Goal: Task Accomplishment & Management: Complete application form

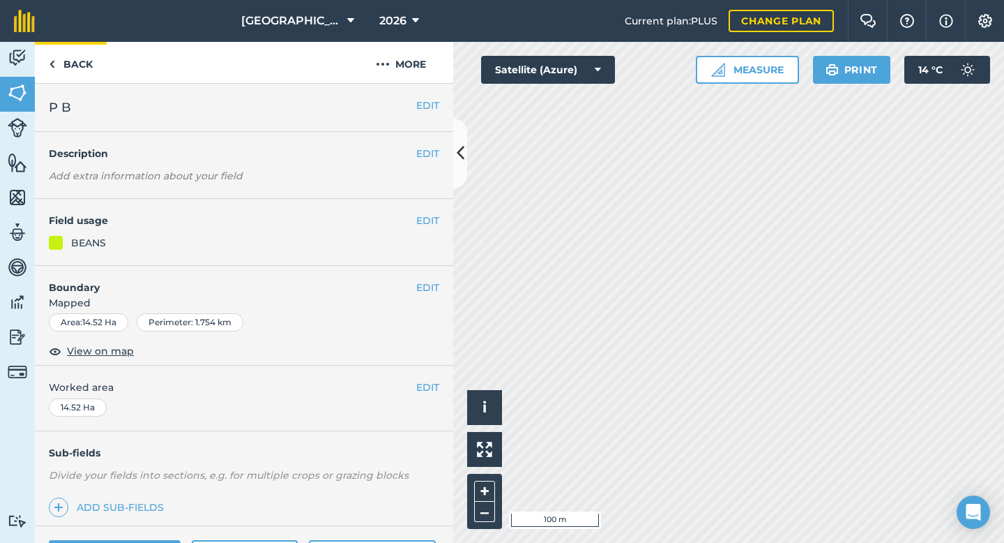
scroll to position [538, 0]
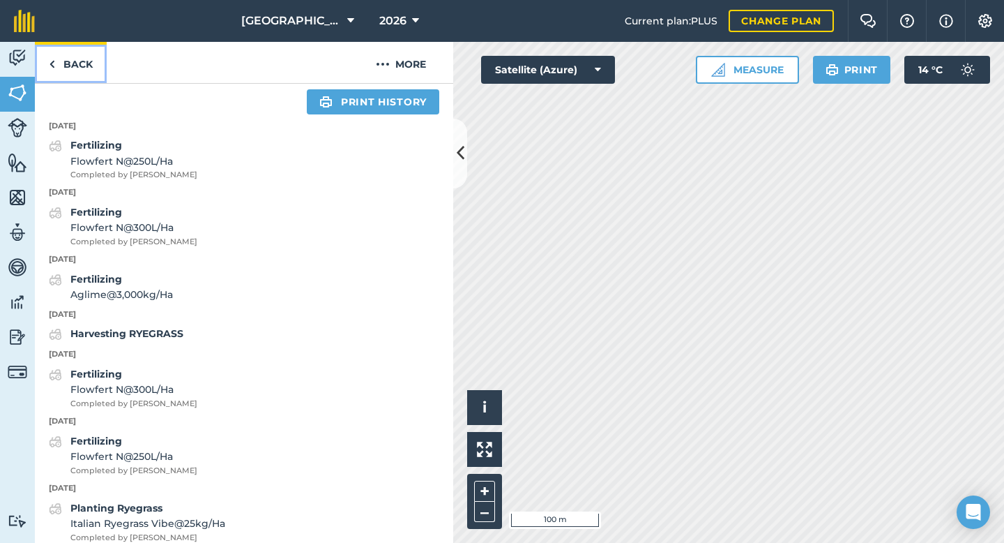
click at [59, 67] on link "Back" at bounding box center [71, 62] width 72 height 41
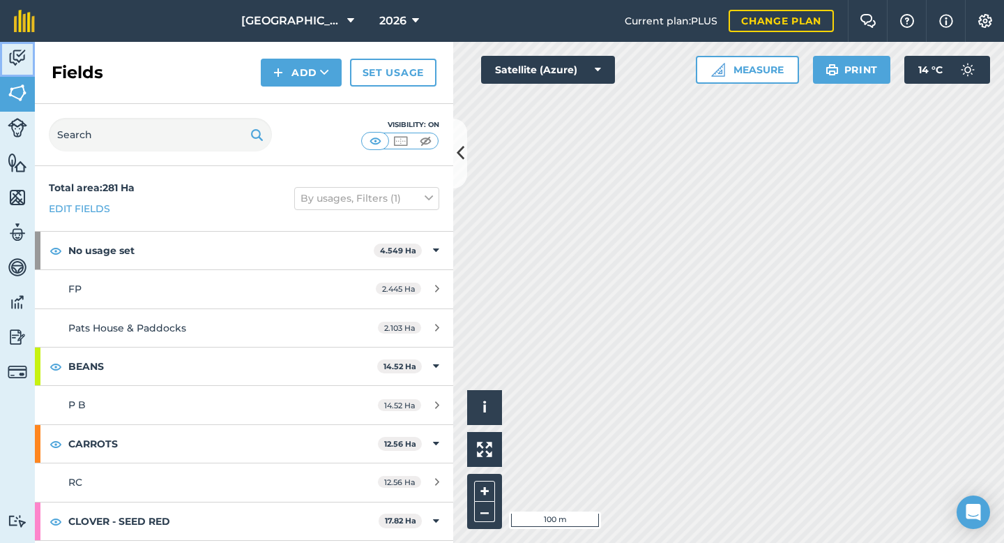
click at [20, 63] on img at bounding box center [18, 57] width 20 height 21
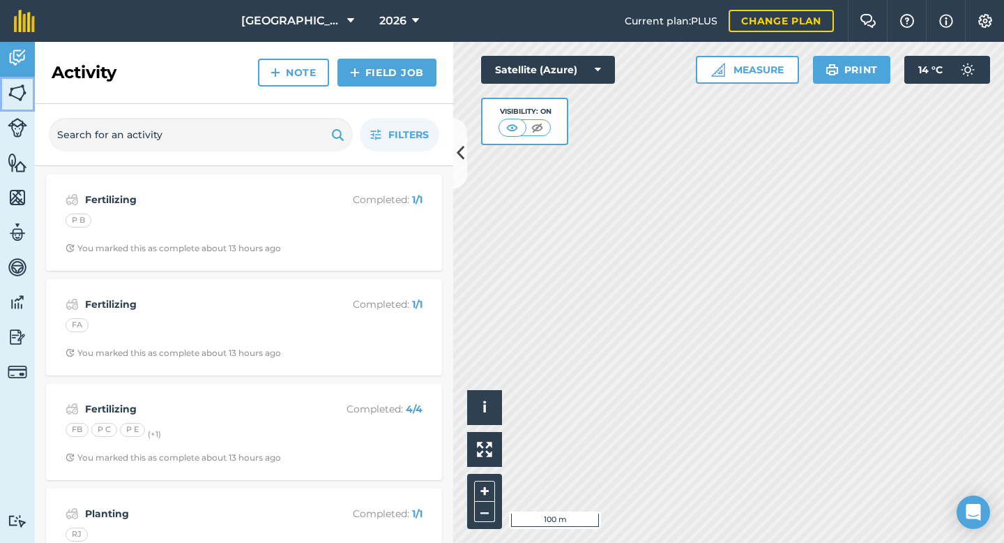
click at [22, 88] on img at bounding box center [18, 92] width 20 height 21
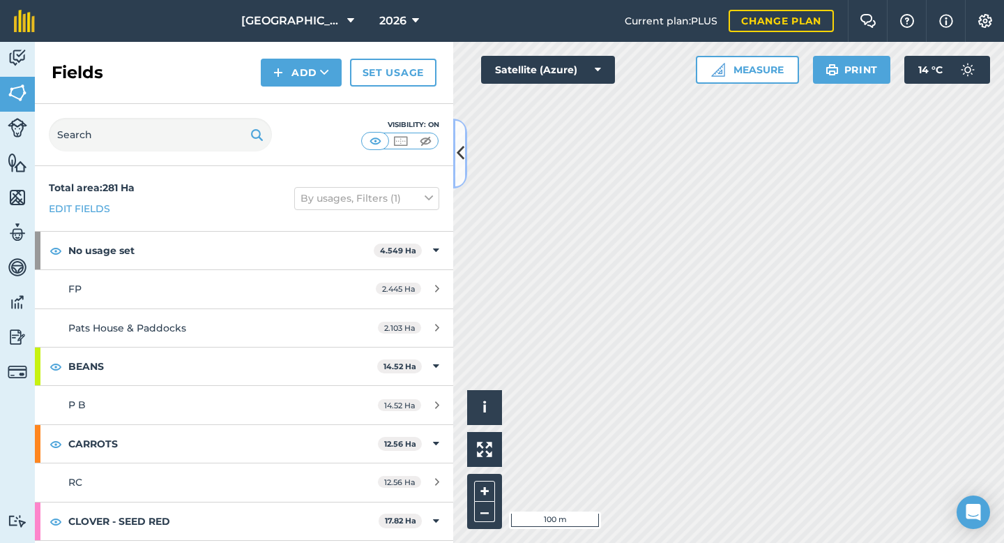
click at [463, 146] on icon at bounding box center [461, 153] width 8 height 24
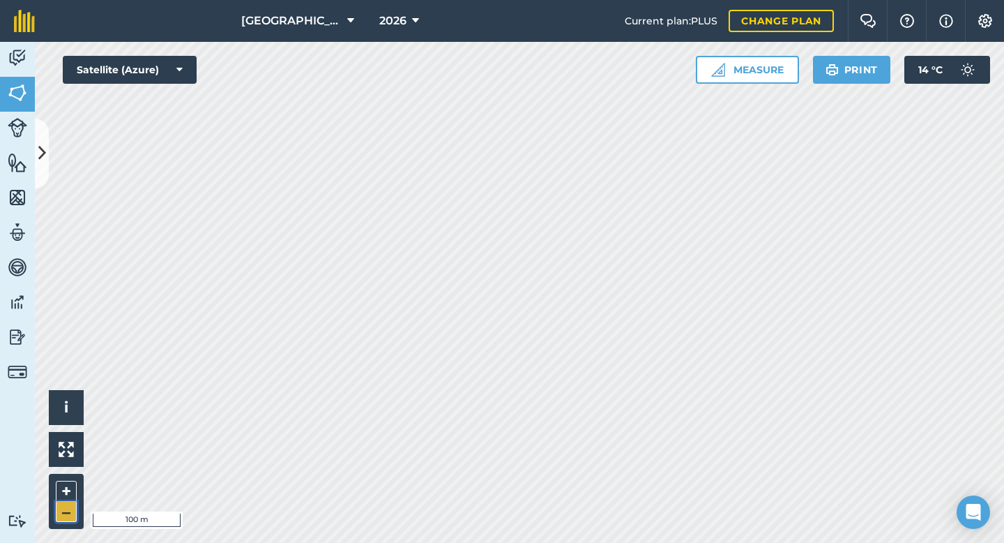
click at [66, 511] on button "–" at bounding box center [66, 512] width 21 height 20
click at [68, 492] on button "+" at bounding box center [66, 491] width 21 height 21
click at [834, 75] on img at bounding box center [832, 69] width 13 height 17
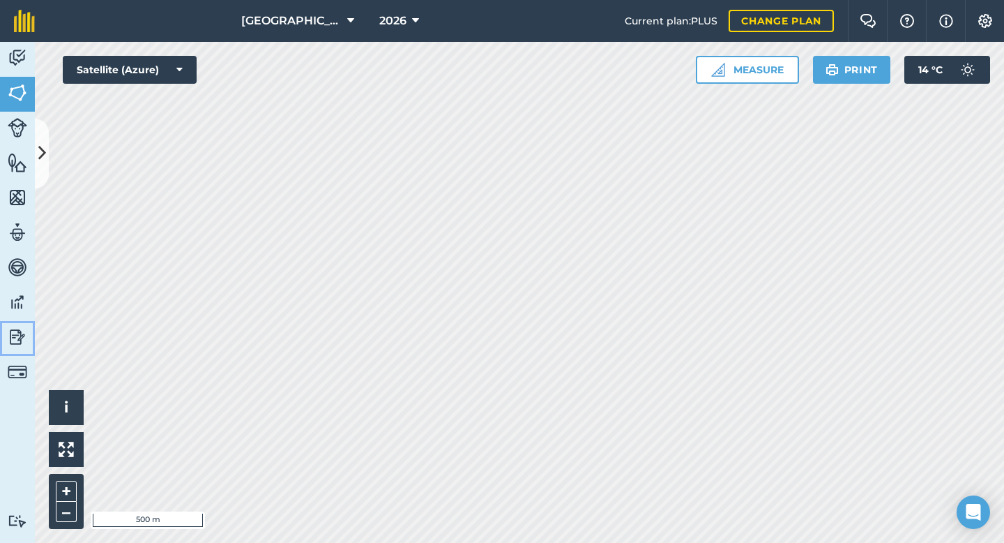
click at [16, 333] on img at bounding box center [18, 336] width 20 height 21
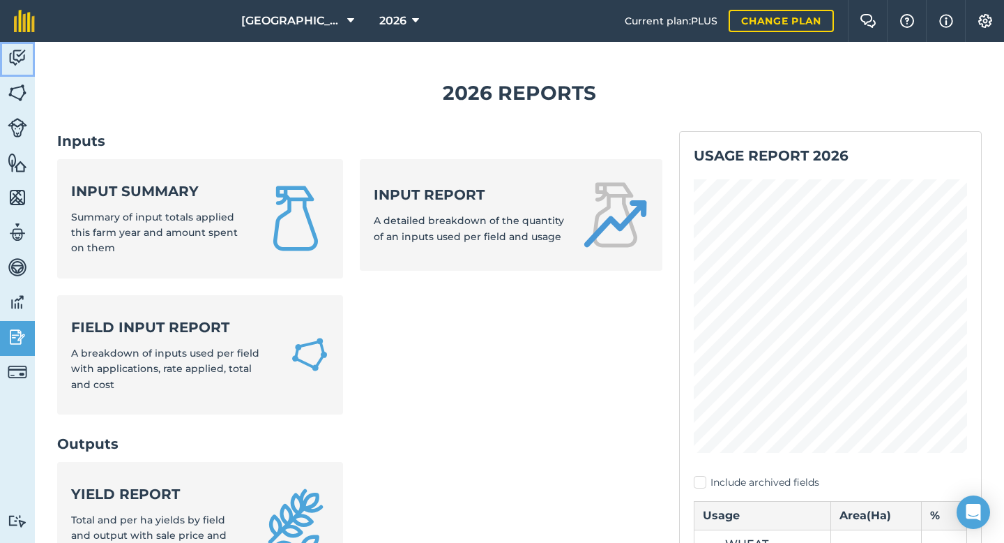
click at [17, 70] on link "Activity" at bounding box center [17, 59] width 35 height 35
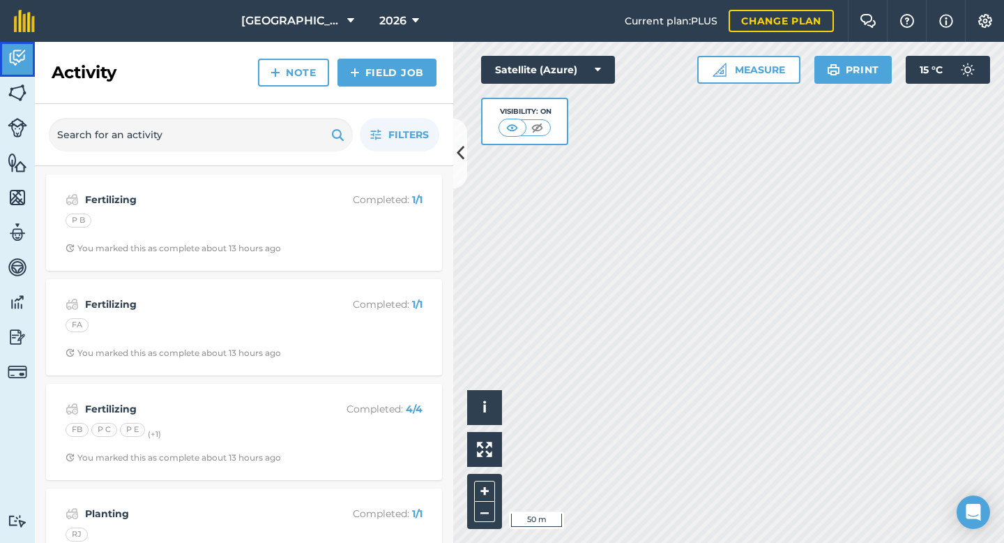
click at [29, 54] on link "Activity" at bounding box center [17, 59] width 35 height 35
click at [15, 93] on img at bounding box center [18, 92] width 20 height 21
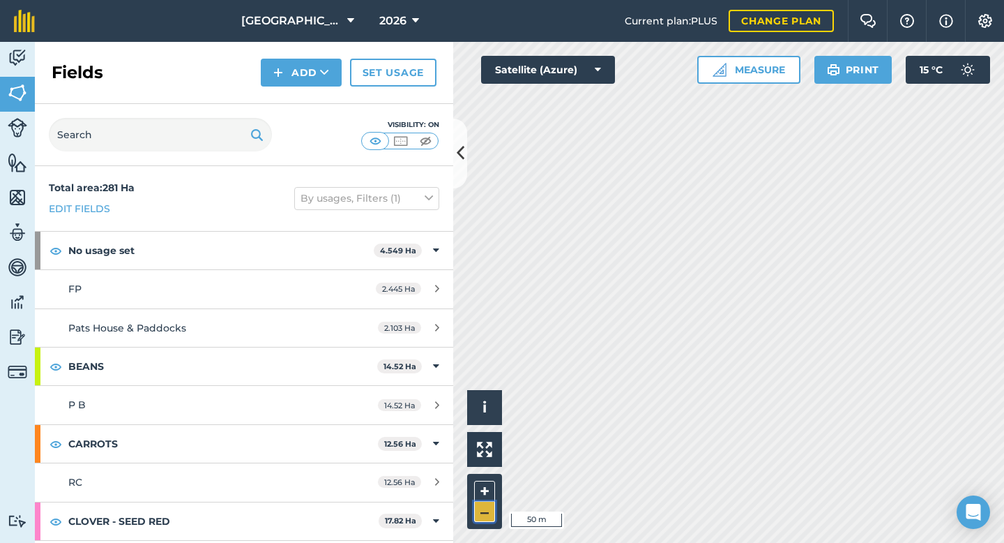
click at [490, 517] on button "–" at bounding box center [484, 512] width 21 height 20
click at [491, 517] on button "–" at bounding box center [484, 512] width 21 height 20
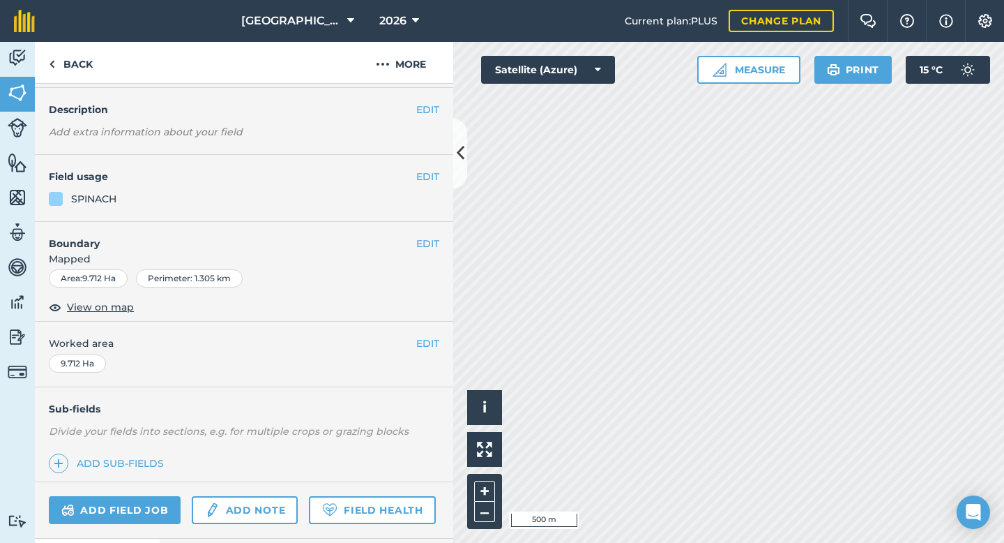
scroll to position [114, 0]
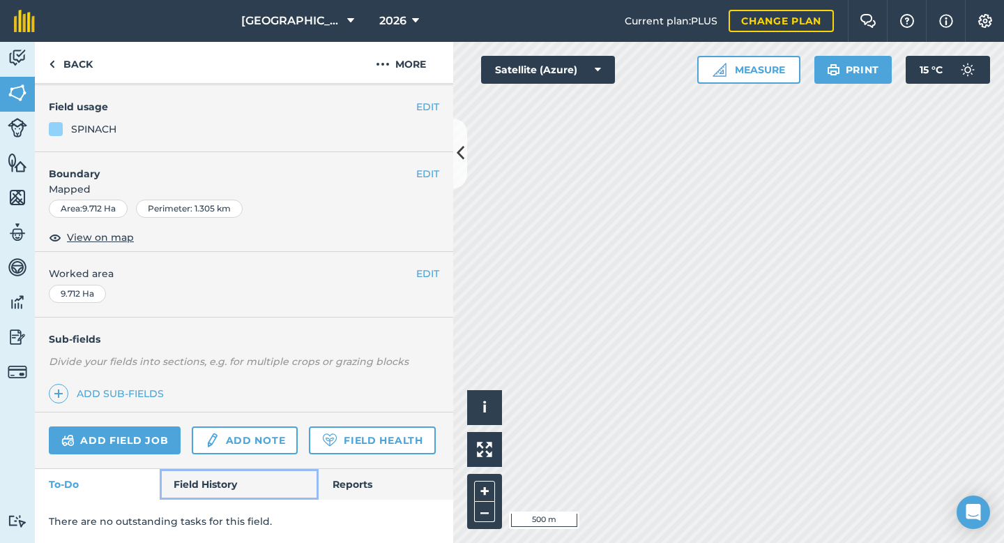
click at [216, 474] on link "Field History" at bounding box center [239, 484] width 158 height 31
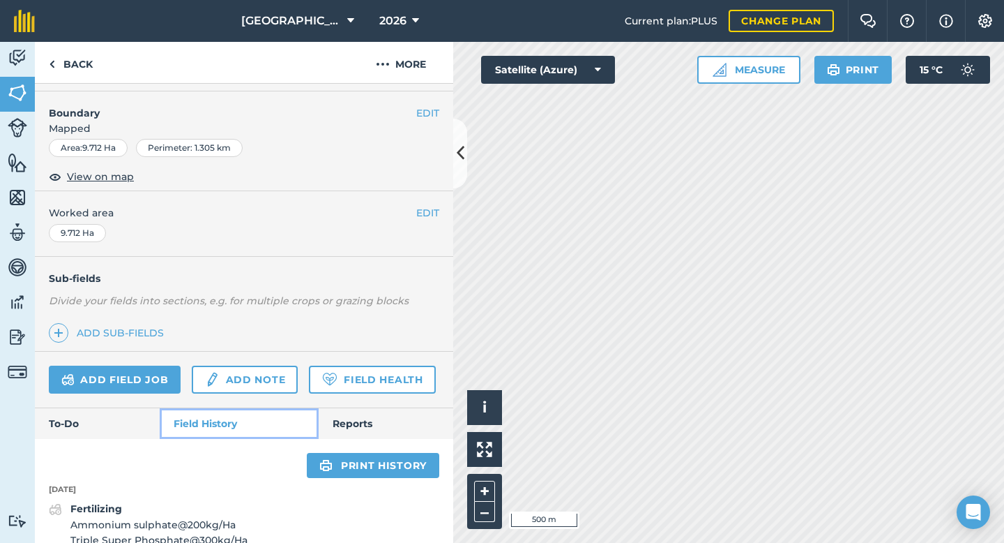
scroll to position [171, 0]
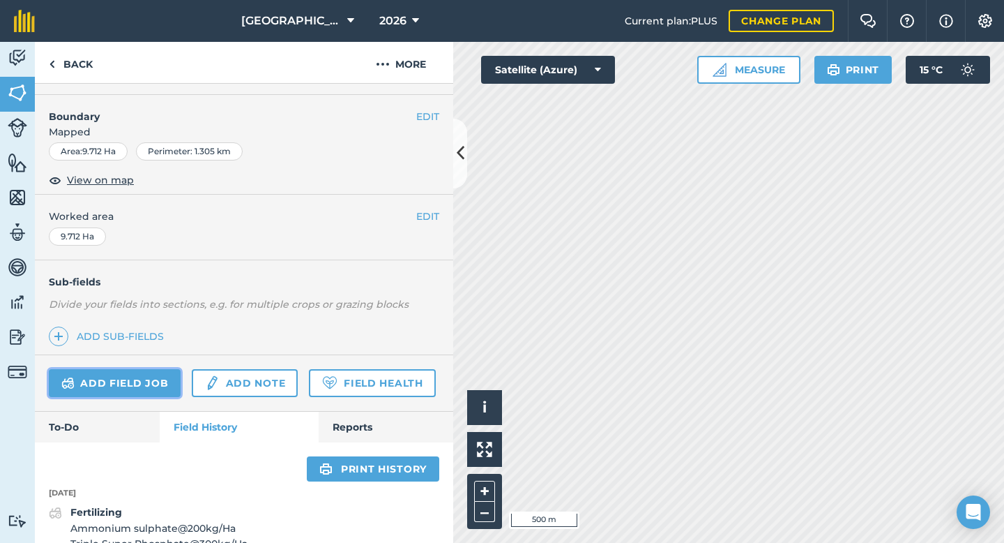
click at [151, 381] on link "Add field job" at bounding box center [115, 383] width 132 height 28
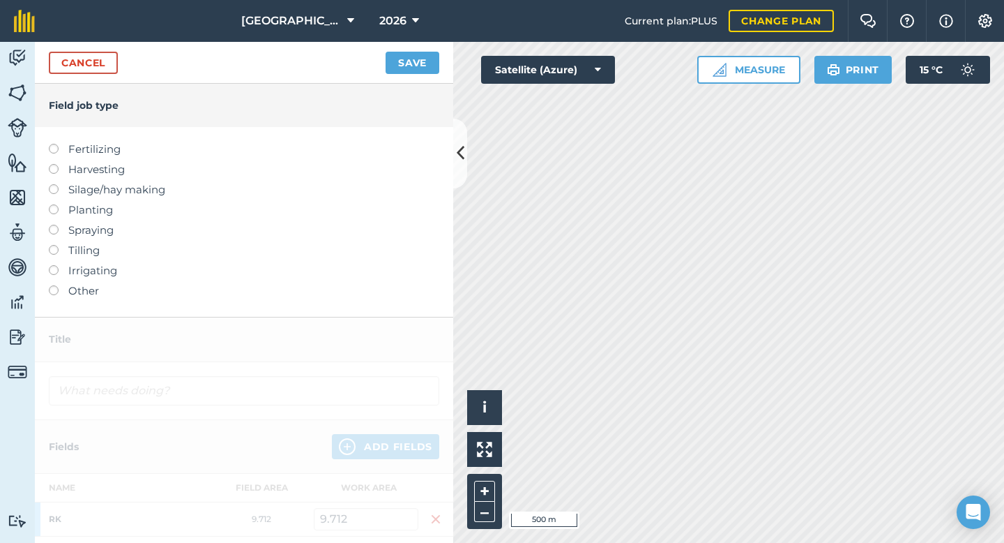
click at [52, 204] on label at bounding box center [59, 204] width 20 height 0
type input "Planting"
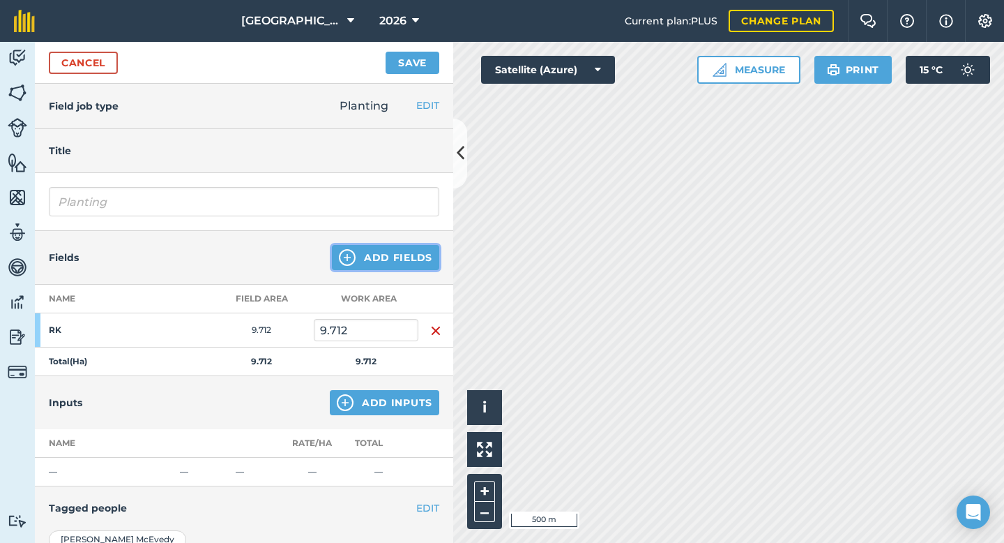
click at [399, 262] on button "Add Fields" at bounding box center [385, 257] width 107 height 25
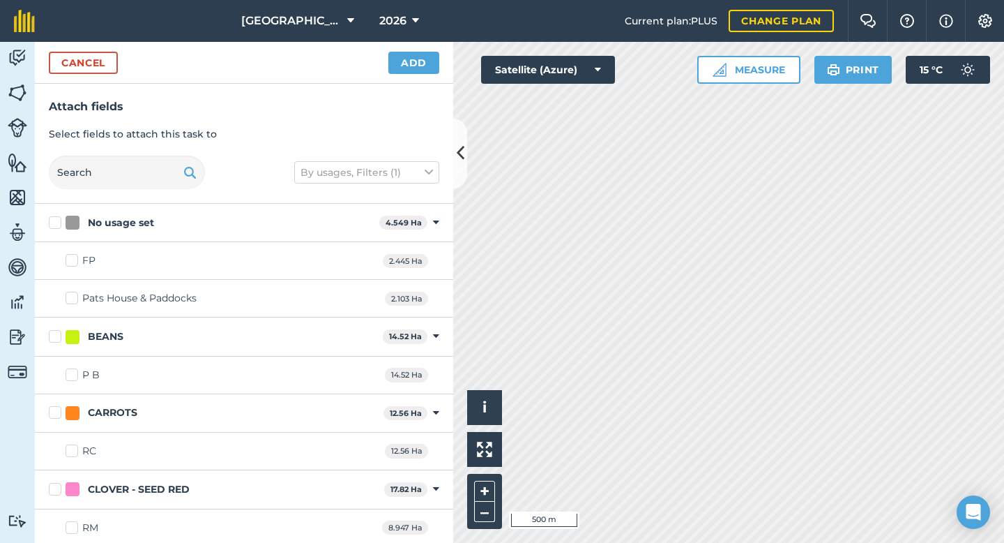
checkbox input "true"
click at [415, 64] on button "Add" at bounding box center [414, 63] width 51 height 22
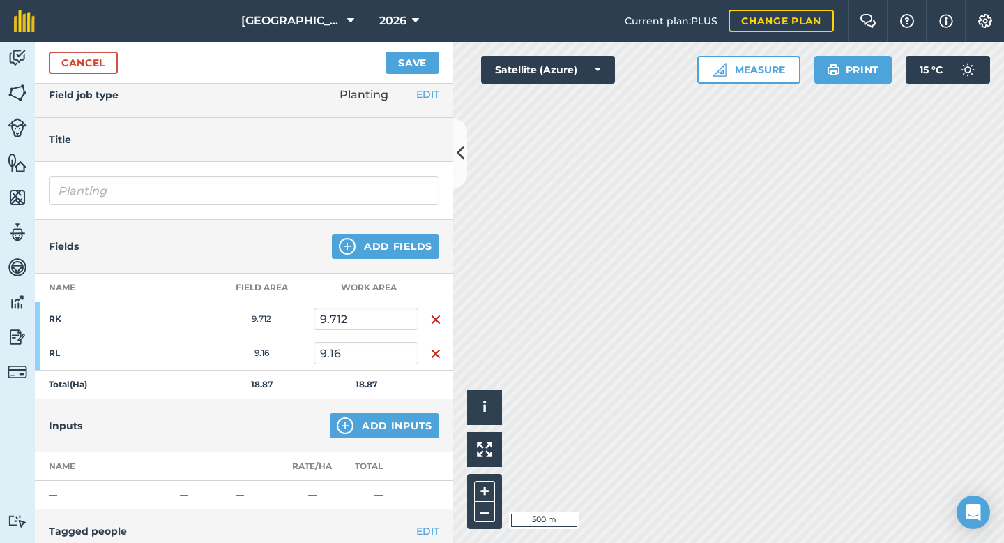
scroll to position [20, 0]
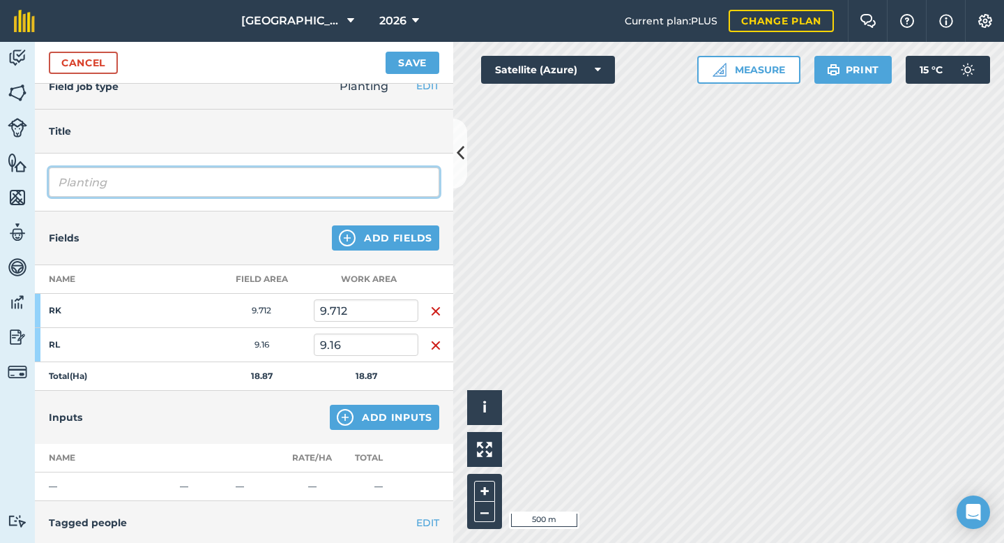
click at [142, 181] on input "Planting" at bounding box center [244, 181] width 391 height 29
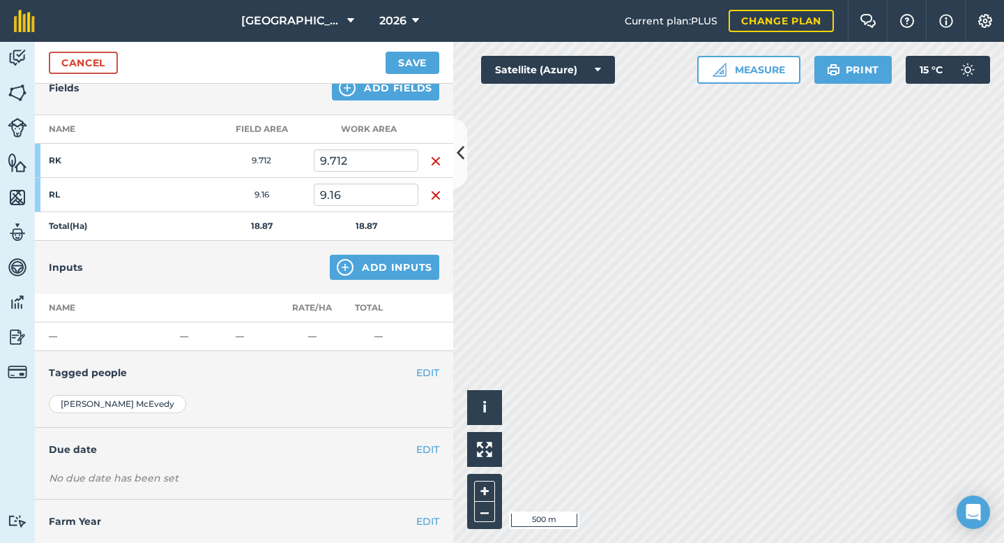
scroll to position [172, 0]
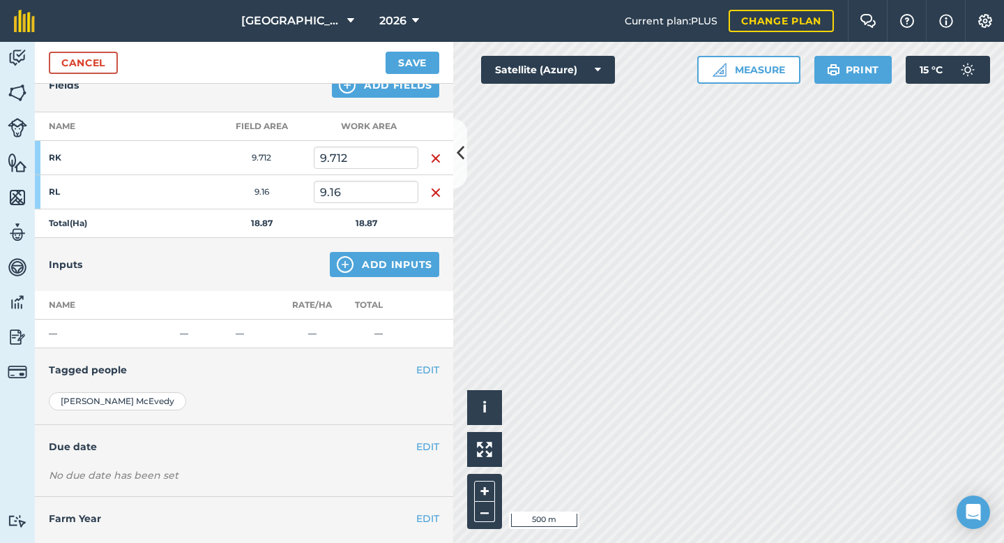
type input "Planting - Ariki Spinach"
click at [383, 272] on button "Add Inputs" at bounding box center [385, 264] width 110 height 25
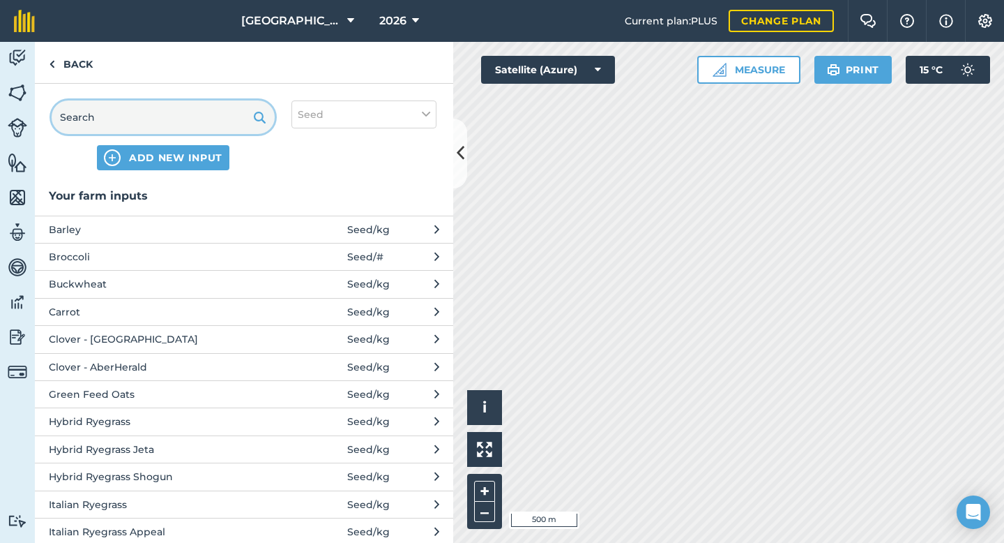
click at [146, 121] on input "text" at bounding box center [163, 116] width 223 height 33
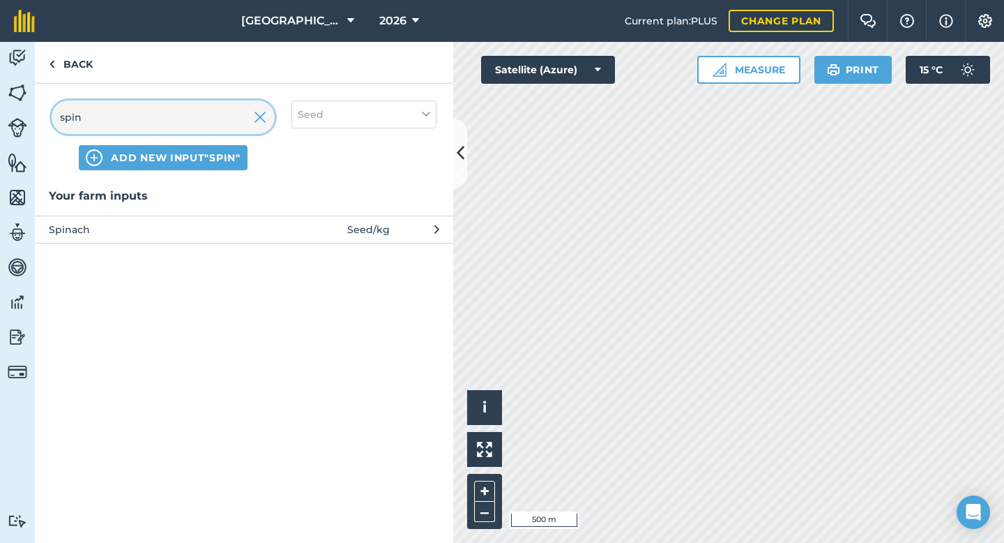
type input "spin"
click at [171, 234] on span "Spinach" at bounding box center [163, 229] width 228 height 15
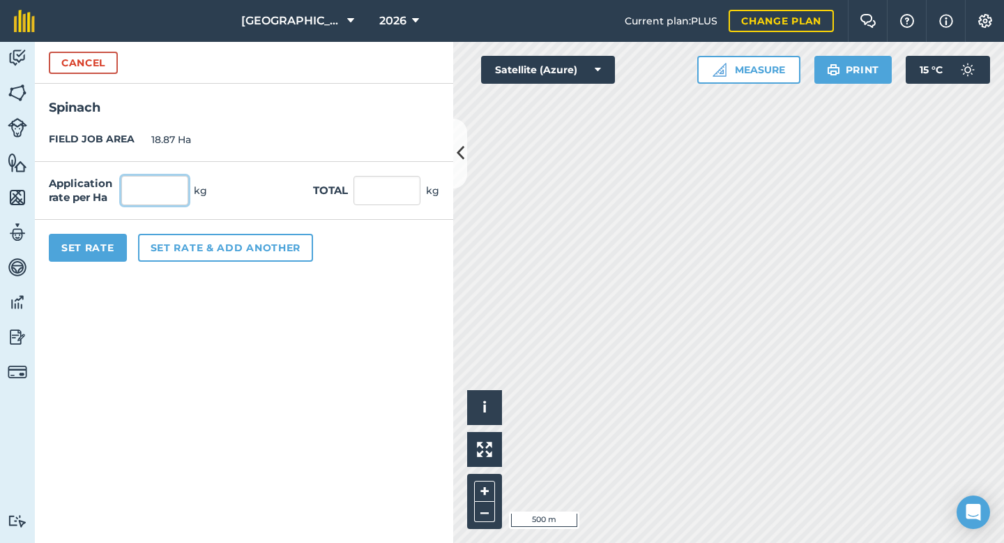
click at [147, 189] on input "text" at bounding box center [154, 190] width 67 height 29
type input "3"
type input "56.61"
click at [96, 247] on button "Set Rate" at bounding box center [88, 248] width 78 height 28
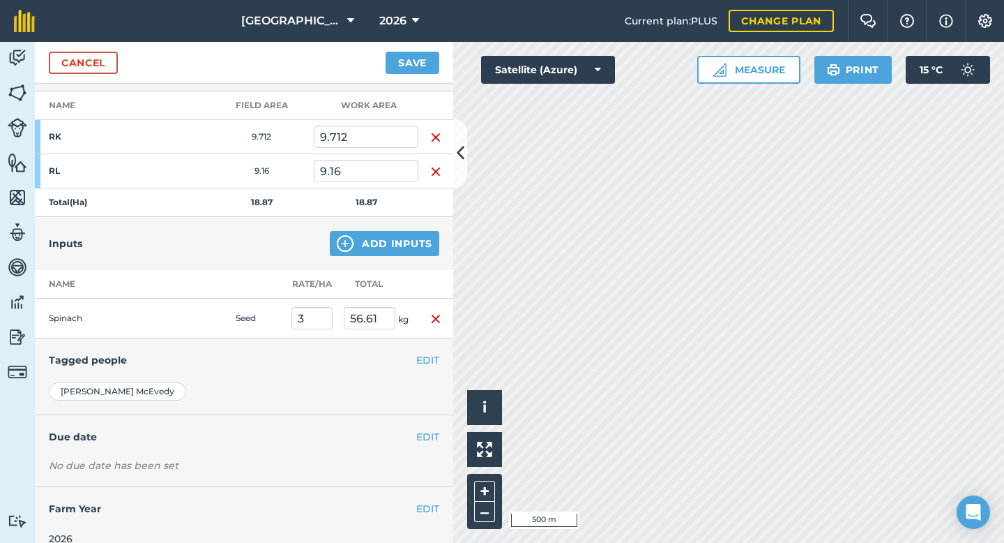
scroll to position [211, 0]
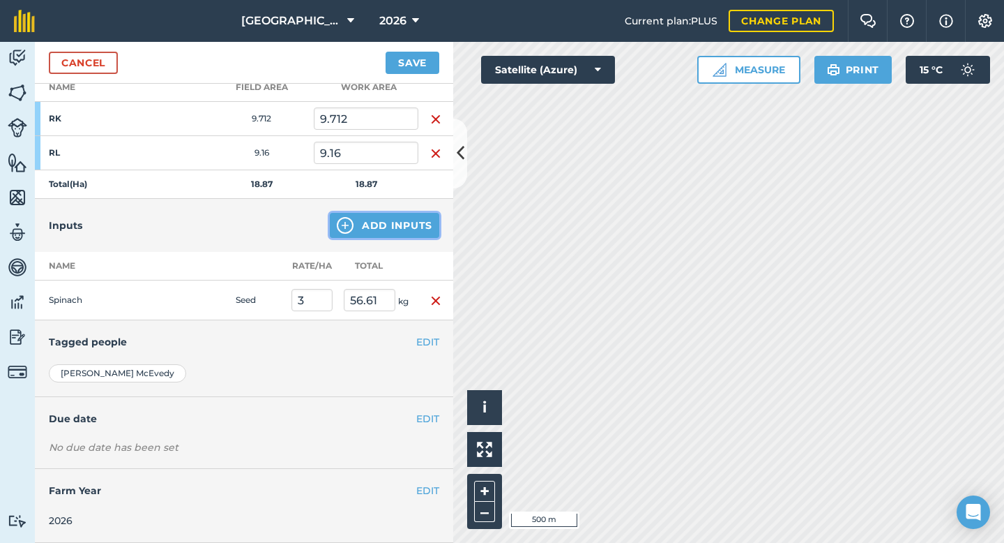
click at [360, 229] on button "Add Inputs" at bounding box center [385, 225] width 110 height 25
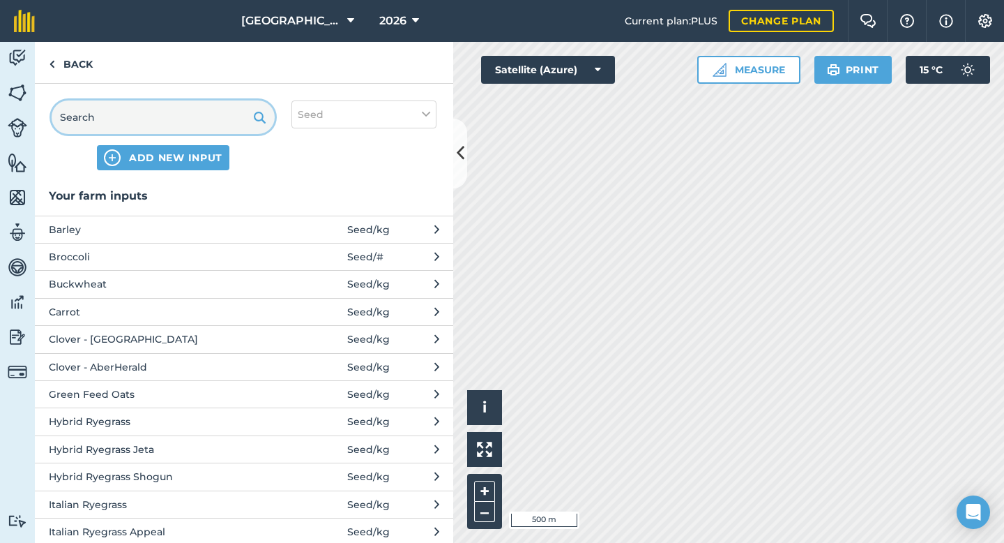
click at [123, 118] on input "text" at bounding box center [163, 116] width 223 height 33
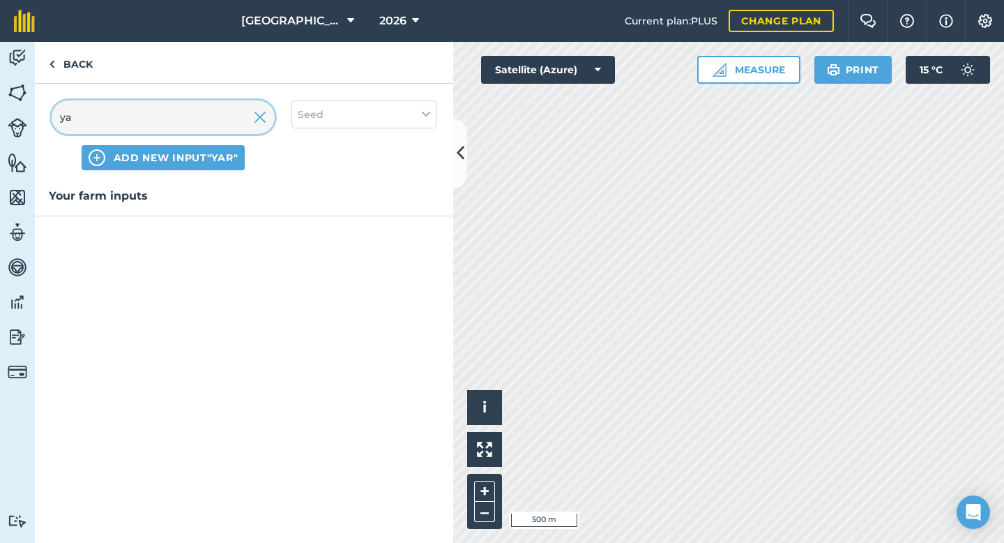
type input "y"
type input "a"
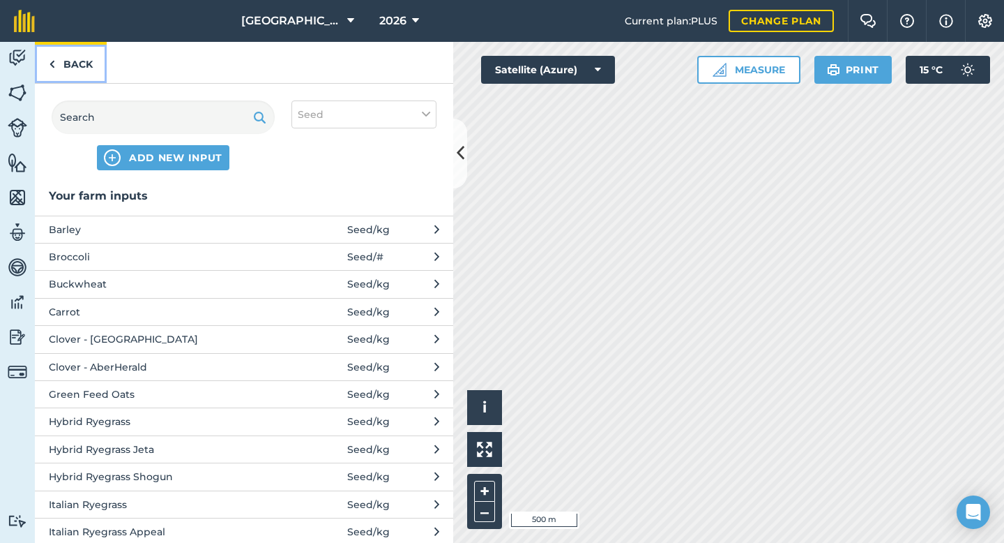
click at [68, 66] on link "Back" at bounding box center [71, 62] width 72 height 41
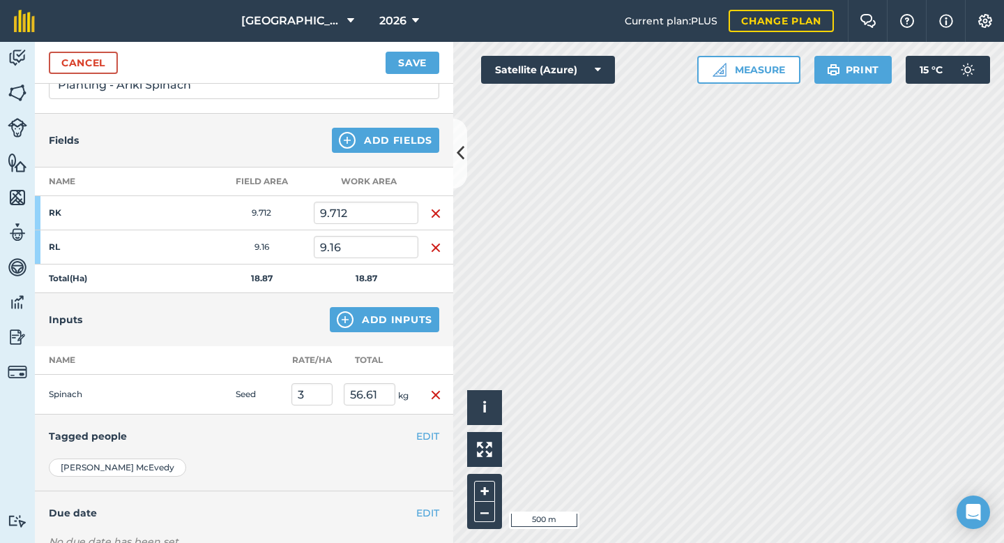
scroll to position [0, 0]
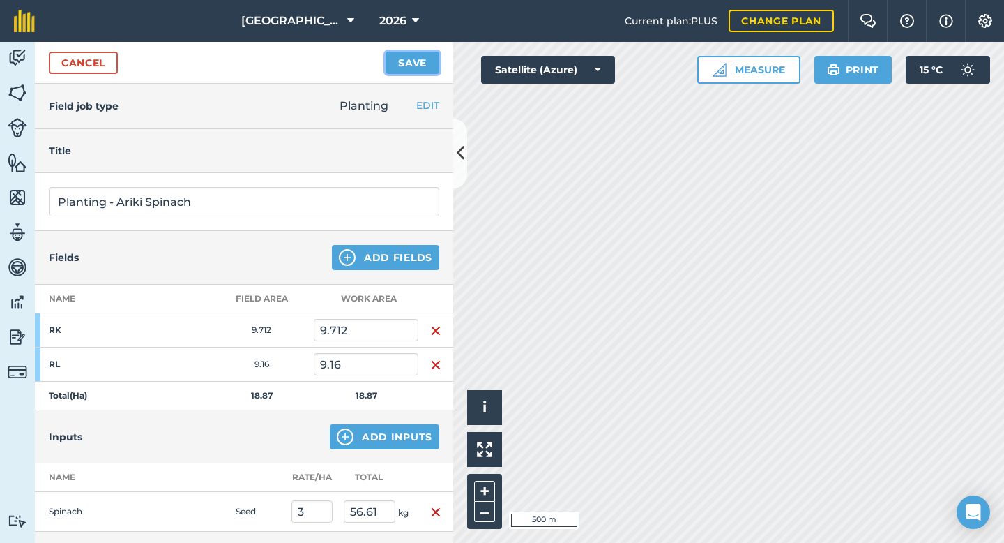
click at [406, 66] on button "Save" at bounding box center [413, 63] width 54 height 22
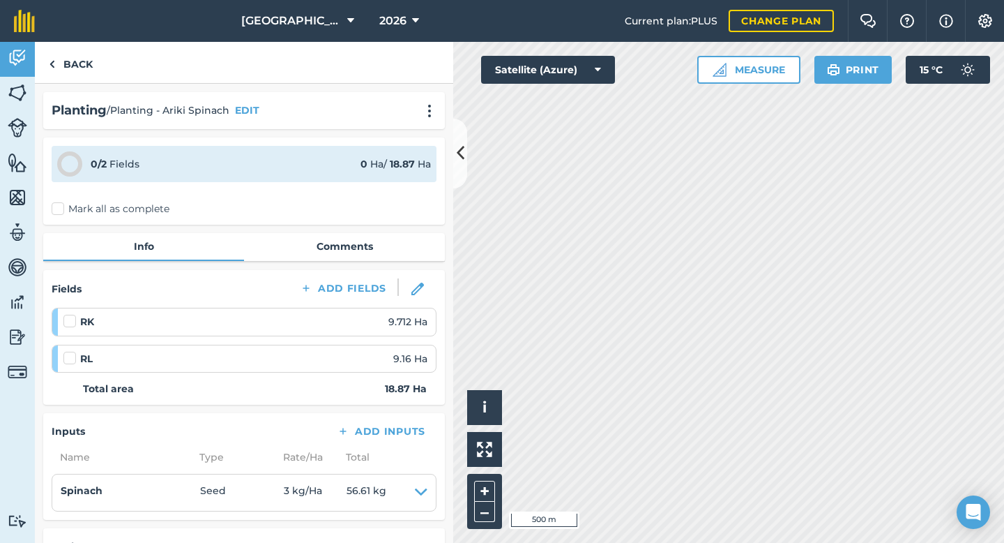
click at [73, 314] on label at bounding box center [71, 314] width 17 height 0
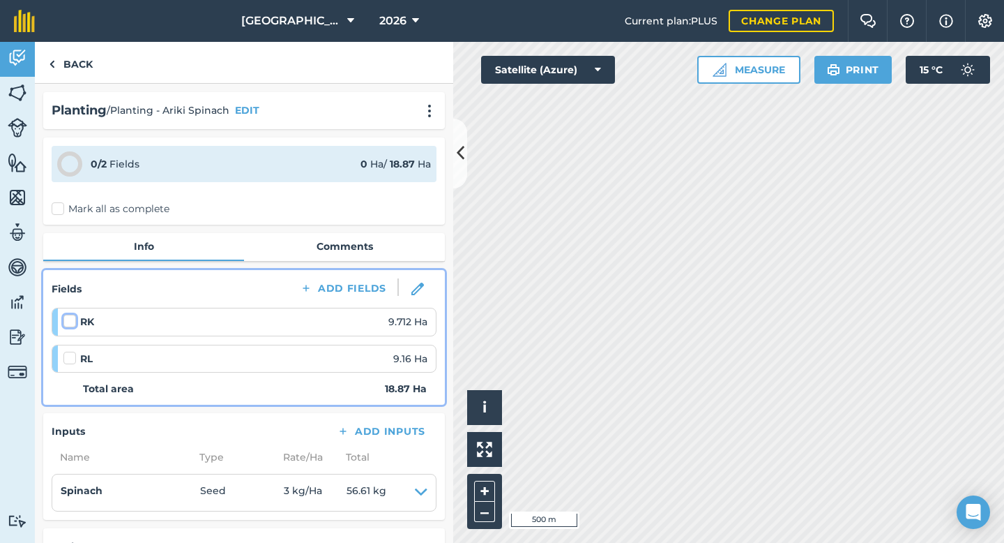
click at [73, 319] on input "checkbox" at bounding box center [67, 318] width 9 height 9
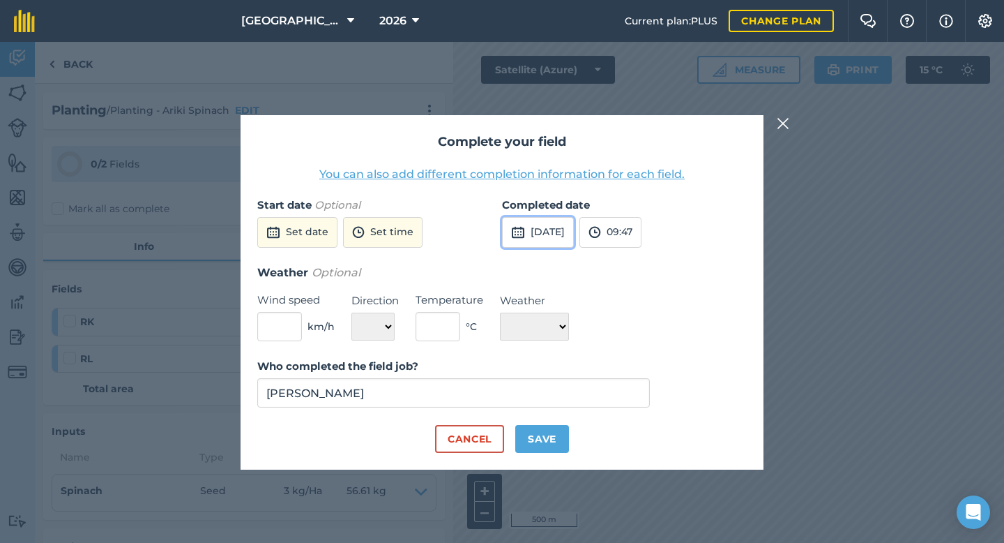
click at [522, 234] on img at bounding box center [518, 232] width 14 height 17
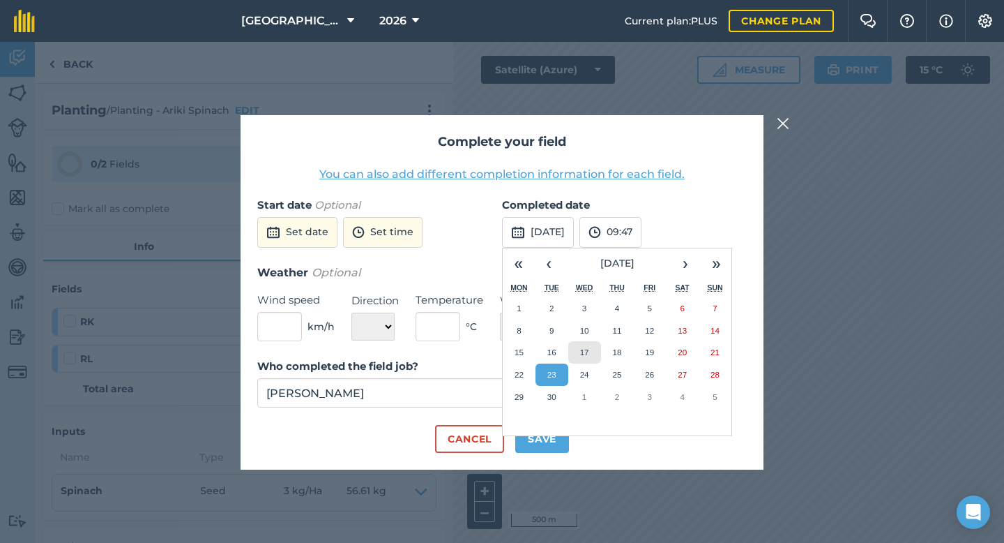
click at [583, 354] on abbr "17" at bounding box center [584, 351] width 9 height 9
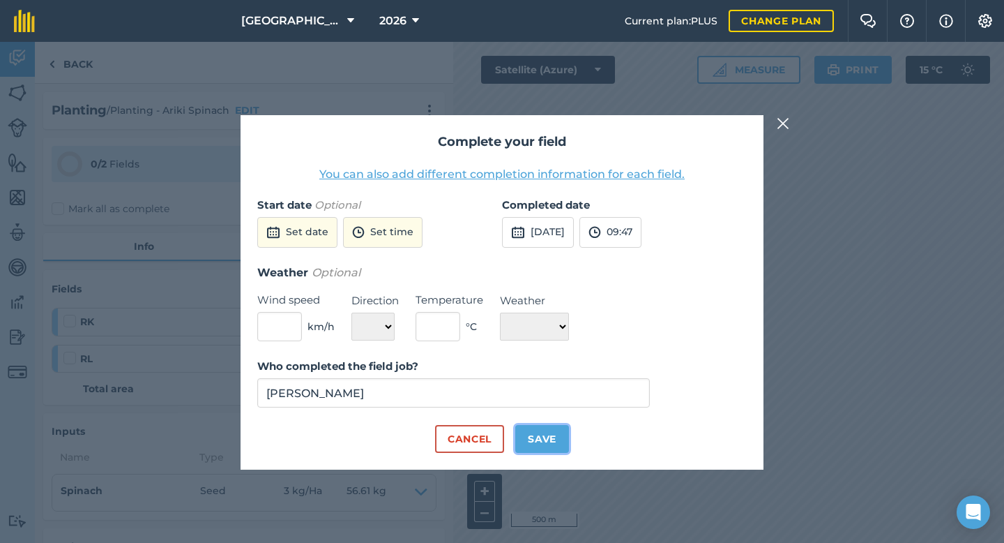
click at [539, 439] on button "Save" at bounding box center [542, 439] width 54 height 28
checkbox input "true"
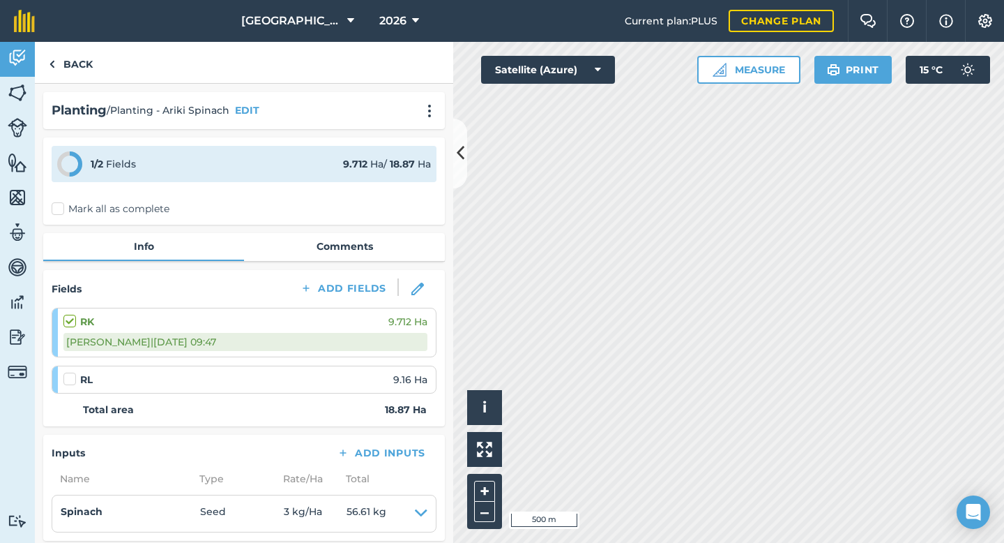
click at [77, 375] on div at bounding box center [71, 379] width 17 height 14
click at [70, 372] on label at bounding box center [71, 372] width 17 height 0
click at [70, 381] on input "checkbox" at bounding box center [67, 376] width 9 height 9
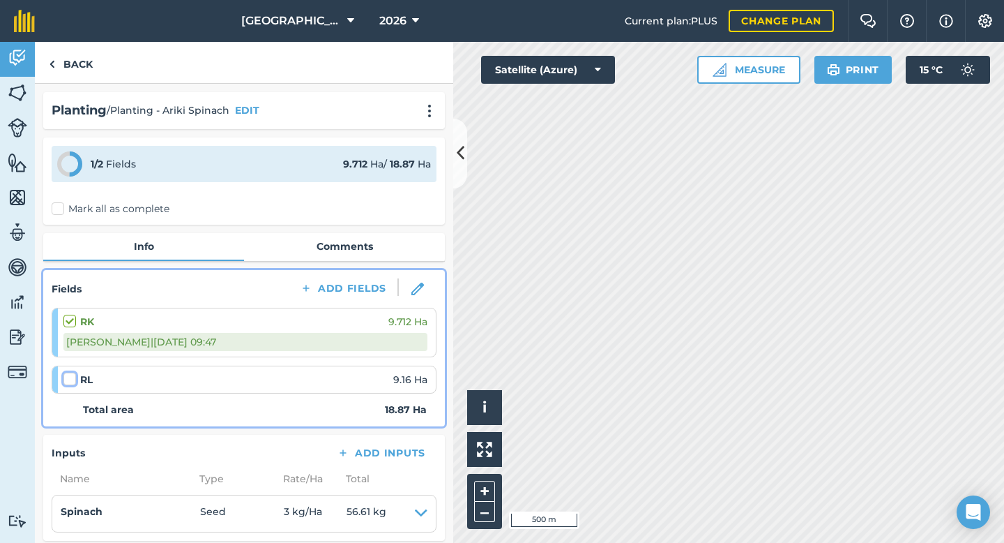
checkbox input "false"
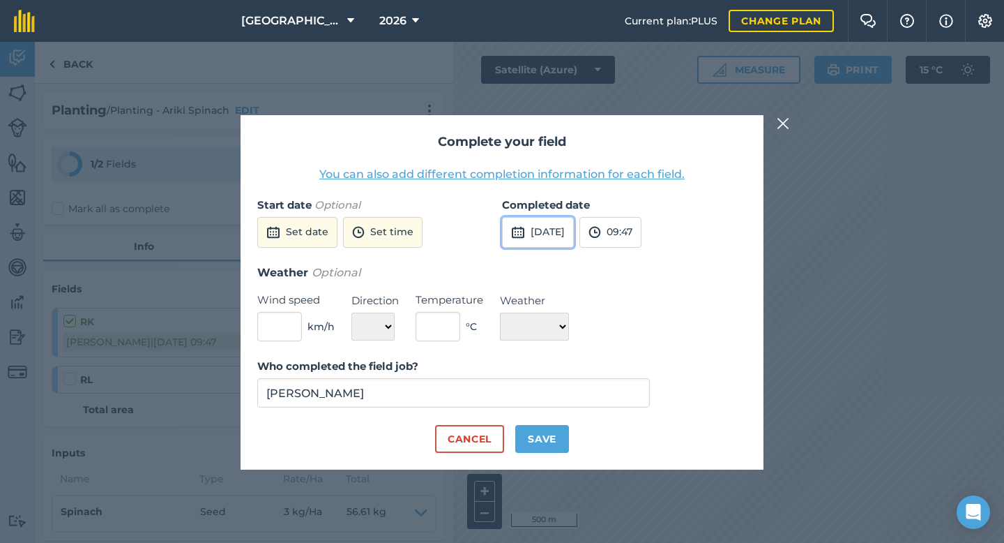
click at [514, 233] on img at bounding box center [518, 232] width 14 height 17
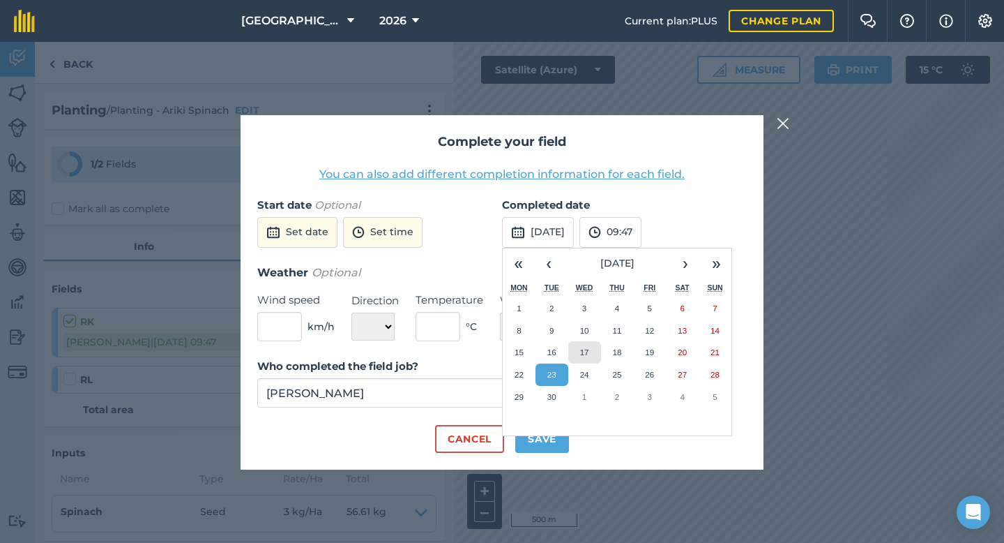
click at [582, 345] on button "17" at bounding box center [584, 352] width 33 height 22
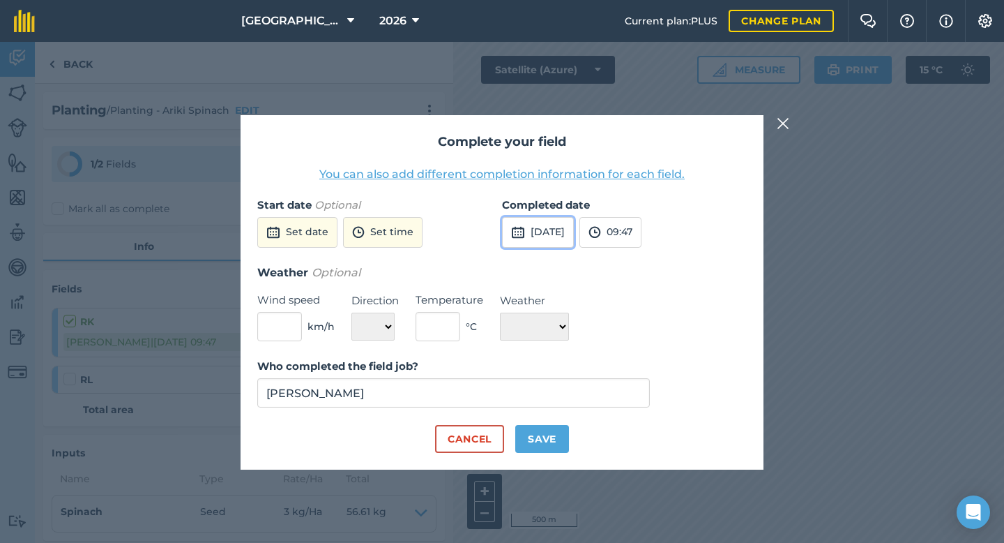
click at [518, 231] on img at bounding box center [518, 232] width 14 height 17
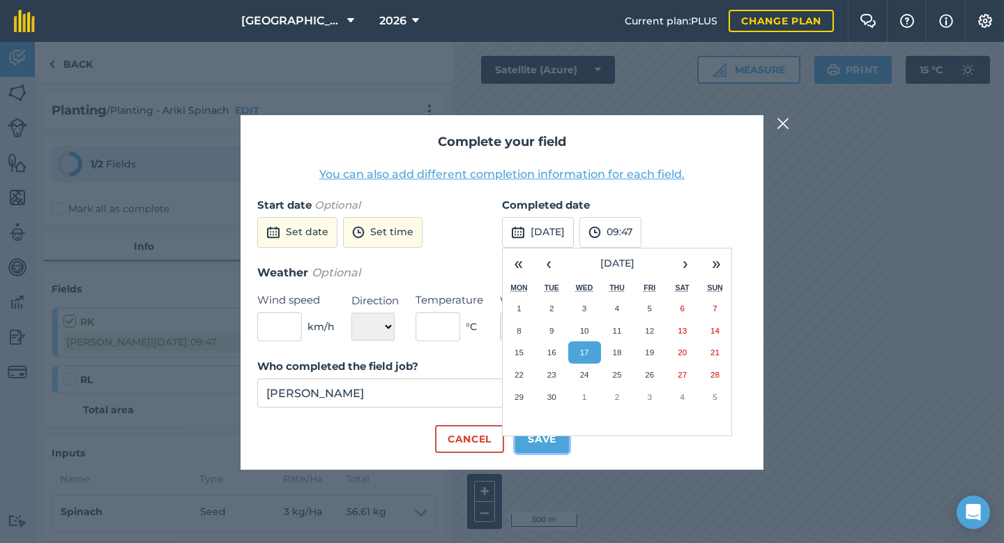
click at [548, 446] on button "Save" at bounding box center [542, 439] width 54 height 28
checkbox input "true"
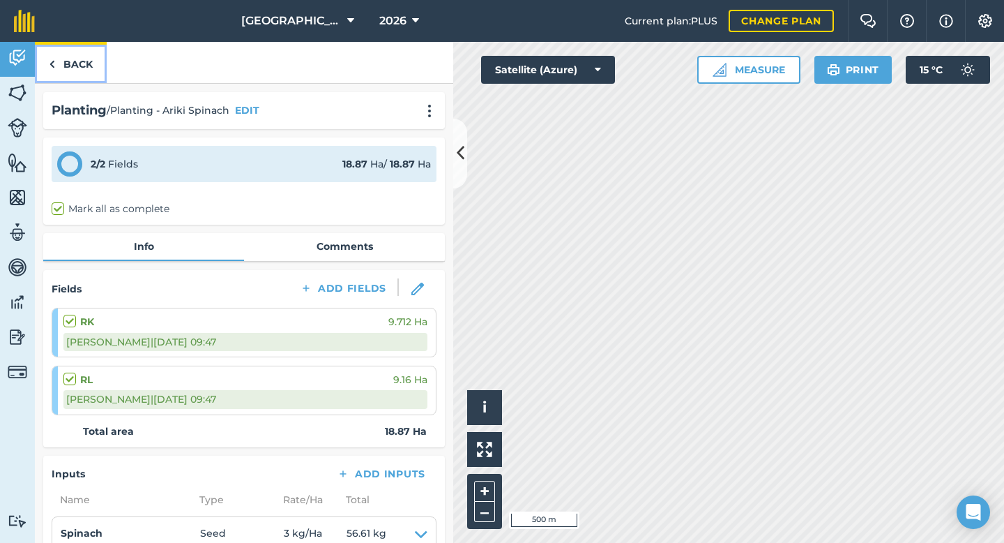
click at [78, 59] on link "Back" at bounding box center [71, 62] width 72 height 41
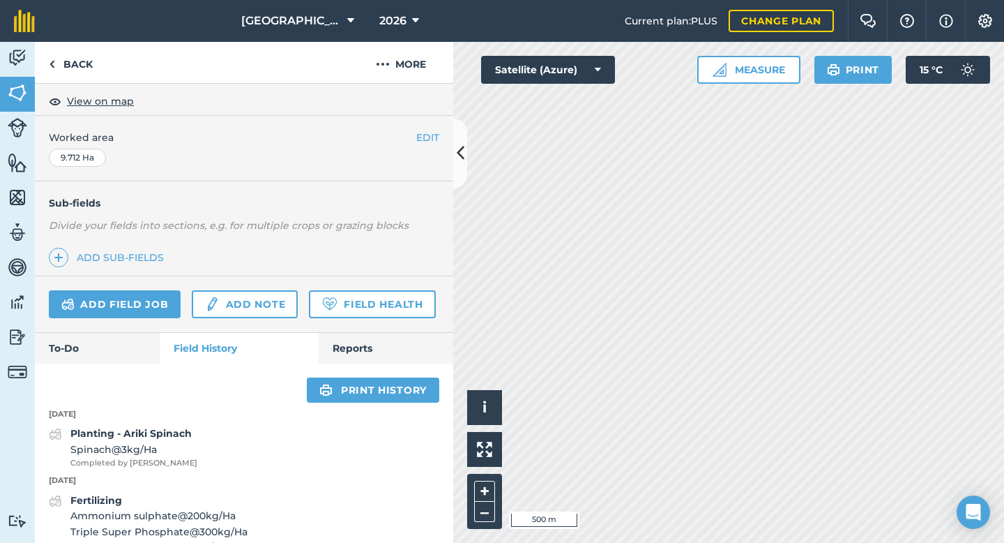
scroll to position [246, 0]
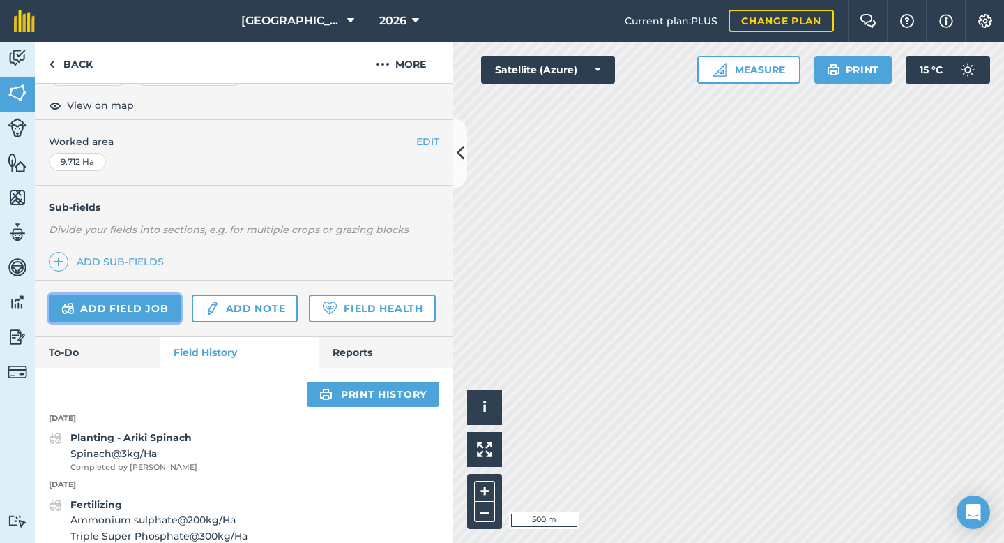
click at [152, 311] on link "Add field job" at bounding box center [115, 308] width 132 height 28
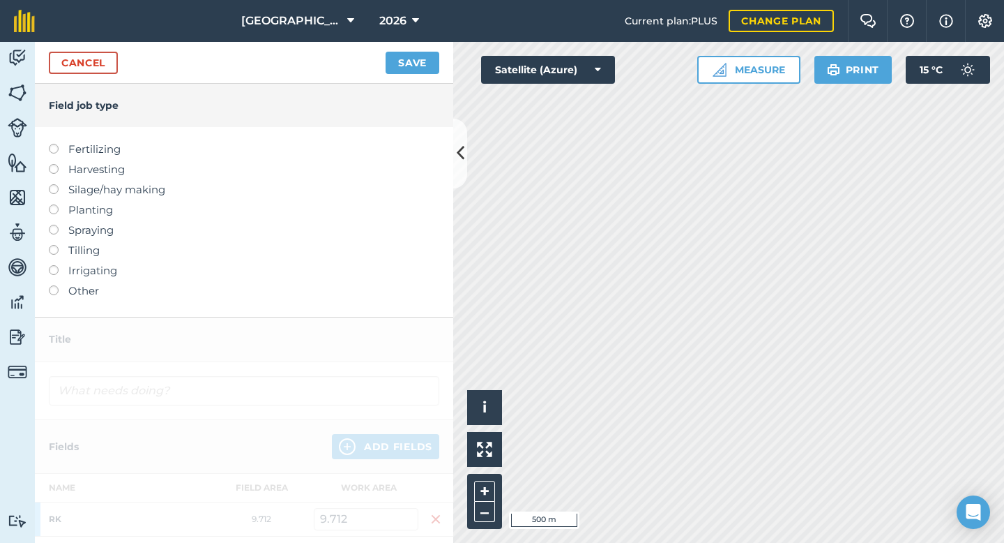
click at [56, 156] on label "Fertilizing" at bounding box center [244, 149] width 391 height 17
type input "Fertilizing"
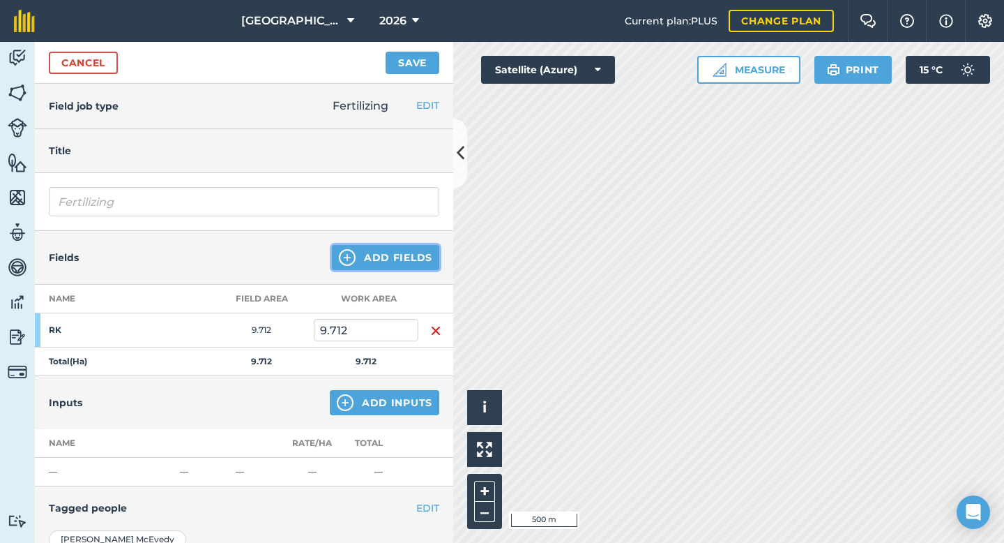
click at [416, 262] on button "Add Fields" at bounding box center [385, 257] width 107 height 25
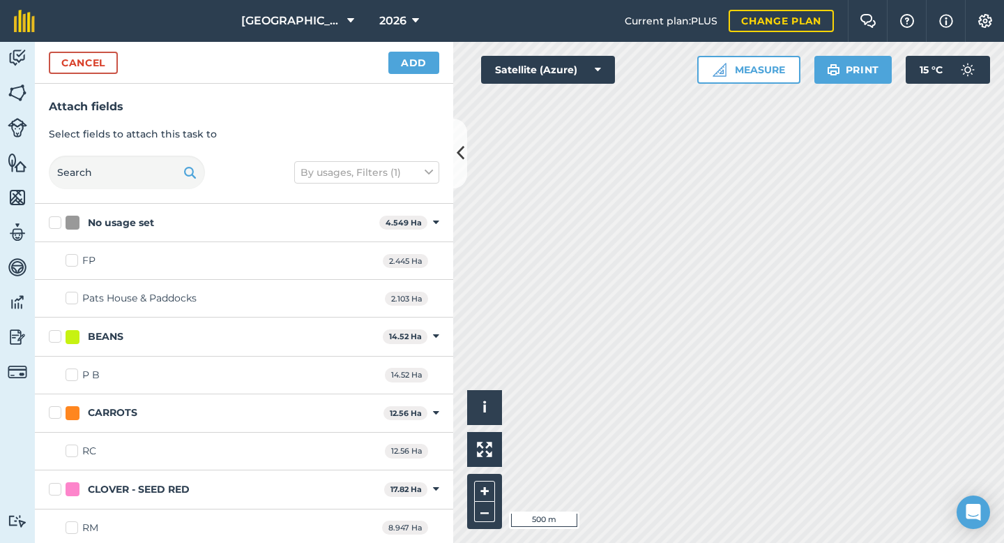
checkbox input "true"
click at [414, 58] on button "Add" at bounding box center [414, 63] width 51 height 22
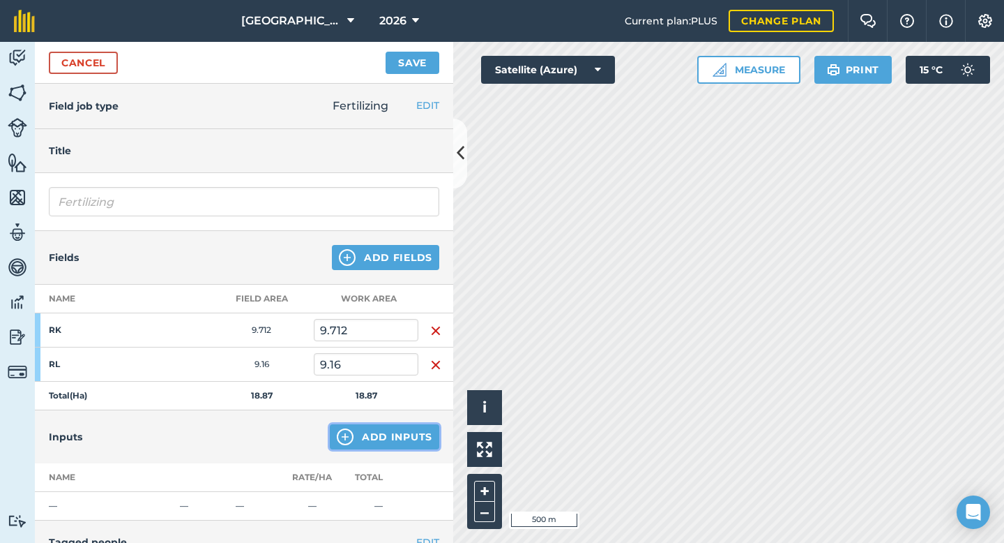
click at [377, 437] on button "Add Inputs" at bounding box center [385, 436] width 110 height 25
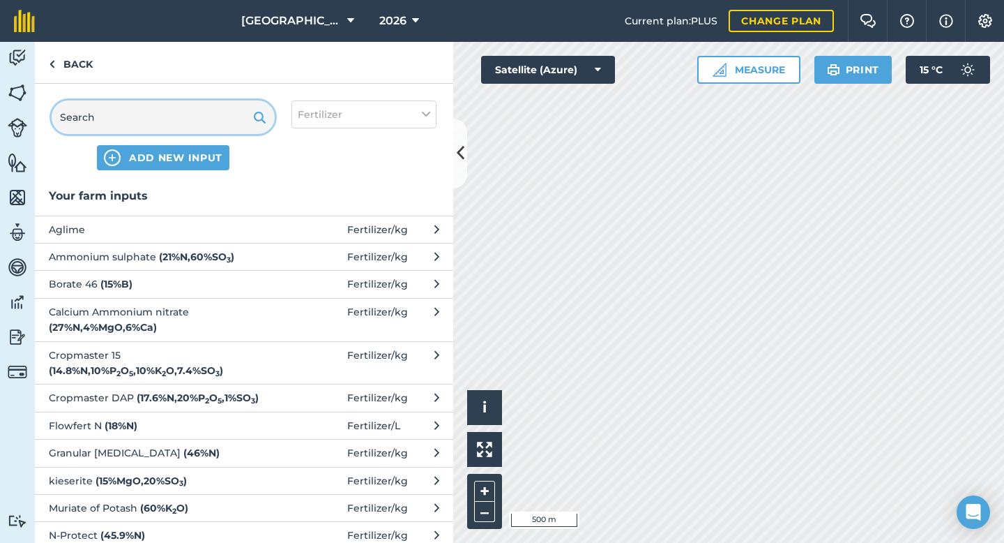
click at [144, 125] on input "text" at bounding box center [163, 116] width 223 height 33
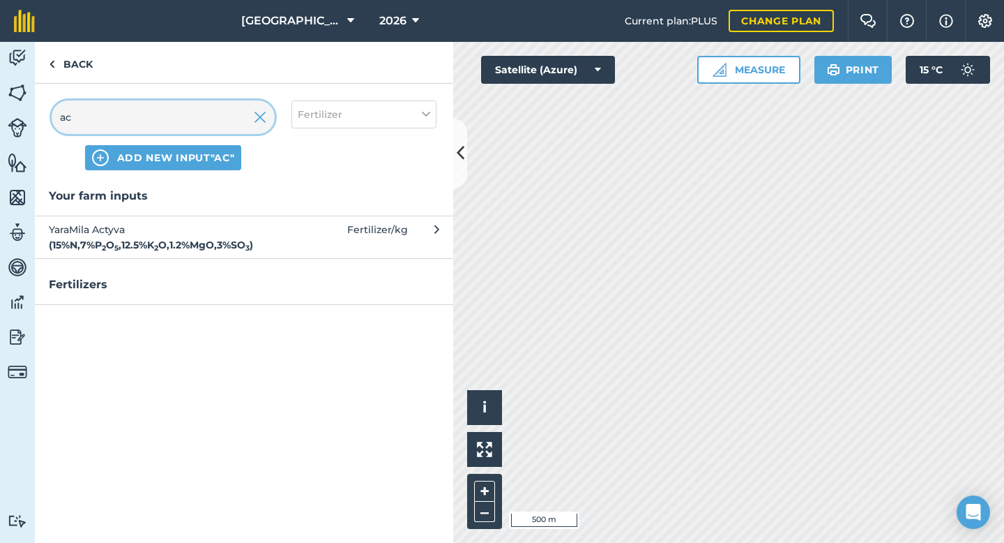
type input "ac"
click at [161, 243] on span "YaraMila Actyva ( 15 % N , 7 % P 2 O 5 , 12.5 % K 2 O , 1.2 % MgO , 3 % SO 3 )" at bounding box center [163, 237] width 228 height 31
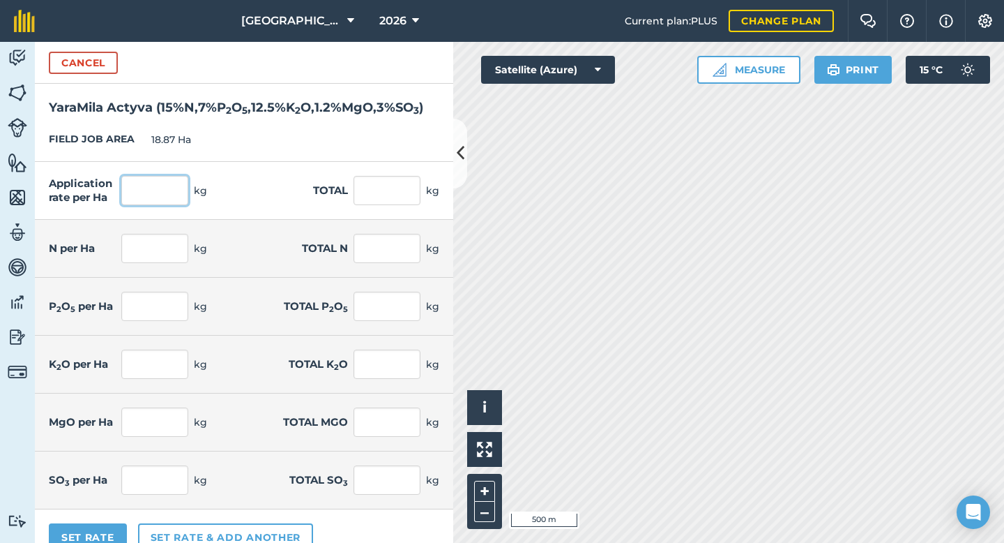
click at [153, 205] on input "text" at bounding box center [154, 190] width 67 height 29
type input "160"
type input "3,019.2"
type input "24"
type input "452.88"
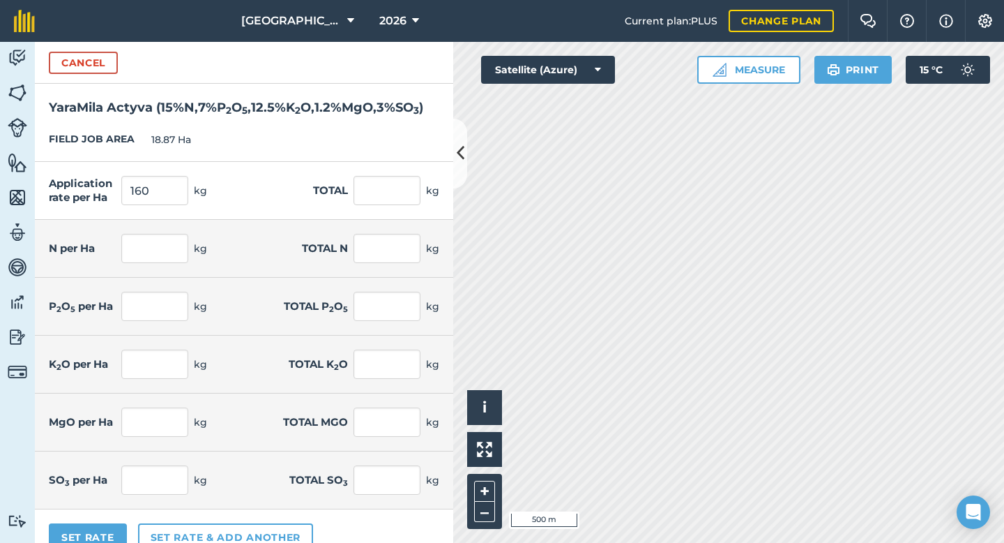
type input "11.2"
type input "211.344"
type input "20"
type input "377.4"
type input "1.92"
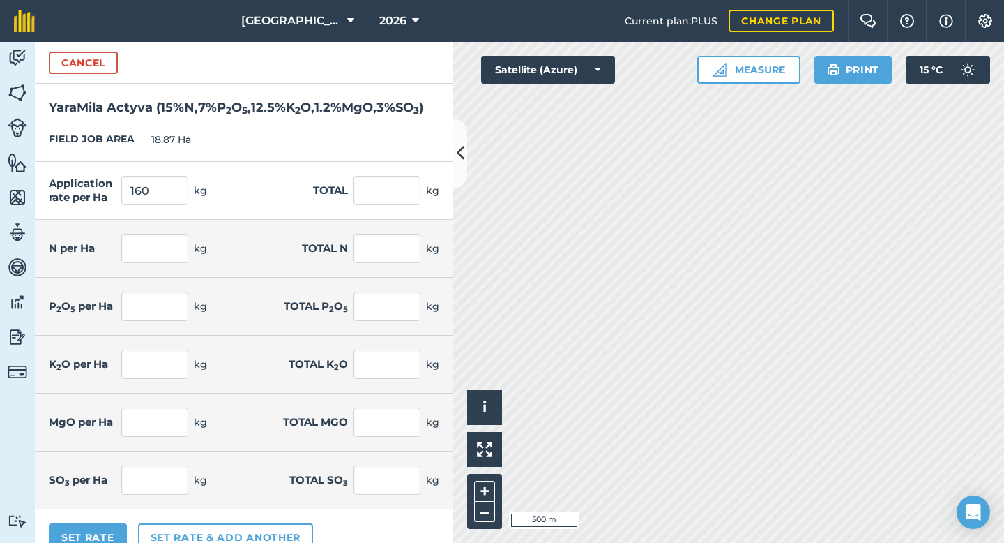
type input "36.23"
type input "4.8"
type input "90.576"
click at [253, 118] on h2 "YaraMila Actyva ( 15 % N , 7 % P 2 O 5 , 12.5 % K 2 O , 1.2 % MgO , 3 % SO 3 )" at bounding box center [244, 101] width 419 height 34
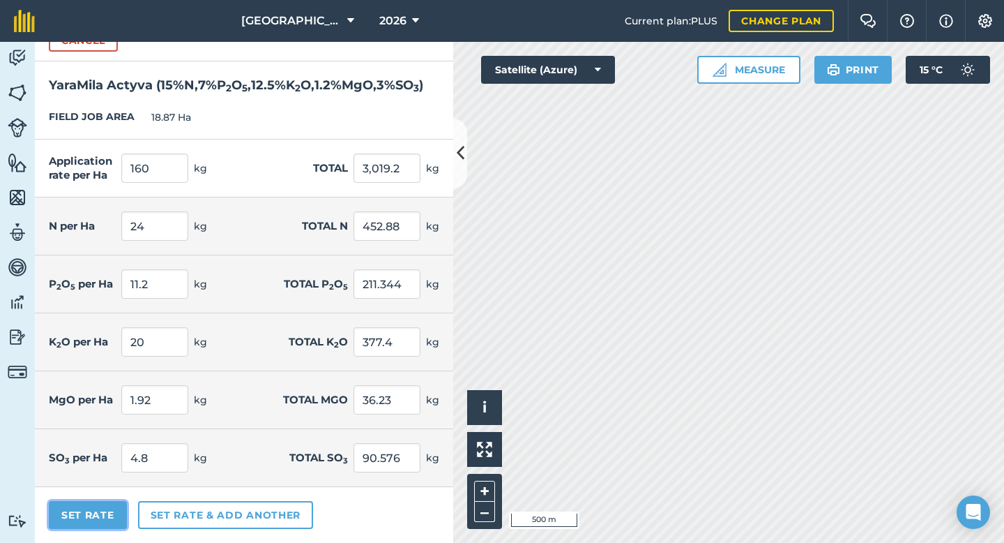
click at [91, 517] on button "Set Rate" at bounding box center [88, 515] width 78 height 28
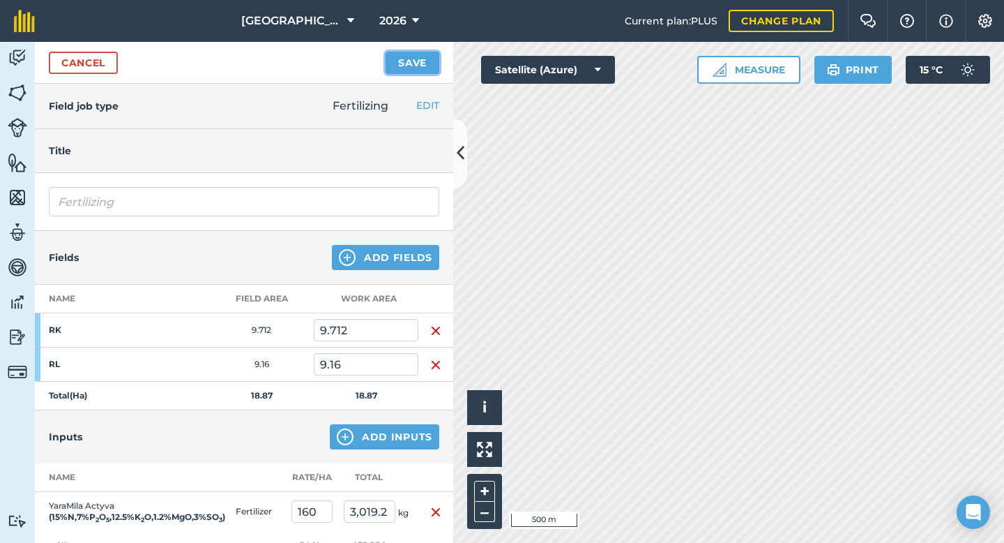
click at [409, 66] on button "Save" at bounding box center [413, 63] width 54 height 22
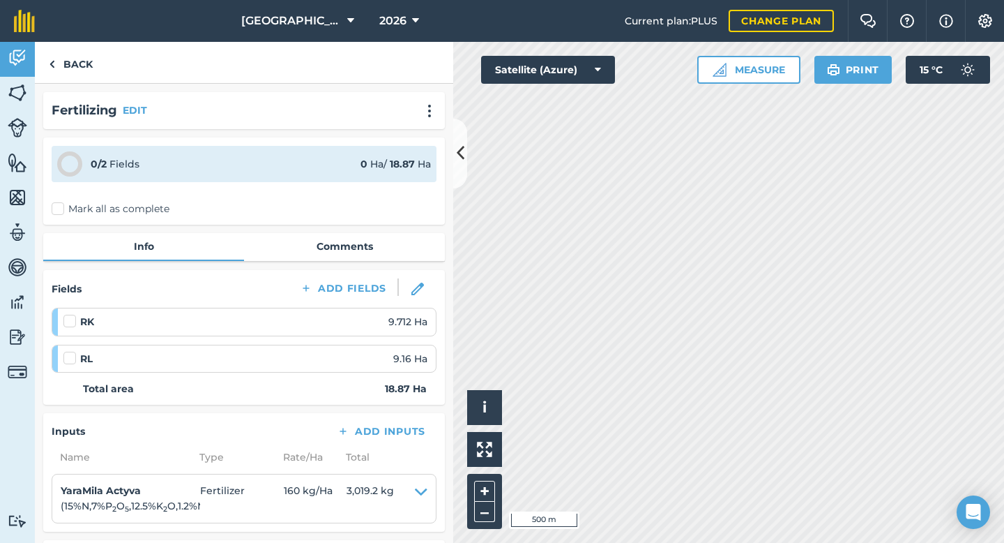
click at [70, 314] on label at bounding box center [71, 314] width 17 height 0
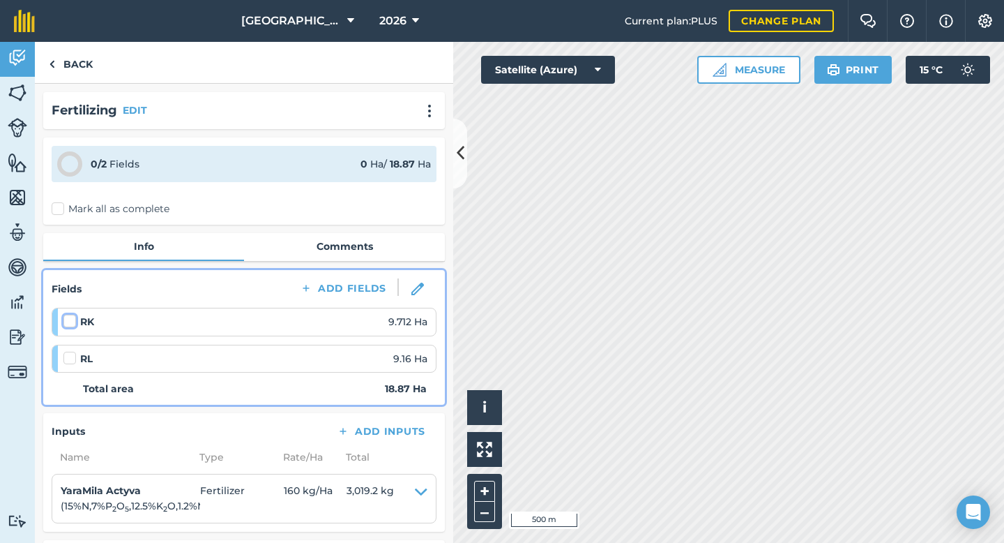
click at [70, 322] on input "checkbox" at bounding box center [67, 318] width 9 height 9
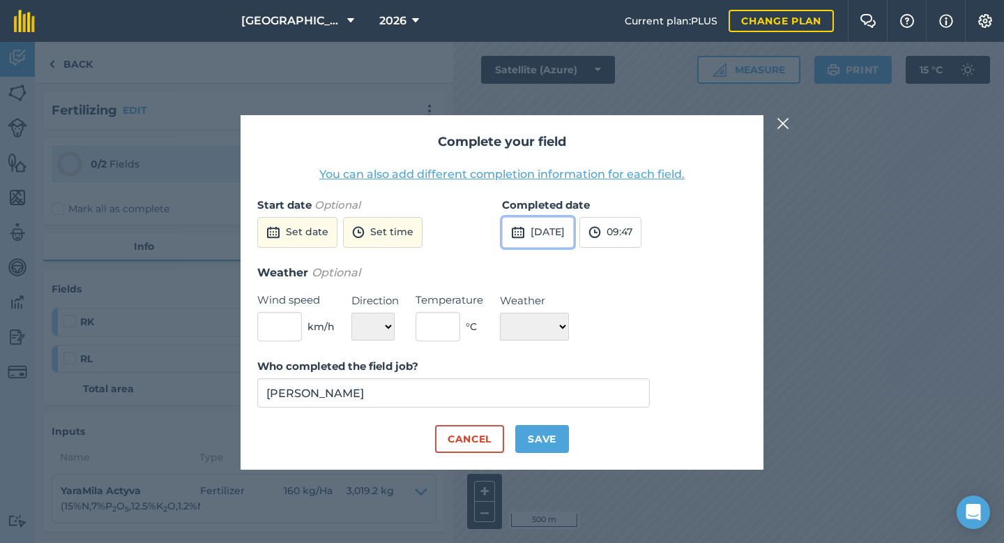
click at [521, 226] on img at bounding box center [518, 232] width 14 height 17
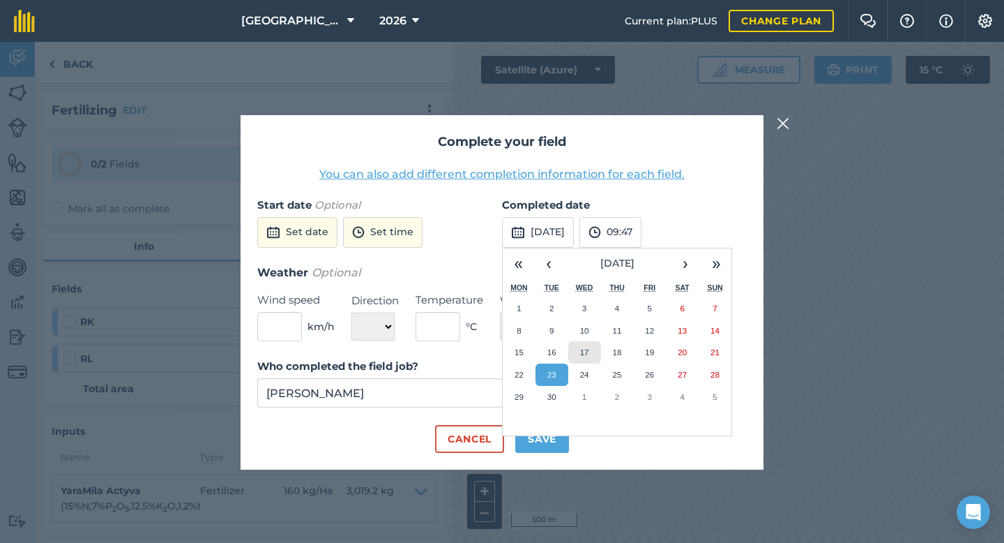
click at [588, 350] on abbr "17" at bounding box center [584, 351] width 9 height 9
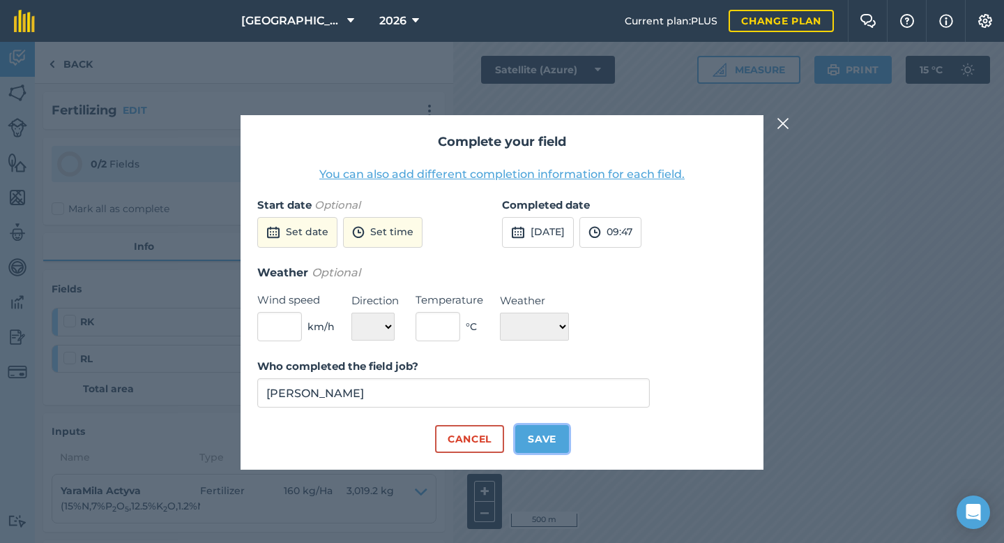
click at [547, 444] on button "Save" at bounding box center [542, 439] width 54 height 28
checkbox input "true"
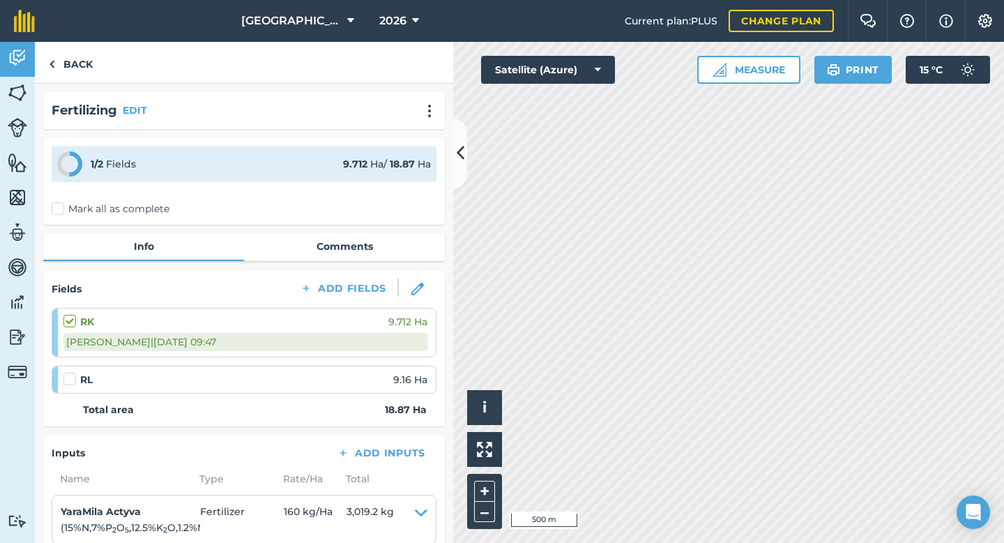
click at [71, 372] on label at bounding box center [71, 372] width 17 height 0
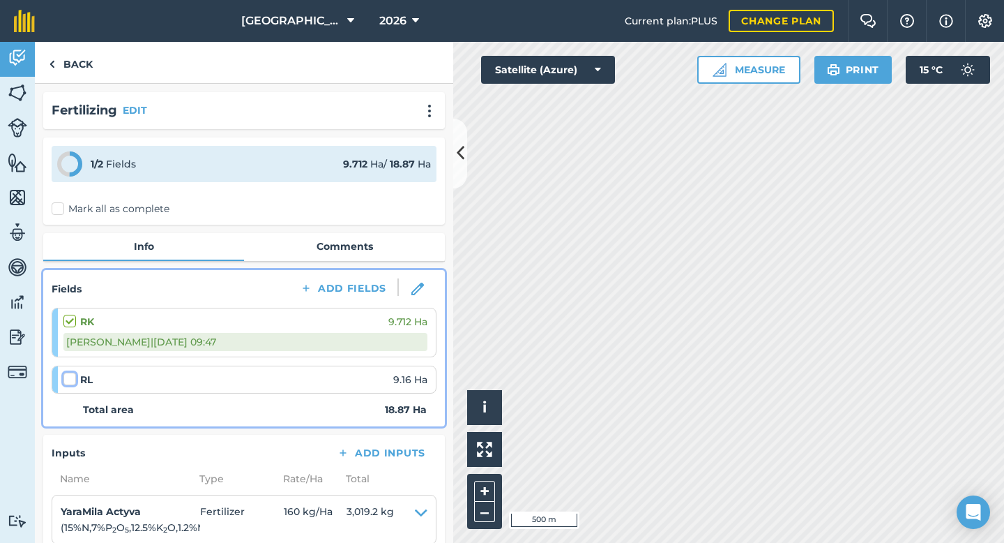
click at [71, 381] on input "checkbox" at bounding box center [67, 376] width 9 height 9
checkbox input "false"
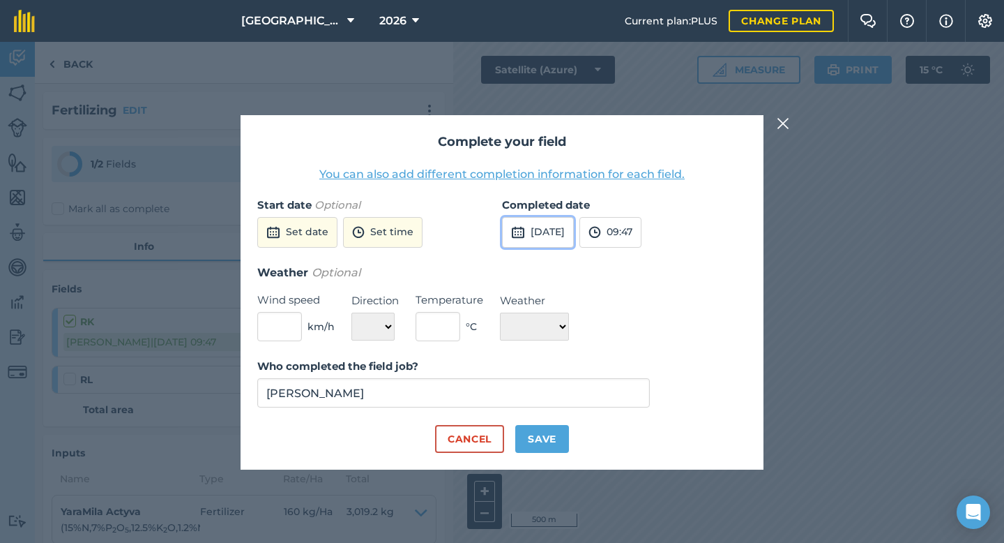
click at [515, 227] on img at bounding box center [518, 232] width 14 height 17
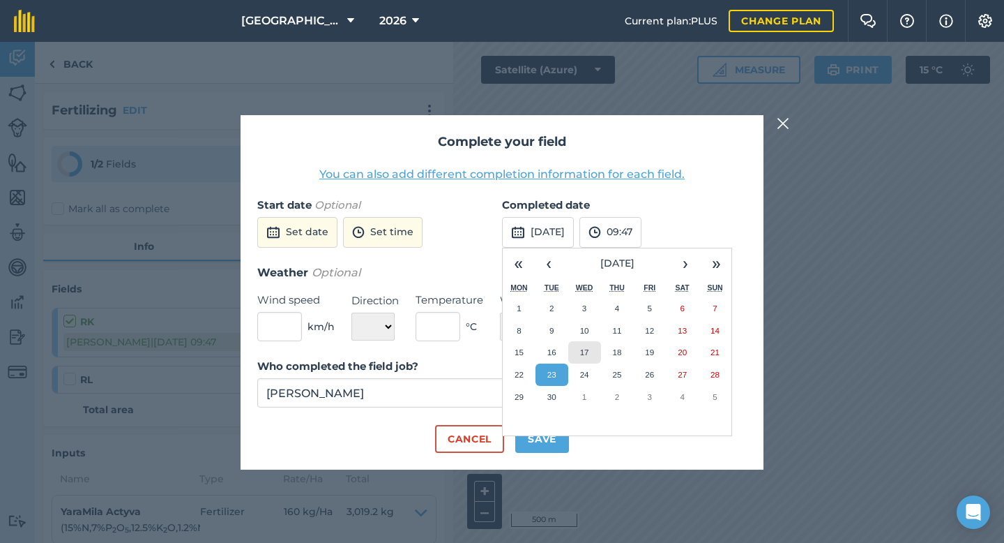
click at [587, 349] on abbr "17" at bounding box center [584, 351] width 9 height 9
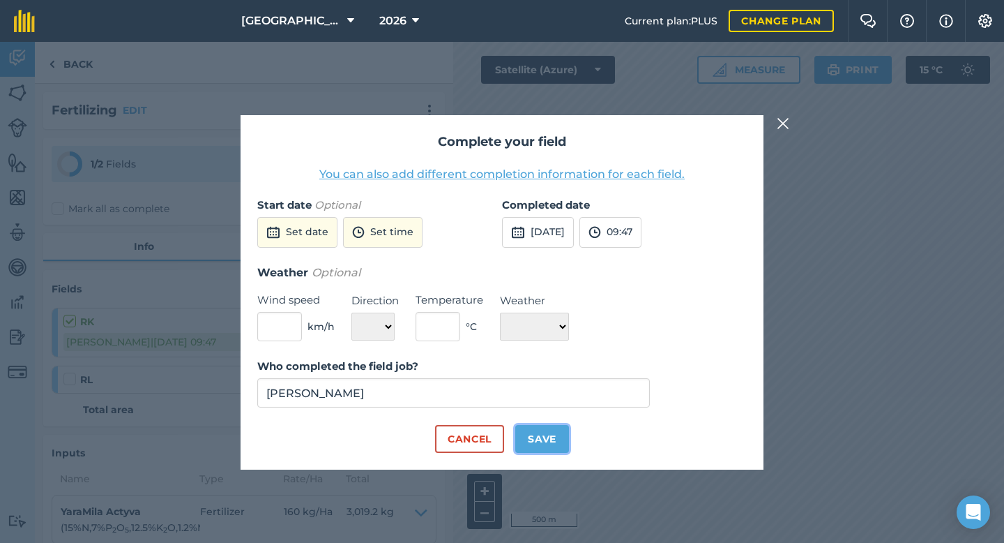
click at [538, 443] on button "Save" at bounding box center [542, 439] width 54 height 28
checkbox input "true"
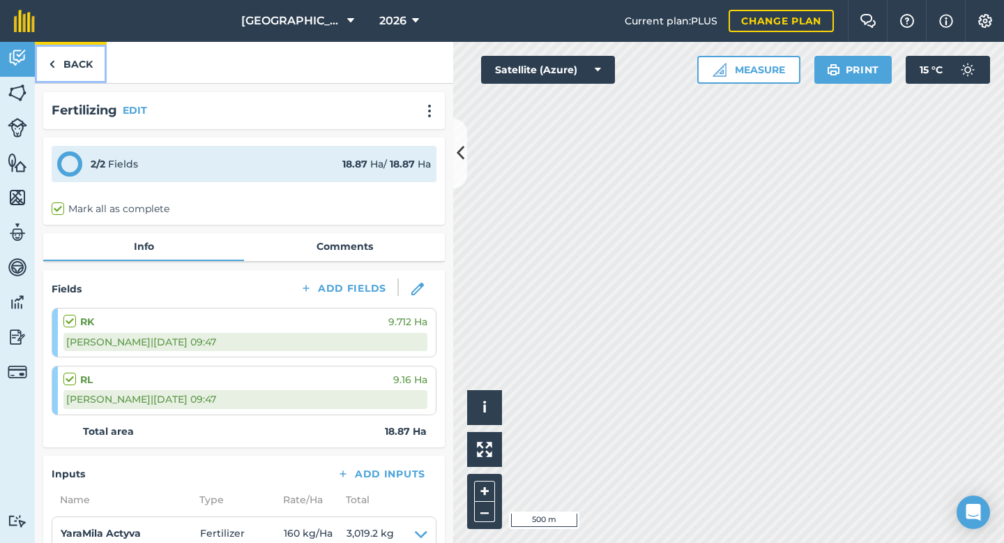
click at [89, 59] on link "Back" at bounding box center [71, 62] width 72 height 41
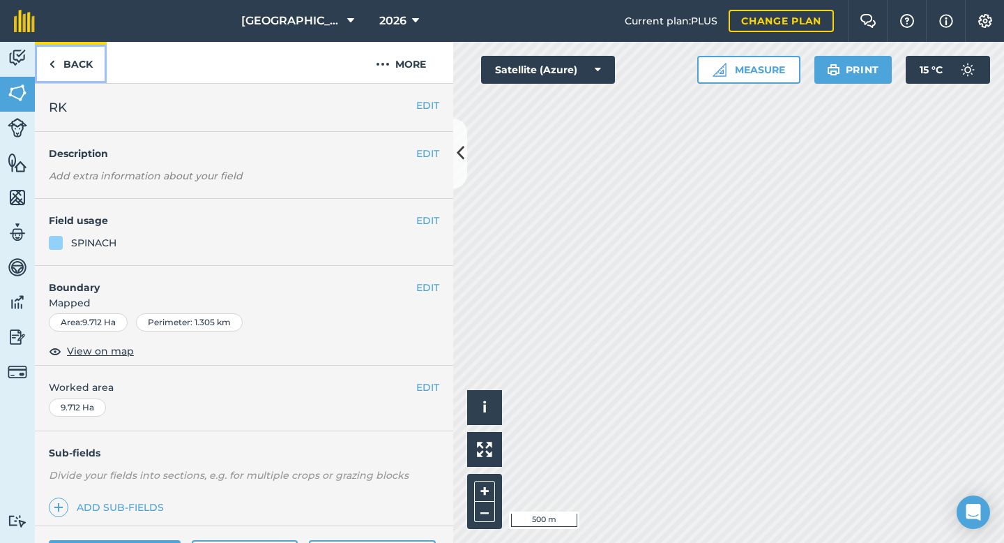
click at [90, 74] on link "Back" at bounding box center [71, 62] width 72 height 41
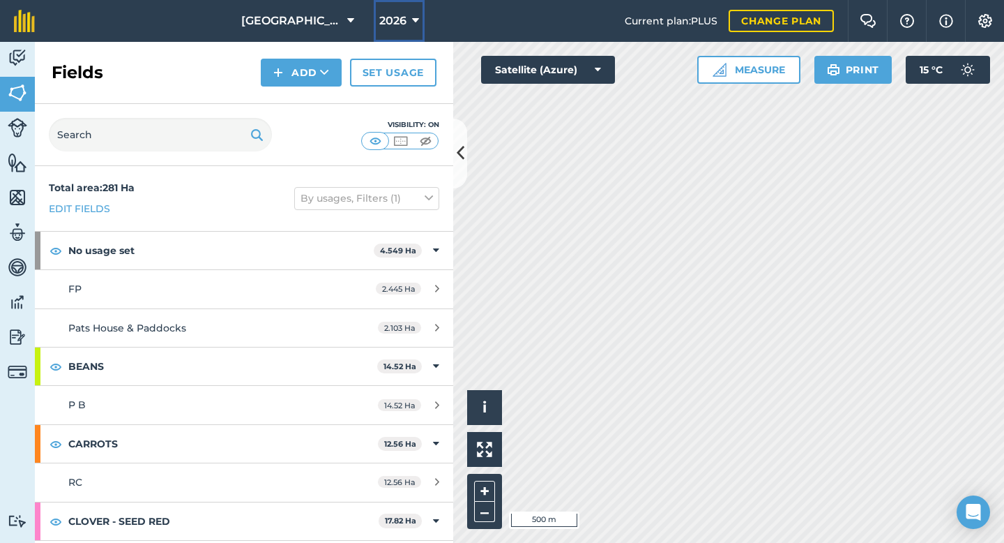
click at [406, 27] on button "2026" at bounding box center [399, 21] width 51 height 42
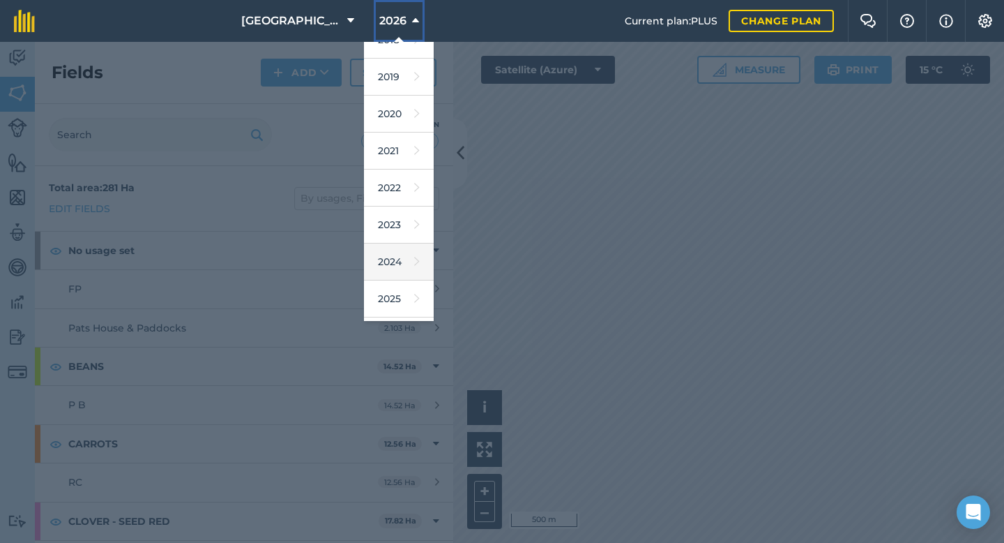
scroll to position [30, 0]
click at [390, 283] on link "2025" at bounding box center [399, 289] width 70 height 37
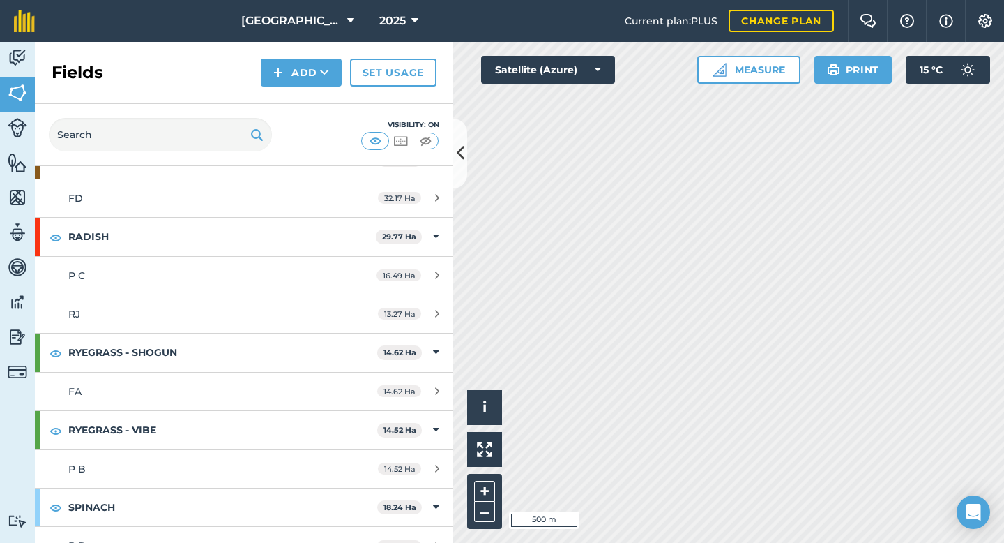
scroll to position [749, 0]
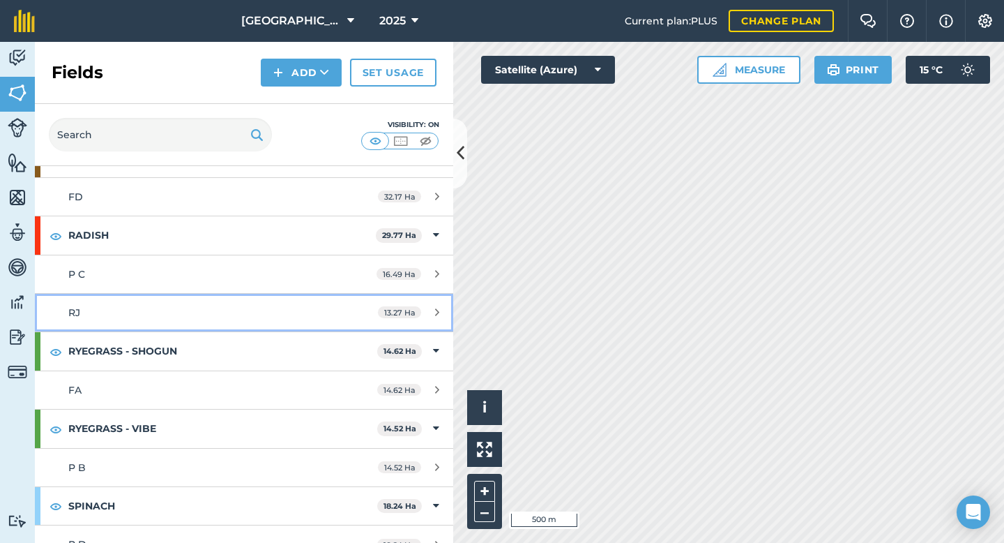
click at [112, 310] on div "RJ" at bounding box center [199, 312] width 262 height 15
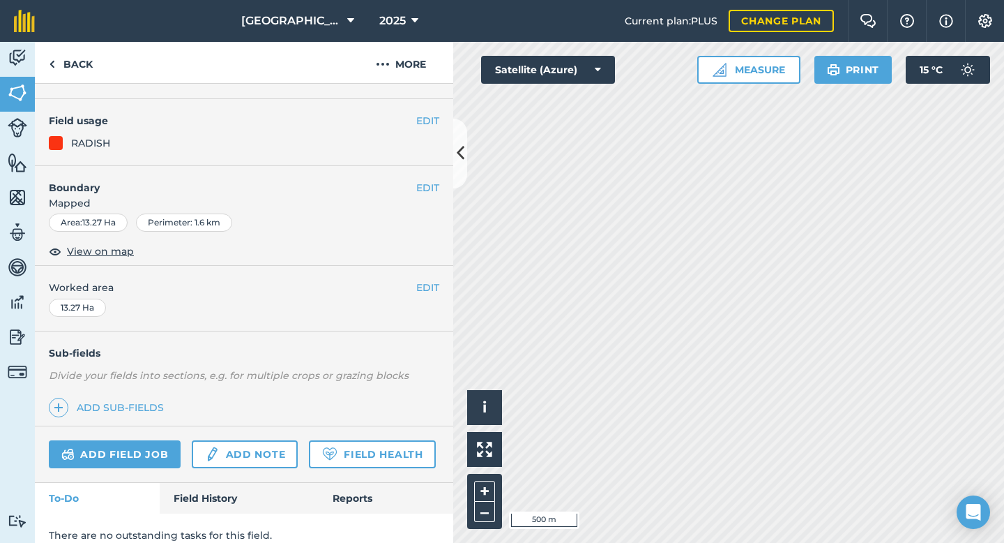
scroll to position [114, 0]
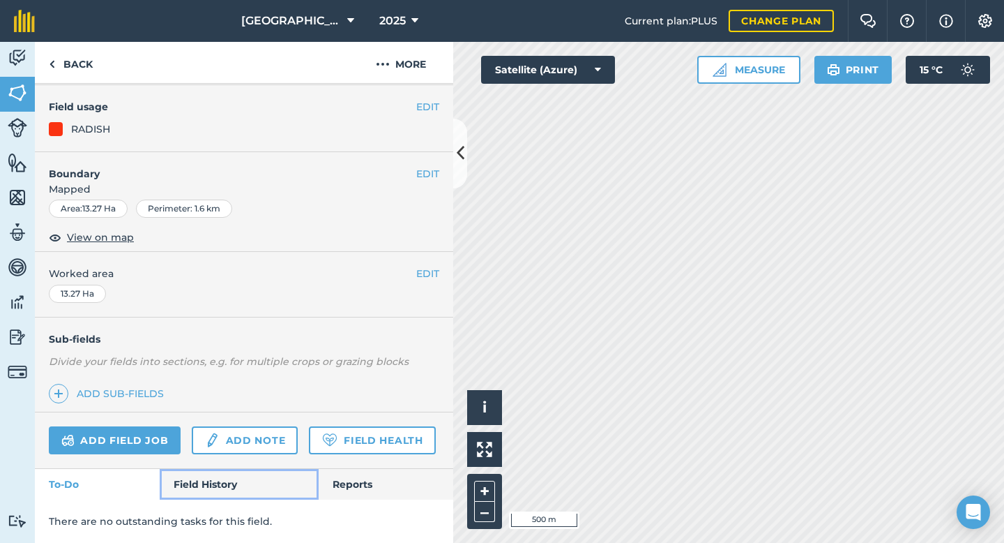
click at [208, 485] on link "Field History" at bounding box center [239, 484] width 158 height 31
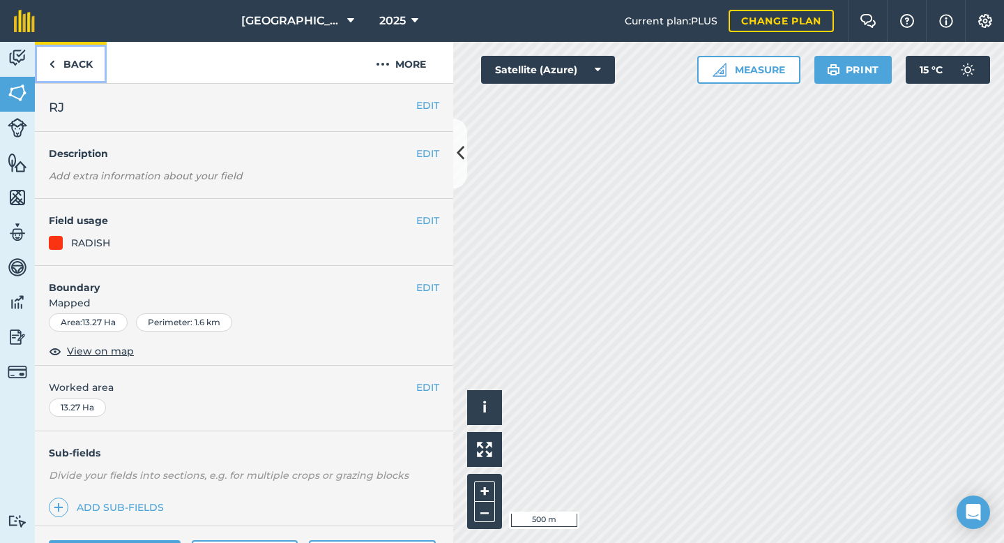
click at [78, 64] on link "Back" at bounding box center [71, 62] width 72 height 41
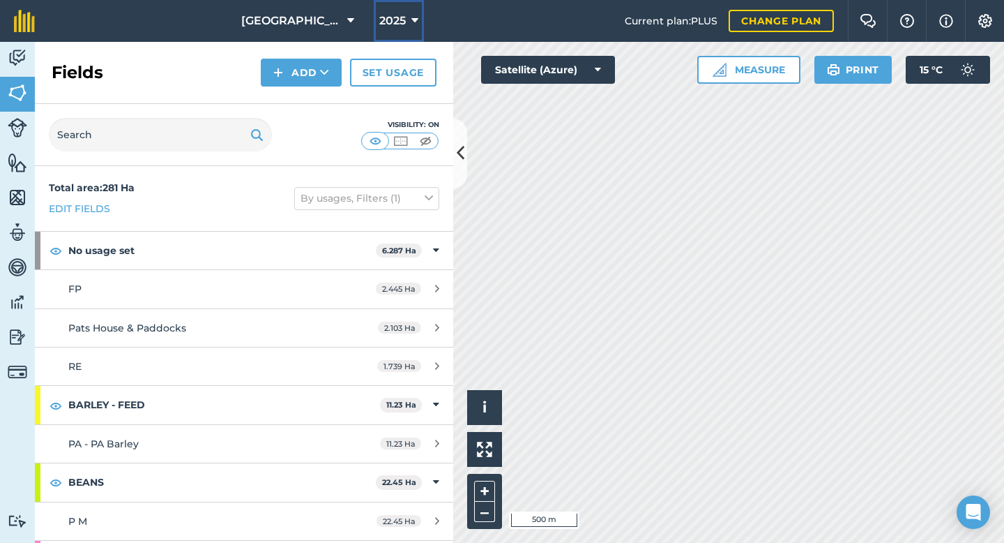
click at [417, 19] on icon at bounding box center [415, 21] width 7 height 17
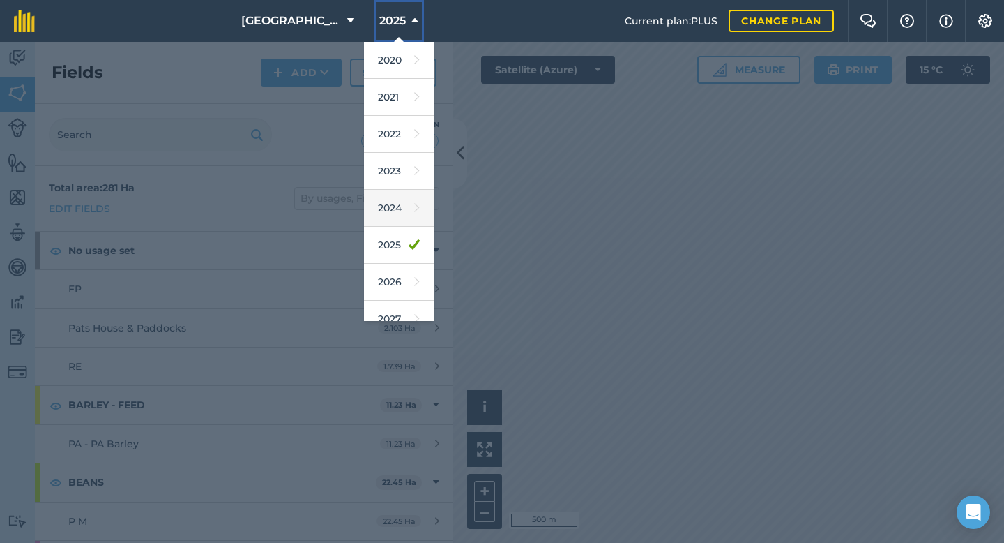
scroll to position [91, 0]
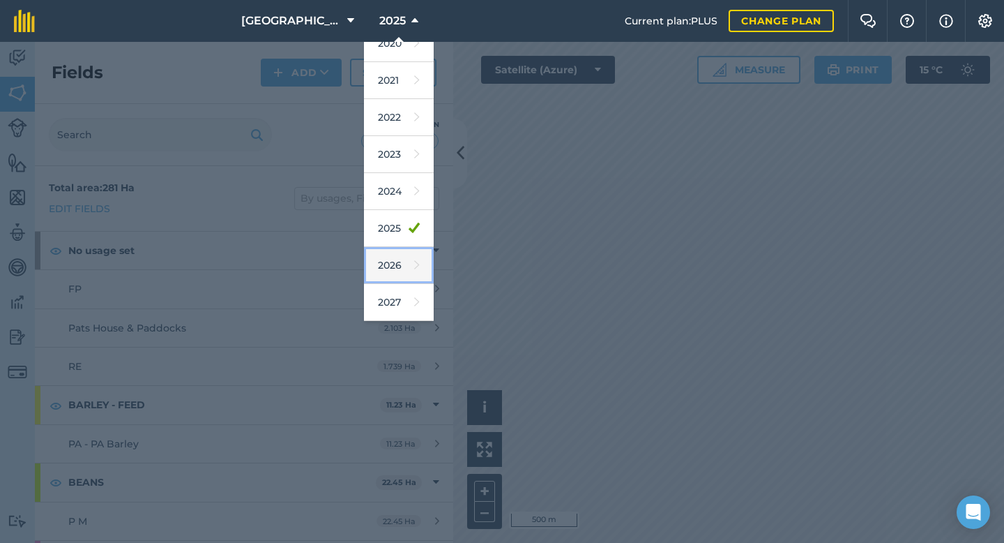
click at [388, 263] on link "2026" at bounding box center [399, 265] width 70 height 37
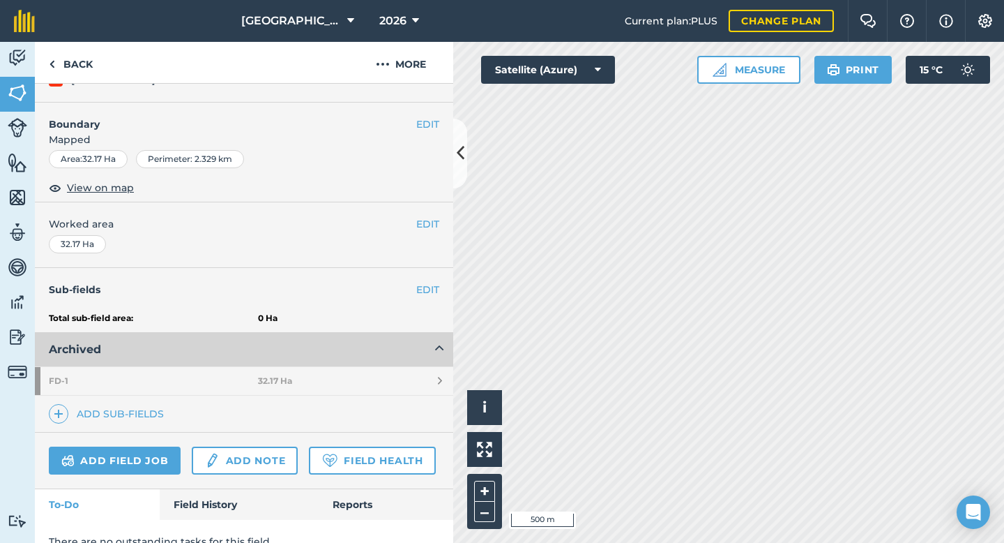
scroll to position [183, 0]
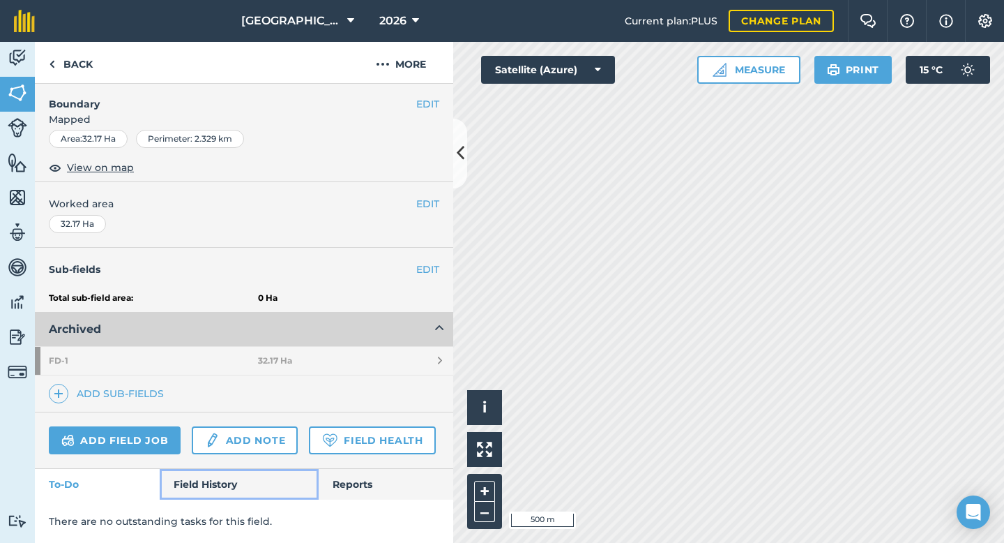
click at [197, 479] on link "Field History" at bounding box center [239, 484] width 158 height 31
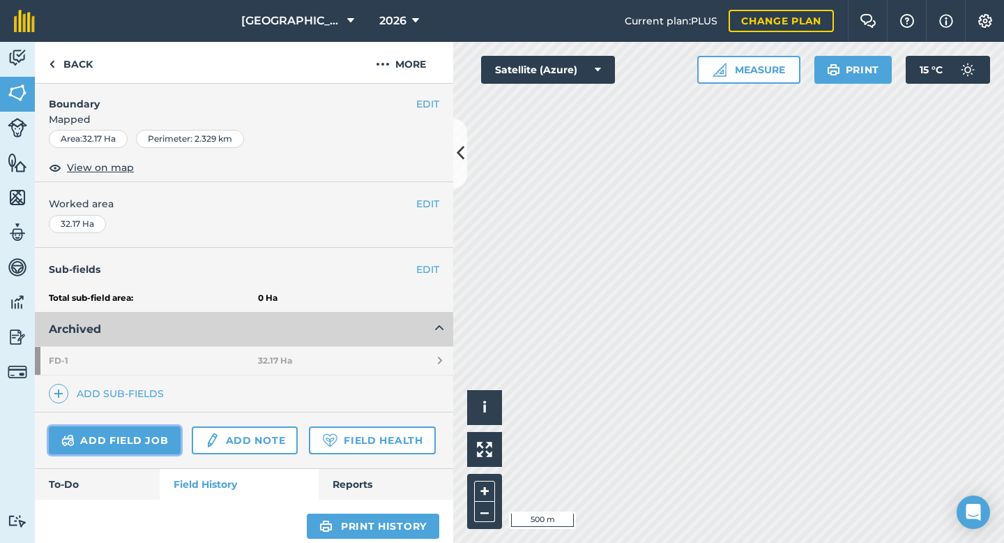
click at [156, 442] on link "Add field job" at bounding box center [115, 440] width 132 height 28
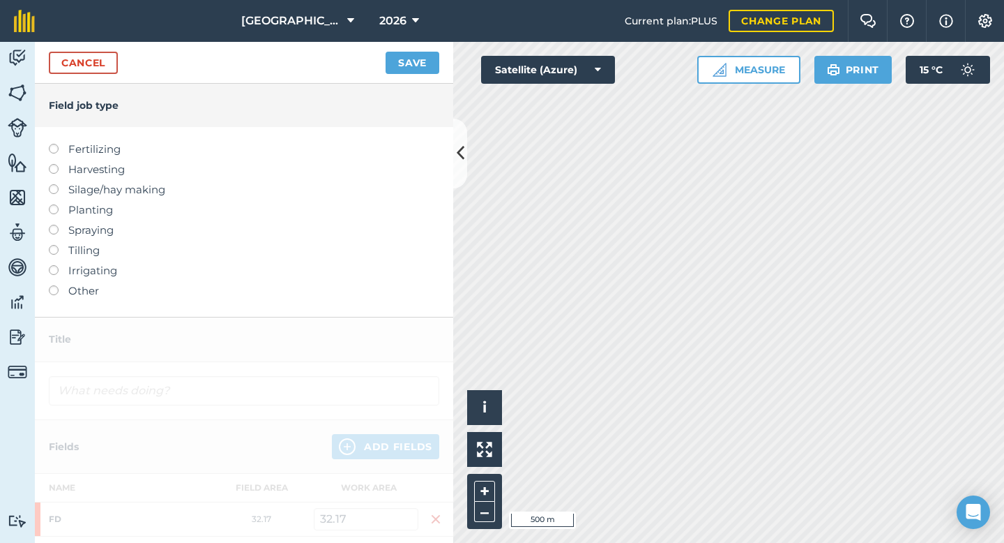
click at [54, 204] on label at bounding box center [59, 204] width 20 height 0
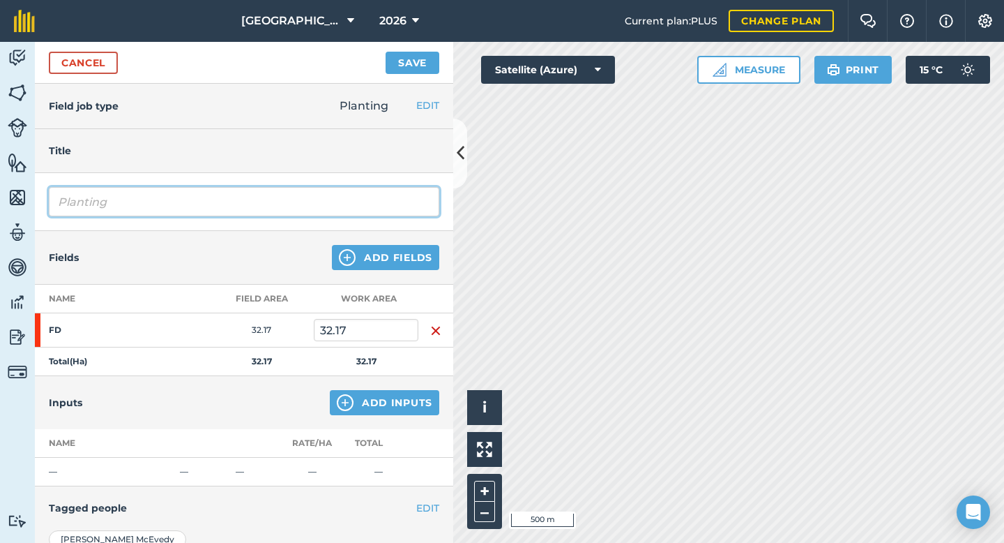
click at [135, 199] on input "Planting" at bounding box center [244, 201] width 391 height 29
type input "Planting - [PERSON_NAME]"
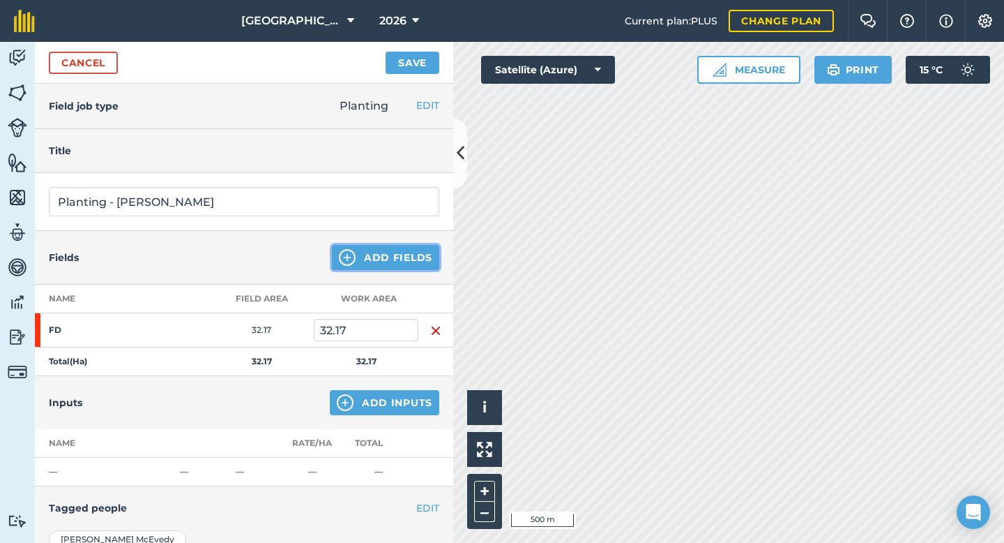
click at [382, 261] on button "Add Fields" at bounding box center [385, 257] width 107 height 25
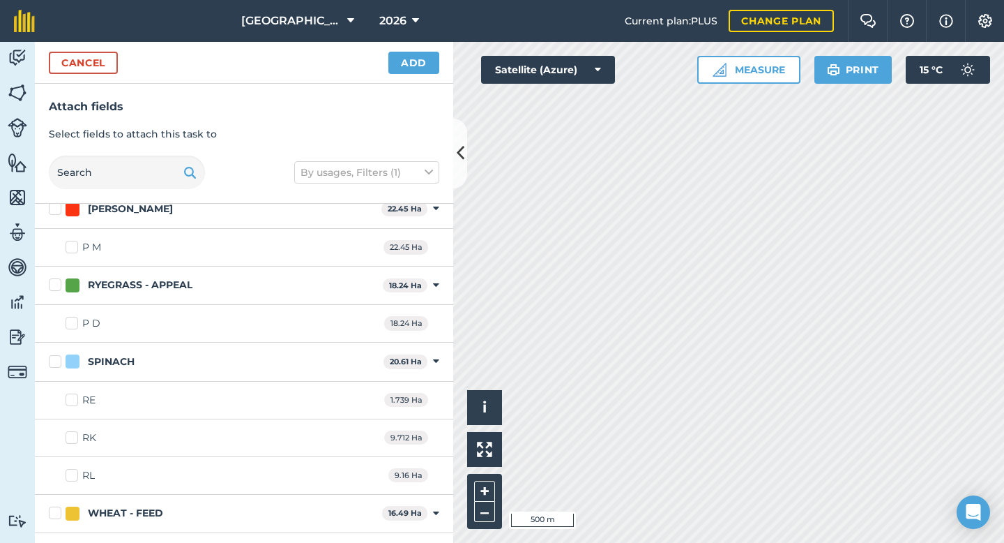
scroll to position [608, 0]
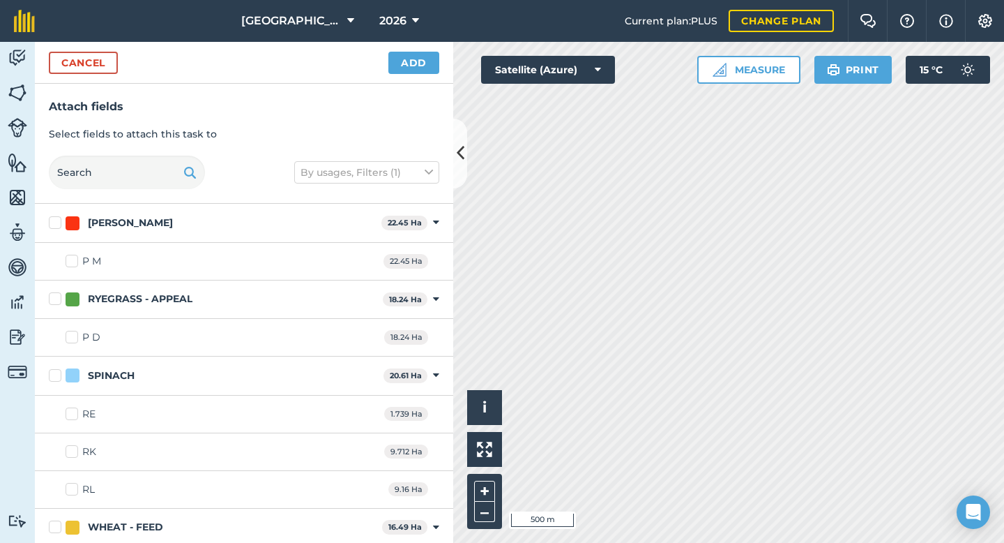
click at [73, 260] on label "P M" at bounding box center [84, 261] width 36 height 15
click at [73, 260] on input "P M" at bounding box center [70, 258] width 9 height 9
checkbox input "true"
click at [409, 60] on button "Add" at bounding box center [414, 63] width 51 height 22
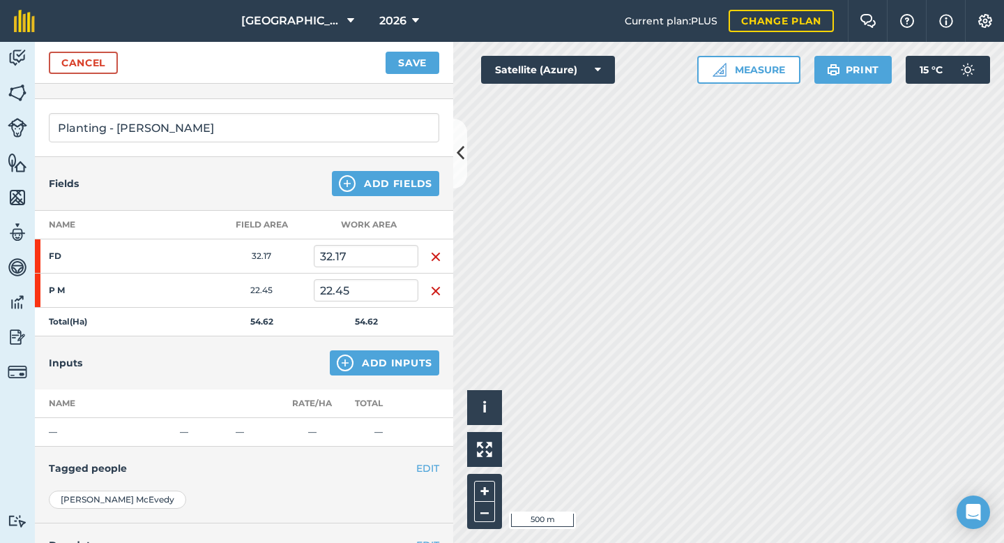
scroll to position [76, 0]
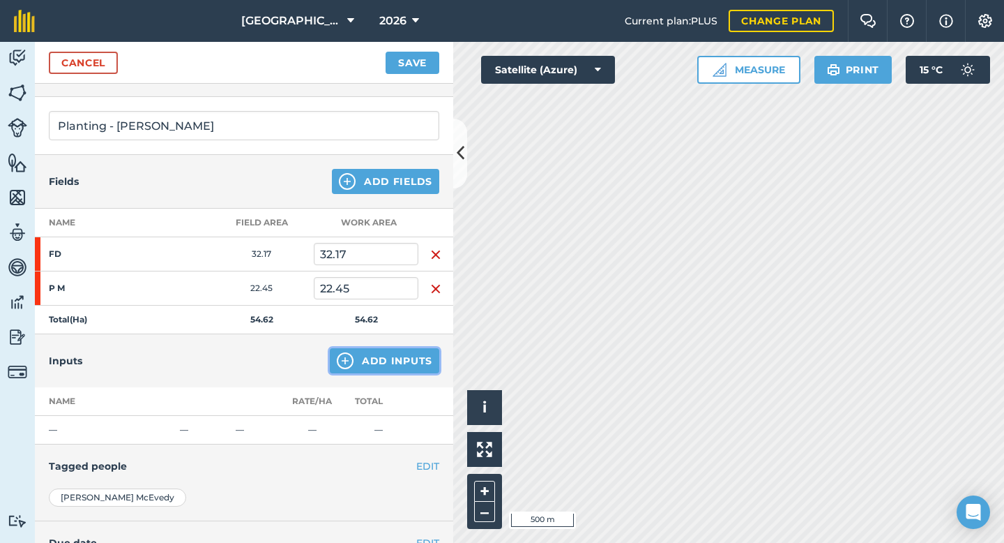
click at [387, 361] on button "Add Inputs" at bounding box center [385, 360] width 110 height 25
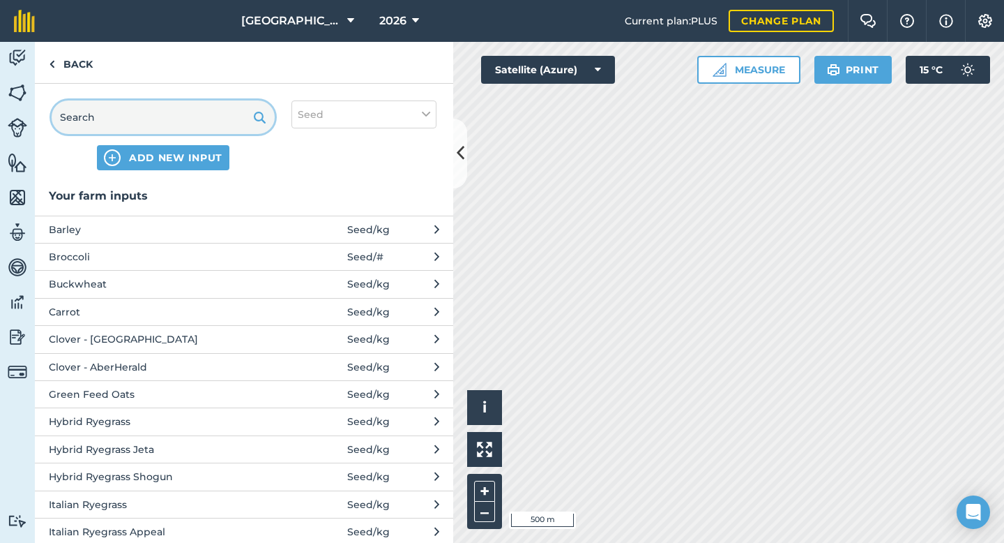
click at [122, 118] on input "text" at bounding box center [163, 116] width 223 height 33
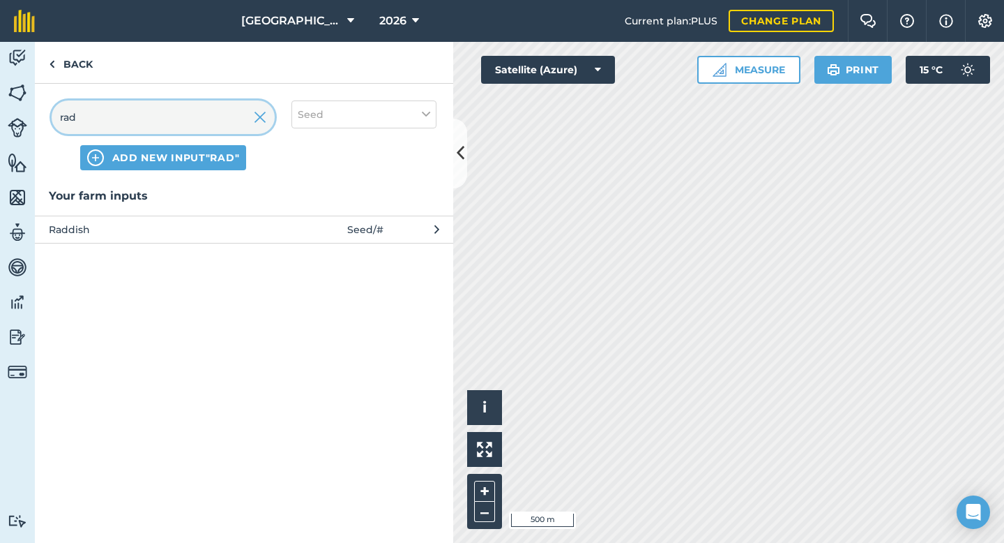
type input "rad"
click at [163, 223] on span "Raddish" at bounding box center [163, 229] width 228 height 15
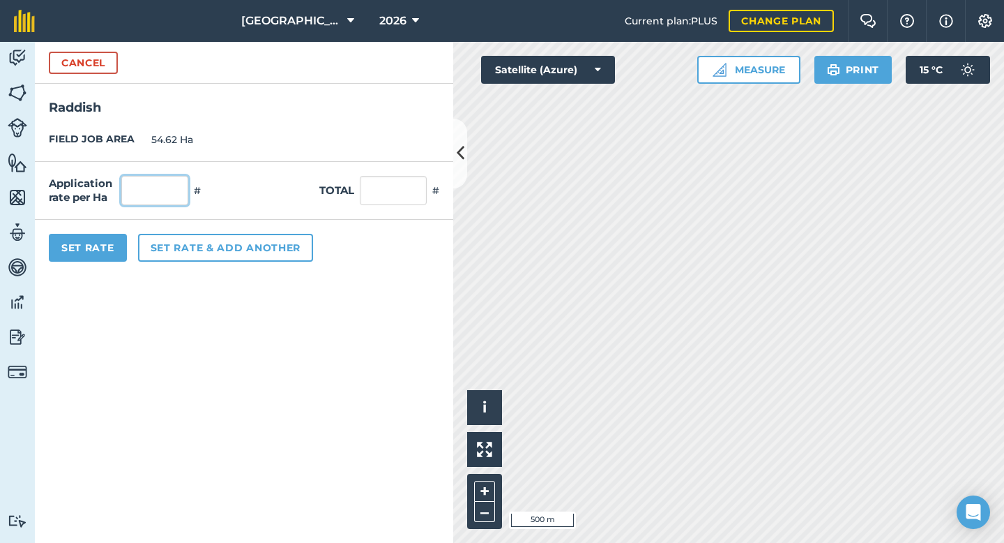
click at [153, 181] on input "text" at bounding box center [154, 190] width 67 height 29
type input "3"
type input "163.86"
click at [100, 246] on button "Set Rate" at bounding box center [88, 248] width 78 height 28
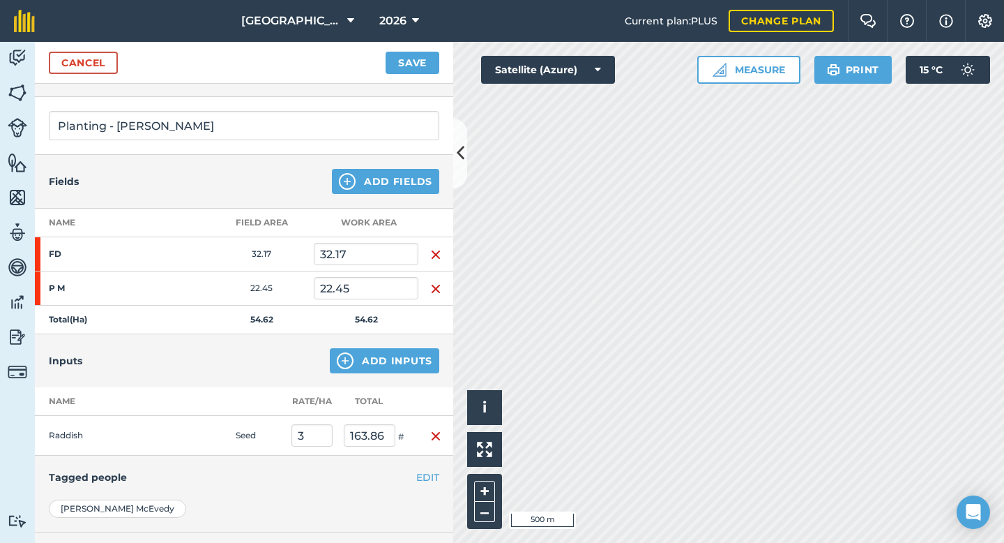
scroll to position [93, 0]
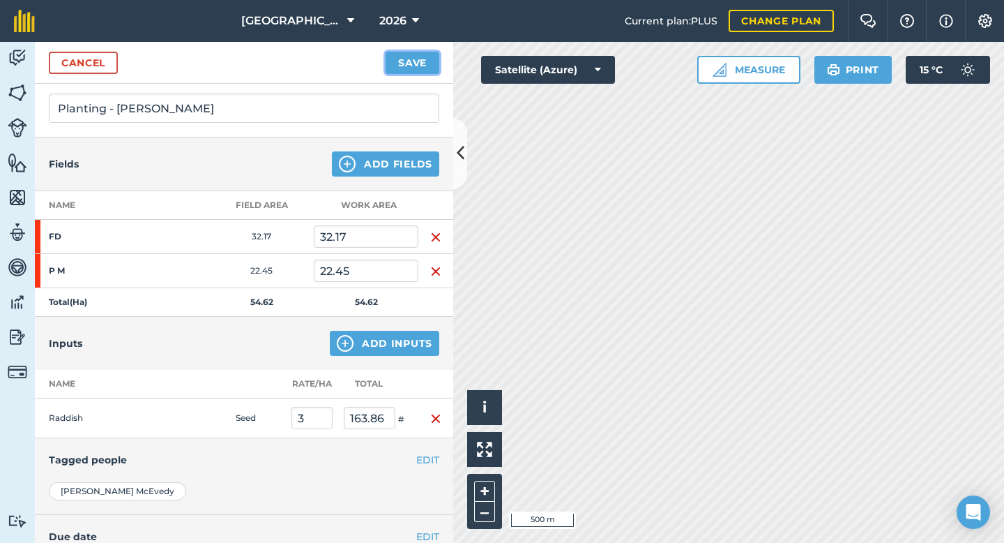
click at [421, 67] on button "Save" at bounding box center [413, 63] width 54 height 22
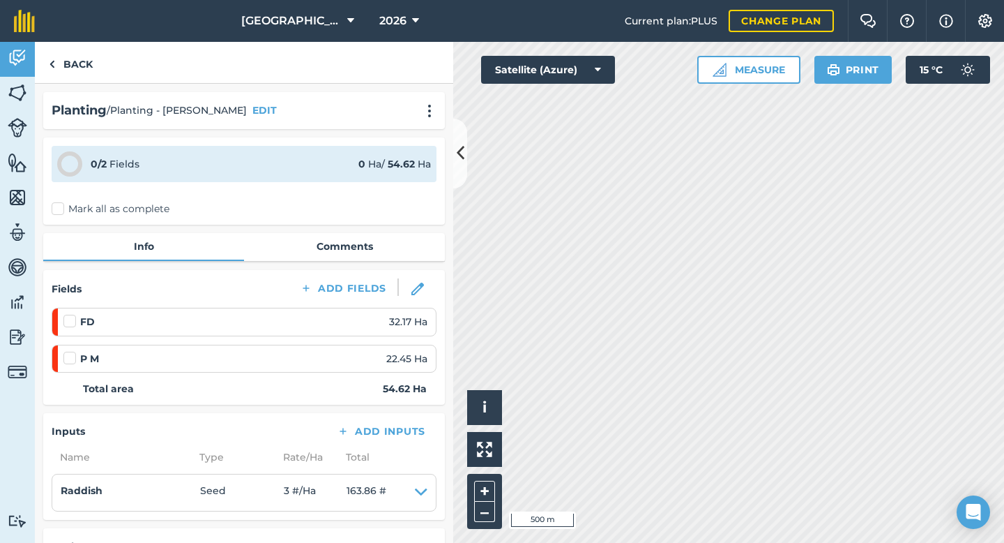
click at [72, 314] on label at bounding box center [71, 314] width 17 height 0
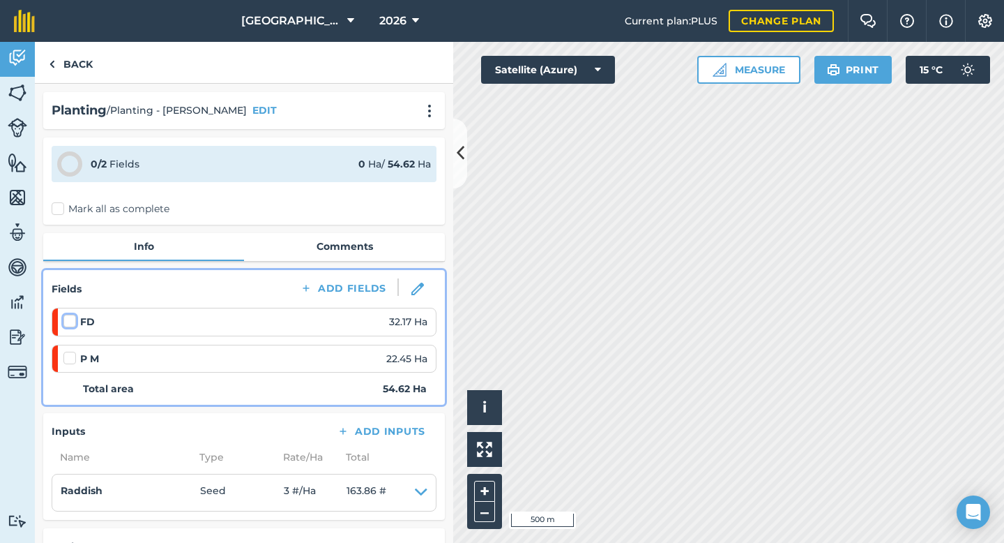
click at [72, 320] on input "checkbox" at bounding box center [67, 318] width 9 height 9
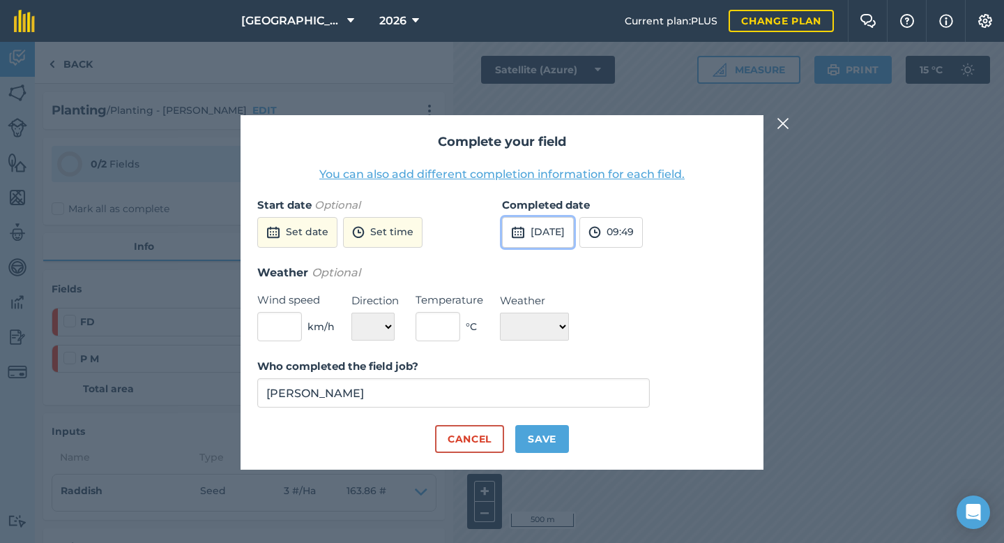
click at [515, 232] on img at bounding box center [518, 232] width 14 height 17
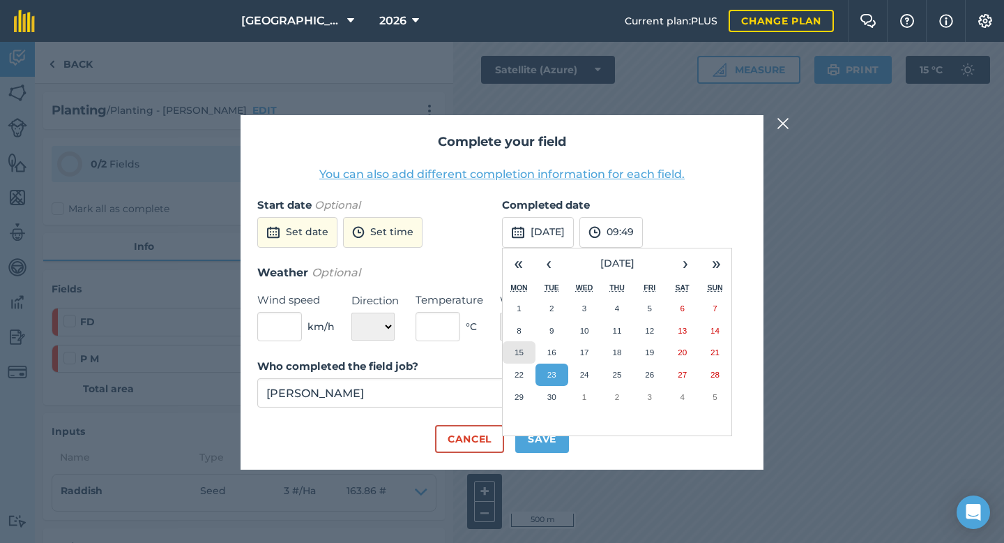
click at [520, 353] on abbr "15" at bounding box center [519, 351] width 9 height 9
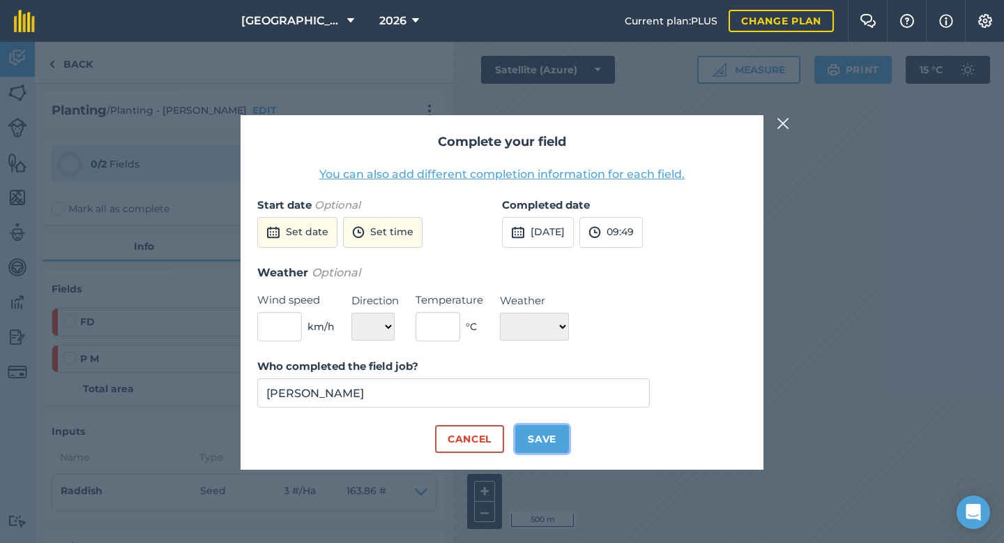
click at [547, 439] on button "Save" at bounding box center [542, 439] width 54 height 28
checkbox input "true"
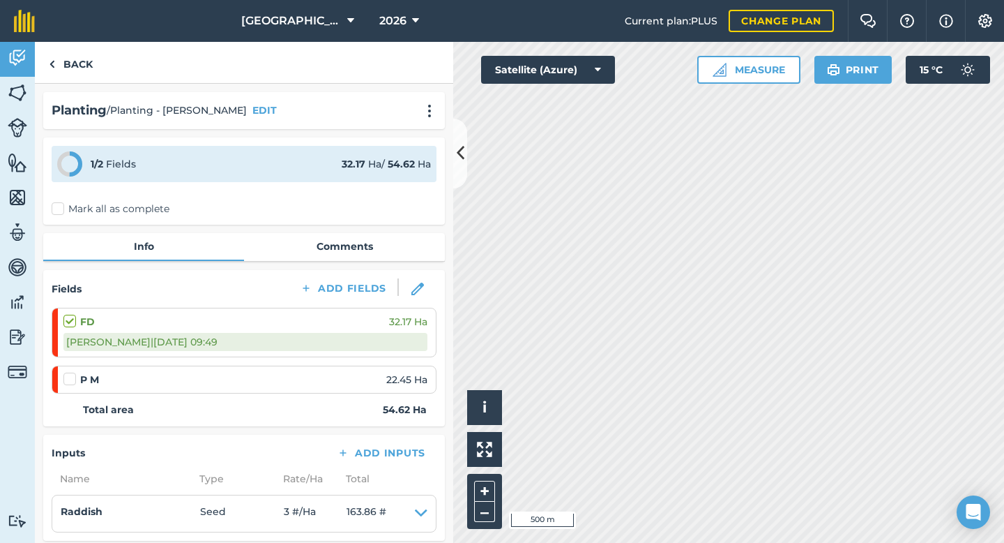
click at [69, 372] on label at bounding box center [71, 372] width 17 height 0
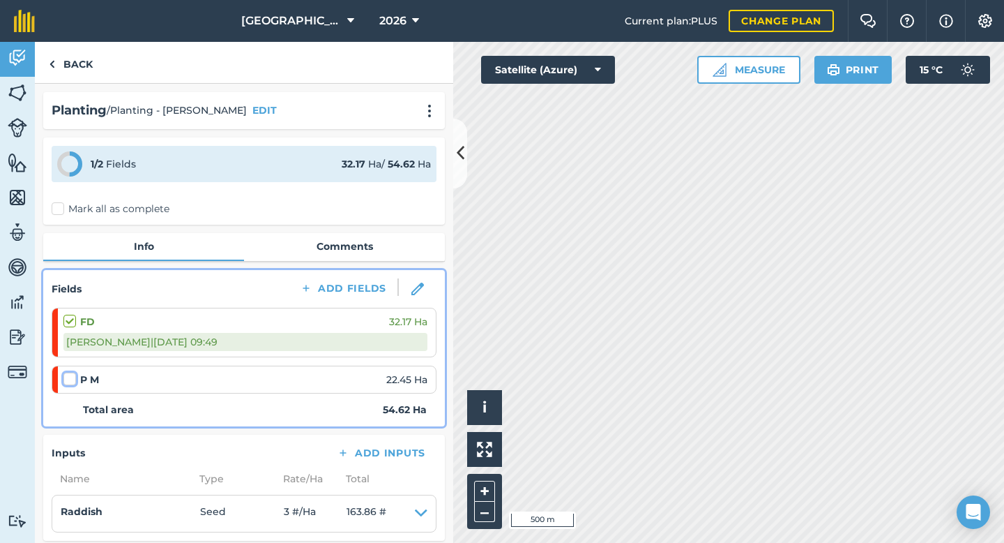
click at [69, 378] on input "checkbox" at bounding box center [67, 376] width 9 height 9
checkbox input "false"
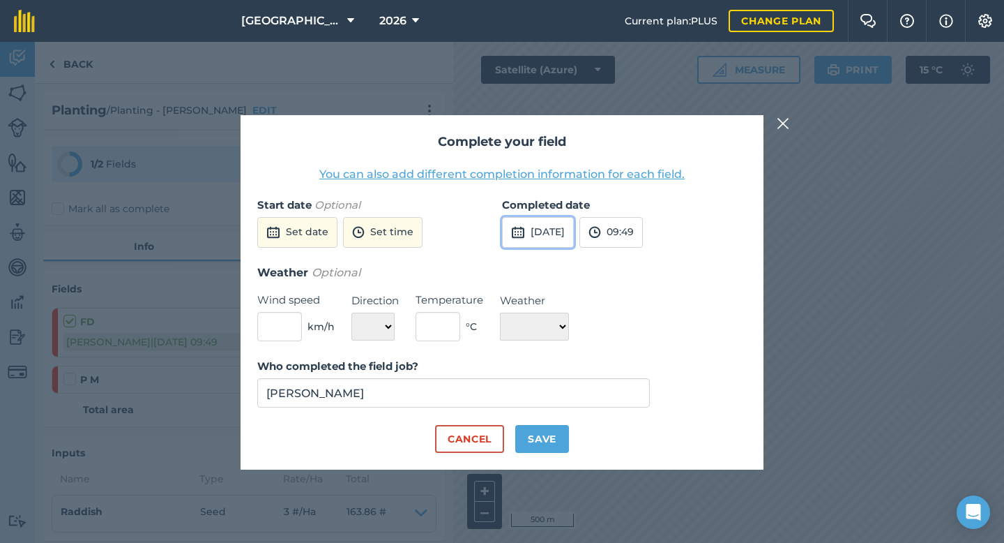
click at [511, 235] on button "[DATE]" at bounding box center [538, 232] width 72 height 31
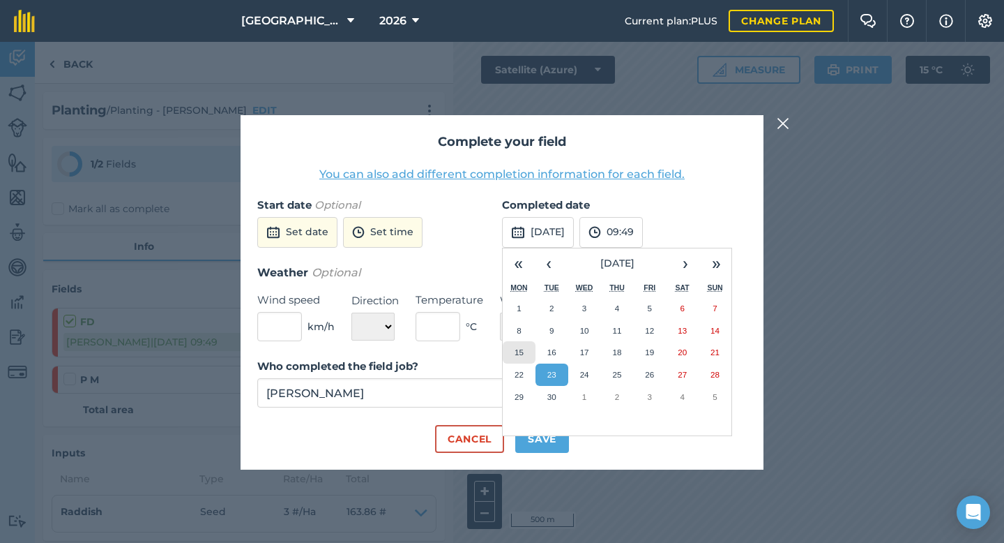
click at [518, 352] on abbr "15" at bounding box center [519, 351] width 9 height 9
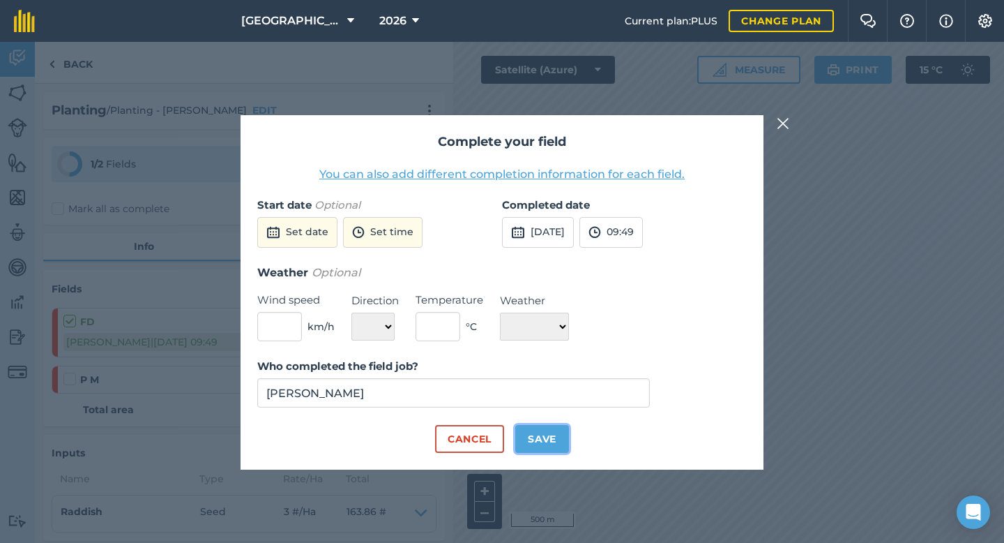
click at [553, 441] on button "Save" at bounding box center [542, 439] width 54 height 28
checkbox input "true"
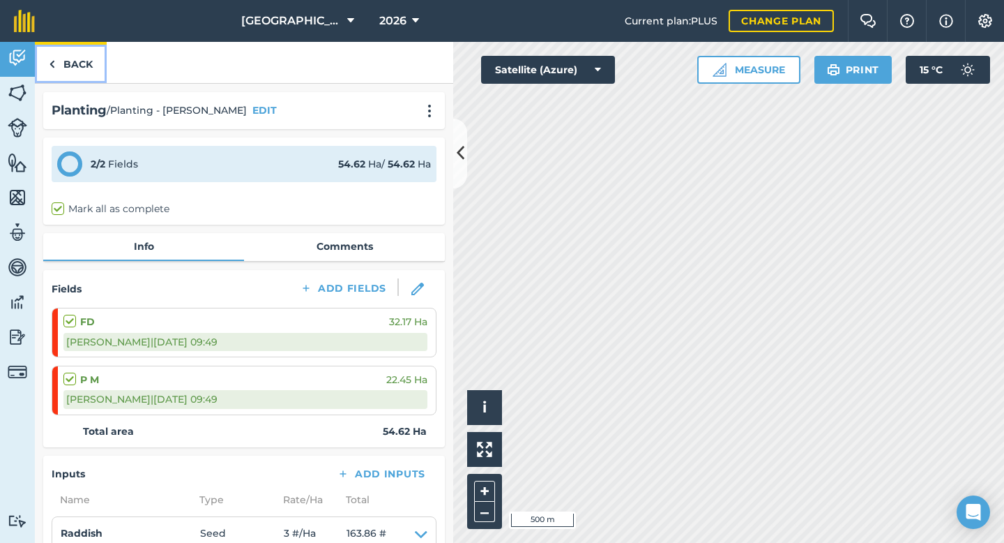
click at [84, 63] on link "Back" at bounding box center [71, 62] width 72 height 41
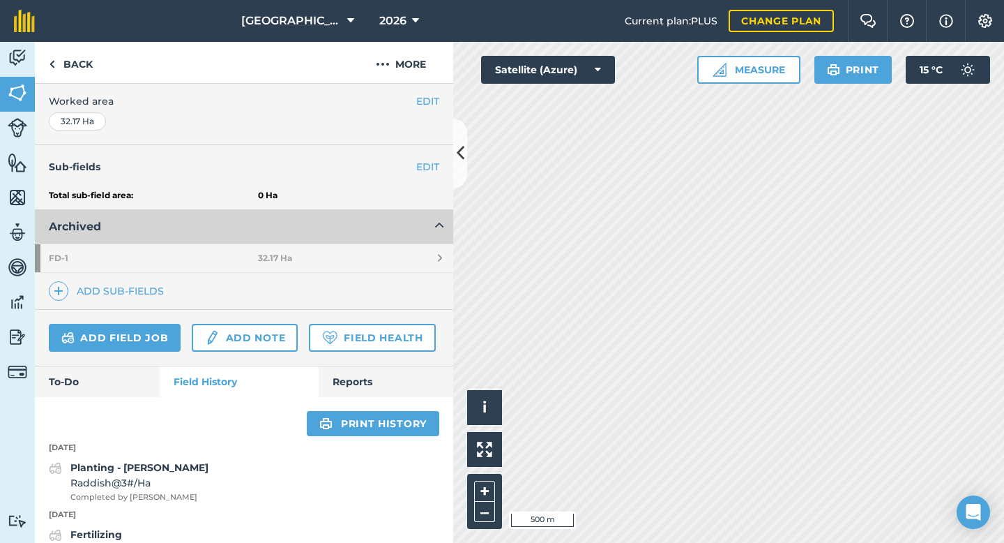
scroll to position [288, 0]
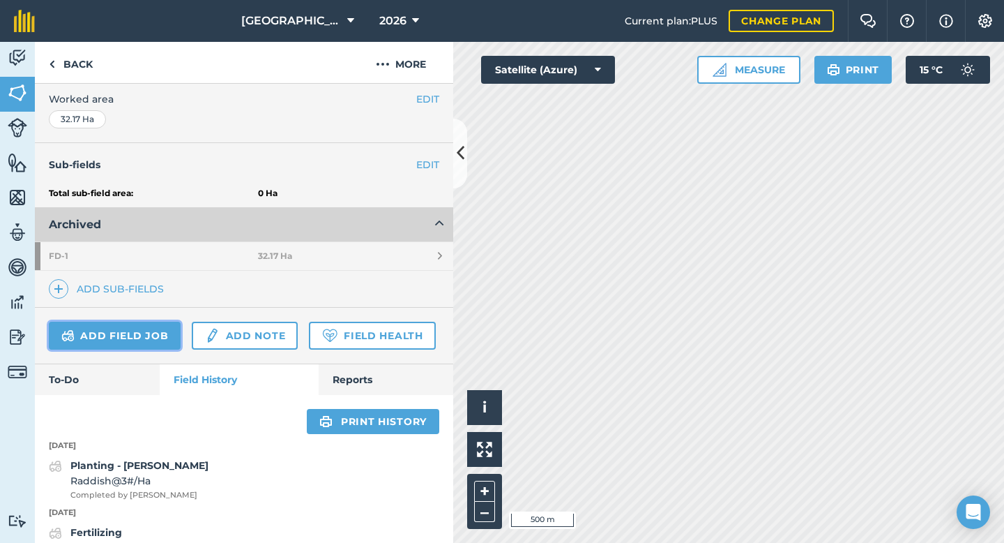
click at [142, 338] on link "Add field job" at bounding box center [115, 336] width 132 height 28
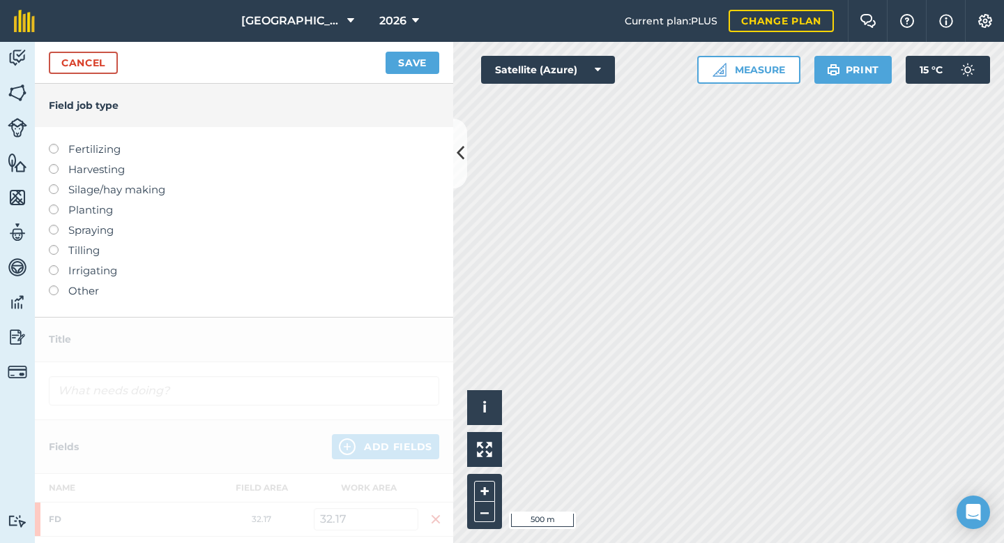
click at [52, 144] on label at bounding box center [59, 144] width 20 height 0
type input "Fertilizing"
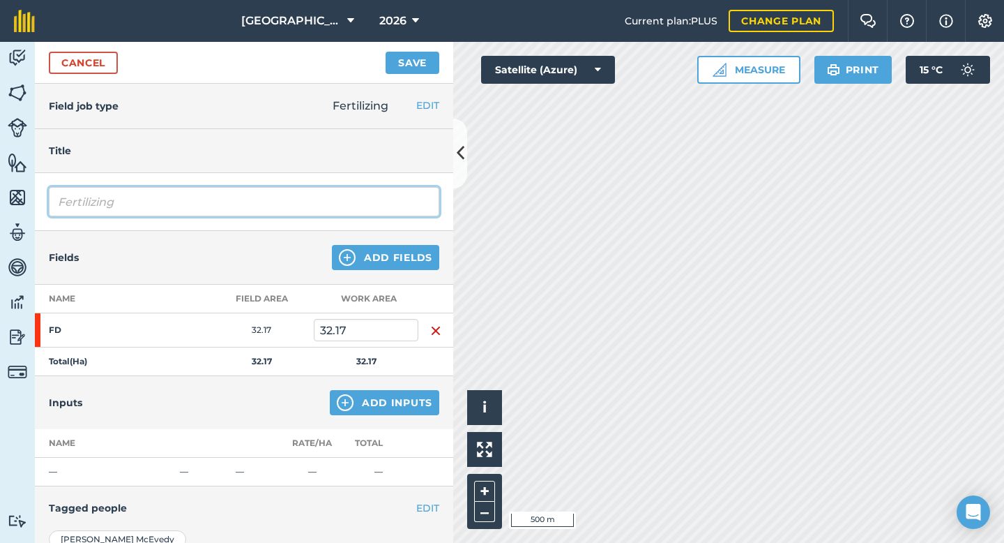
click at [158, 200] on input "Fertilizing" at bounding box center [244, 201] width 391 height 29
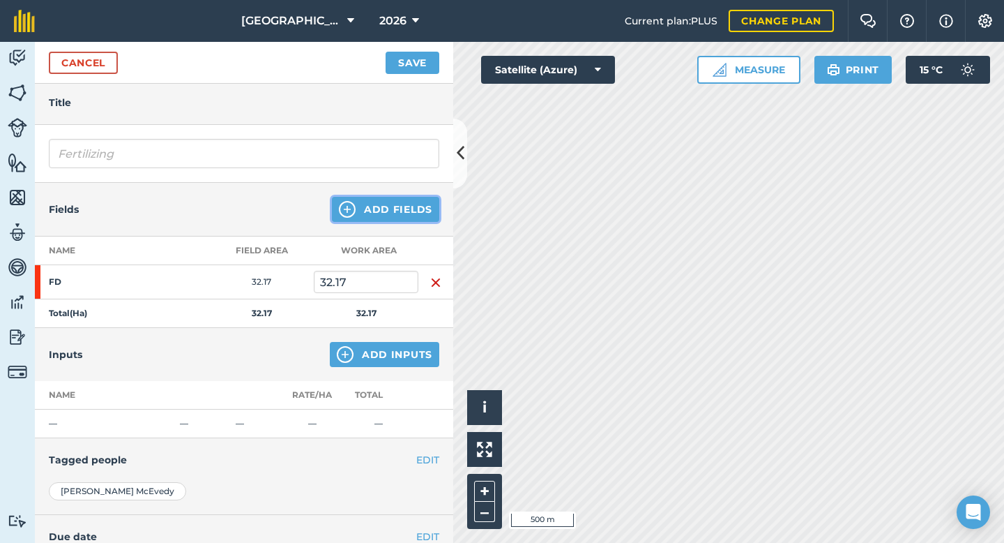
click at [384, 206] on button "Add Fields" at bounding box center [385, 209] width 107 height 25
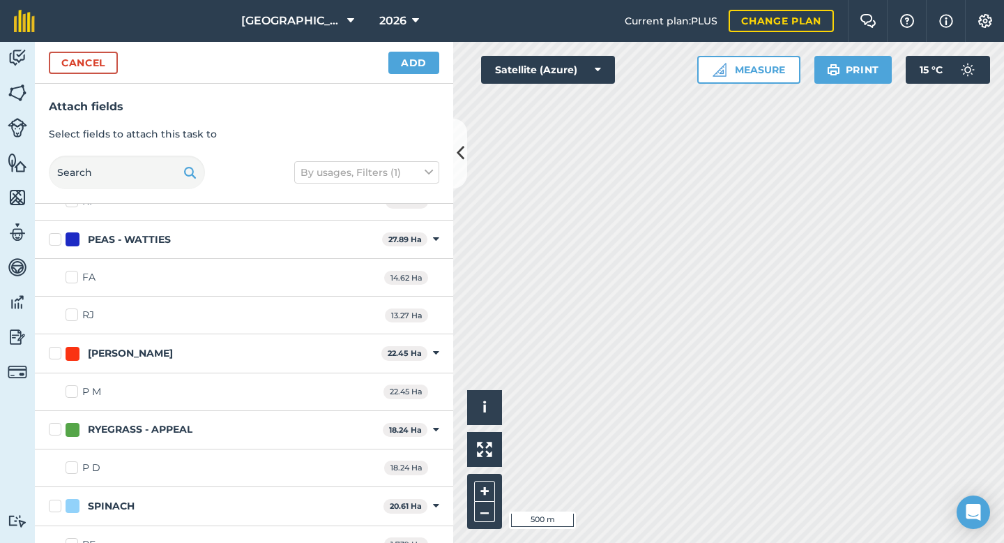
scroll to position [480, 0]
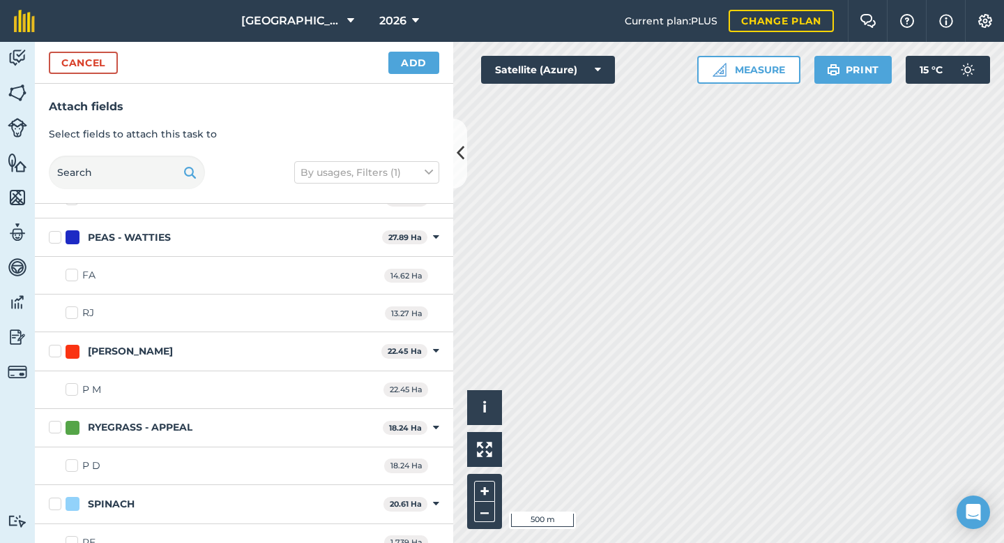
click at [69, 387] on label "P M" at bounding box center [84, 389] width 36 height 15
click at [69, 387] on input "P M" at bounding box center [70, 386] width 9 height 9
checkbox input "true"
click at [419, 66] on button "Add" at bounding box center [414, 63] width 51 height 22
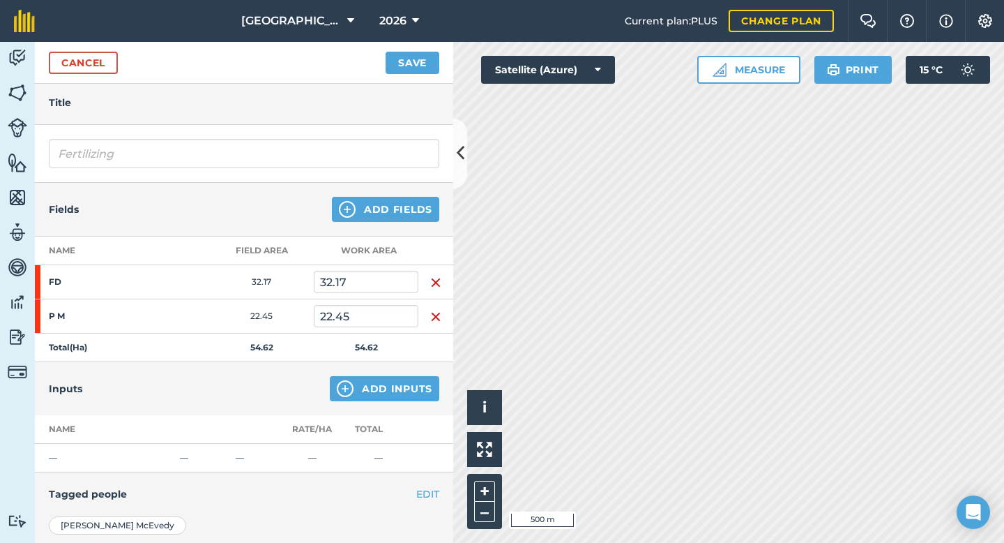
scroll to position [87, 0]
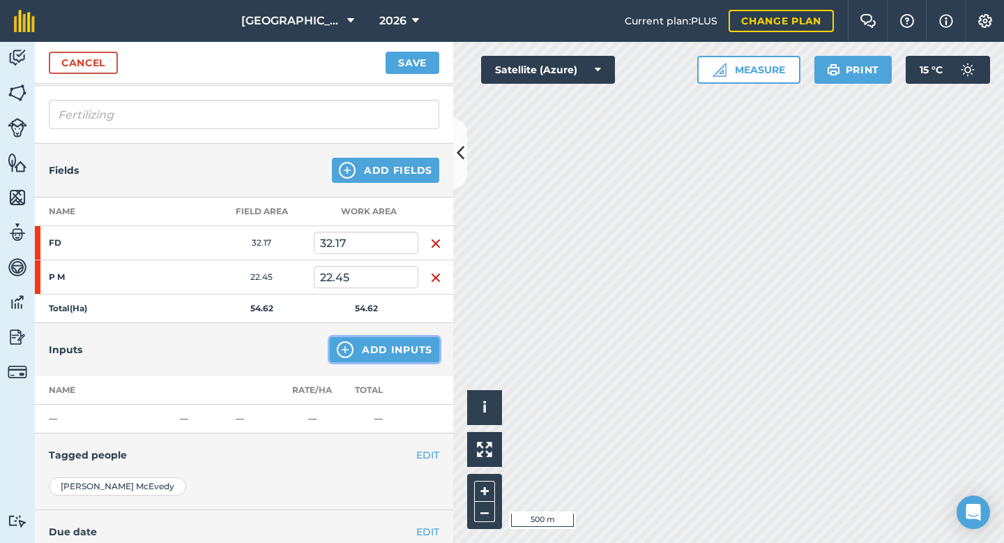
click at [361, 352] on button "Add Inputs" at bounding box center [385, 349] width 110 height 25
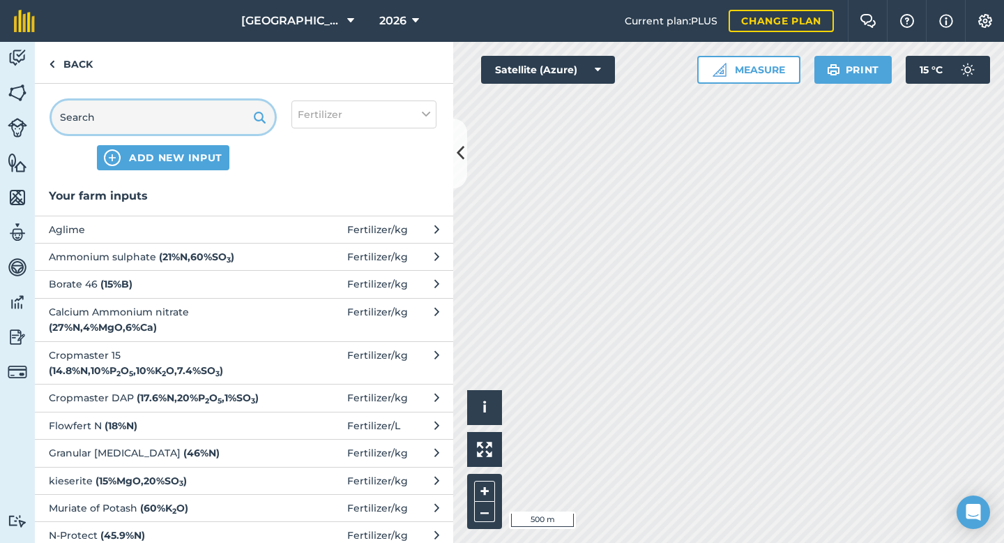
click at [92, 116] on input "text" at bounding box center [163, 116] width 223 height 33
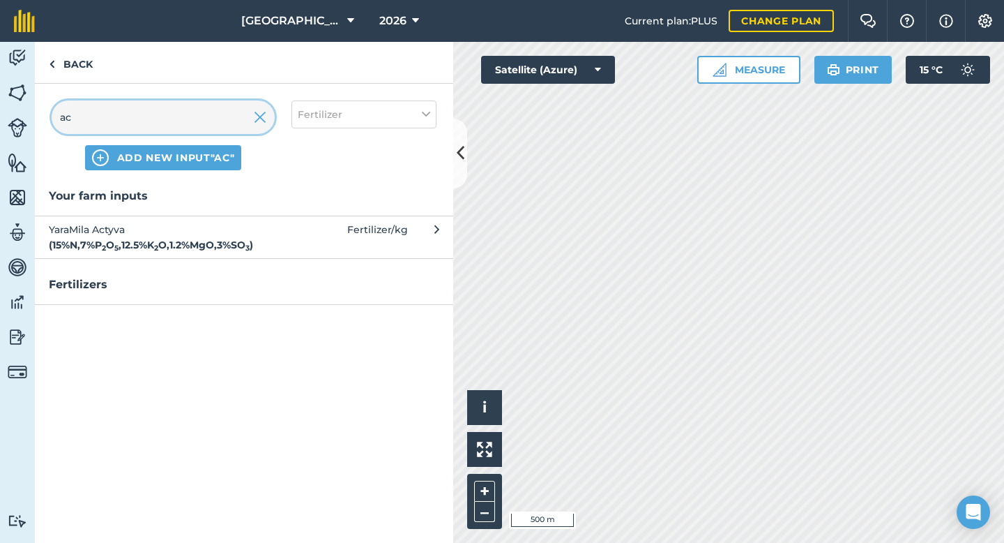
type input "ac"
click at [130, 243] on strong "( 15 % N , 7 % P 2 O 5 , 12.5 % K 2 O , 1.2 % MgO , 3 % SO 3 )" at bounding box center [151, 245] width 204 height 13
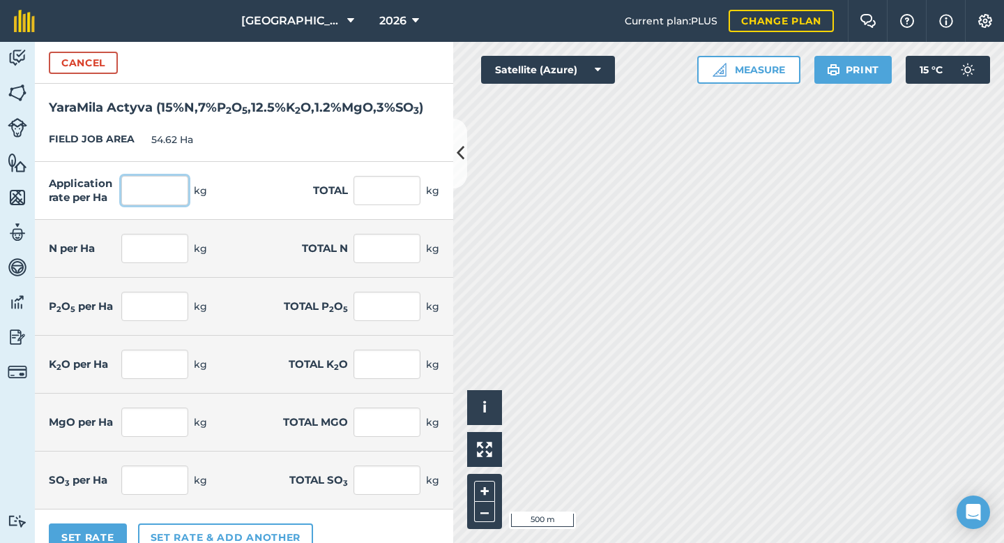
click at [151, 205] on input "text" at bounding box center [154, 190] width 67 height 29
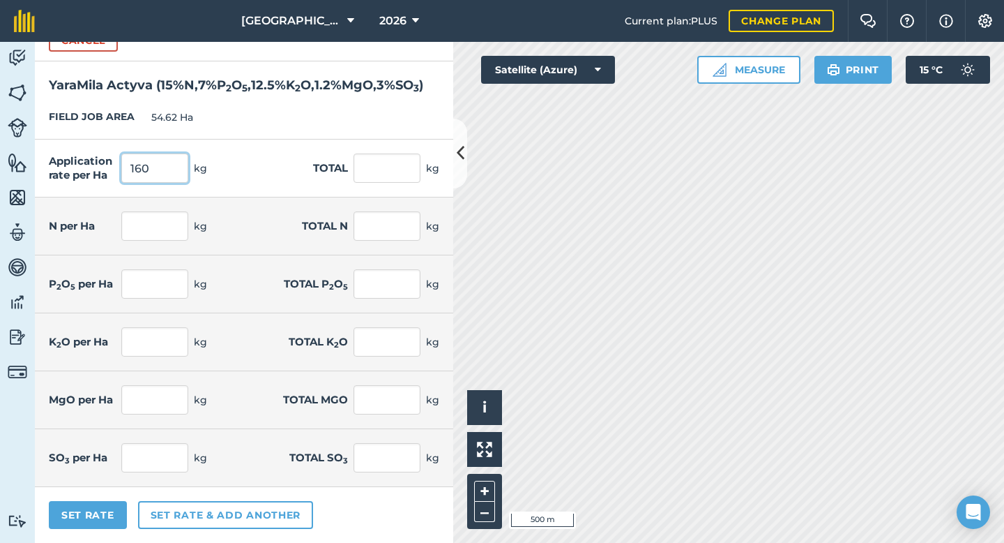
type input "160"
type input "8,739.2"
type input "24"
type input "1,310.88"
type input "11.2"
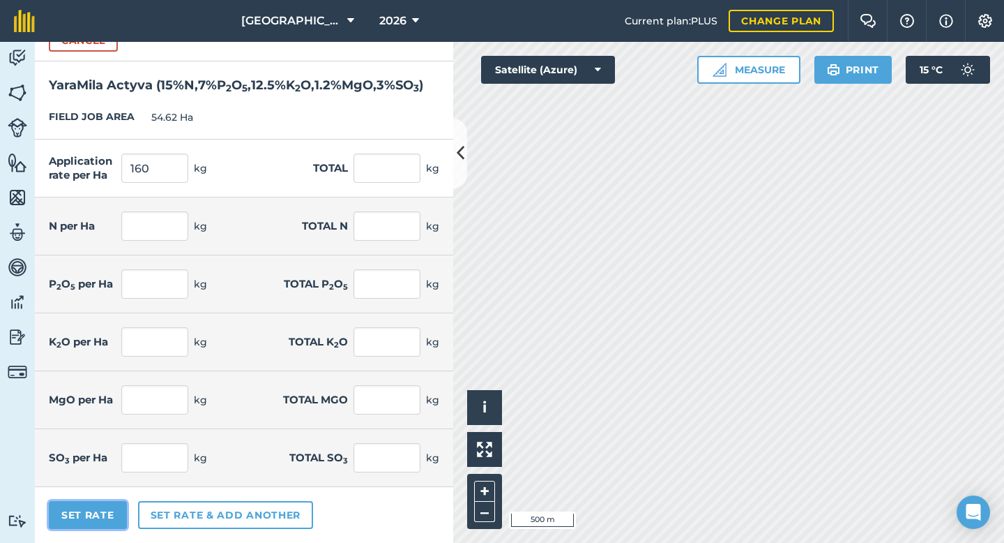
type input "611.744"
type input "20"
type input "1,092.4"
type input "1.92"
type input "104.87"
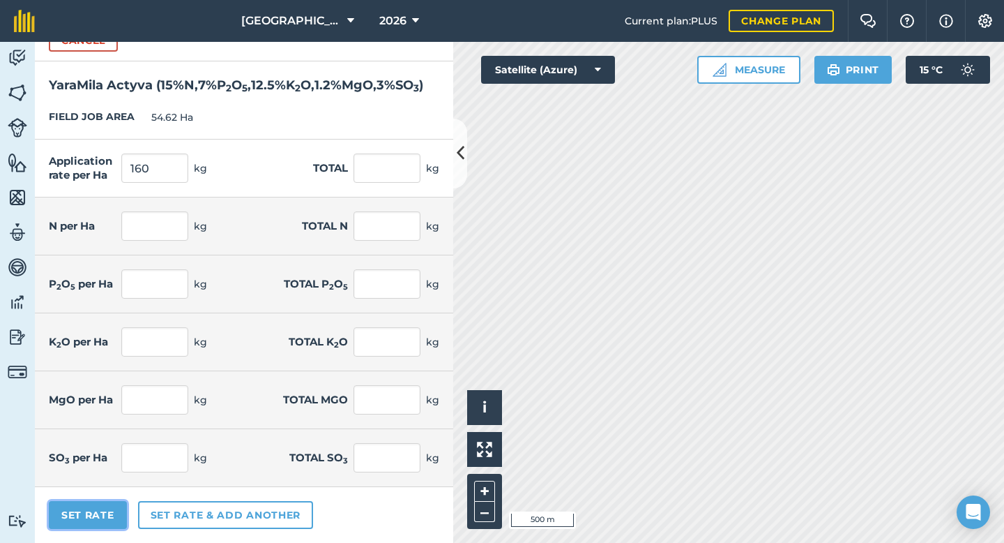
type input "4.8"
type input "262.176"
click at [97, 518] on button "Set Rate" at bounding box center [88, 515] width 78 height 28
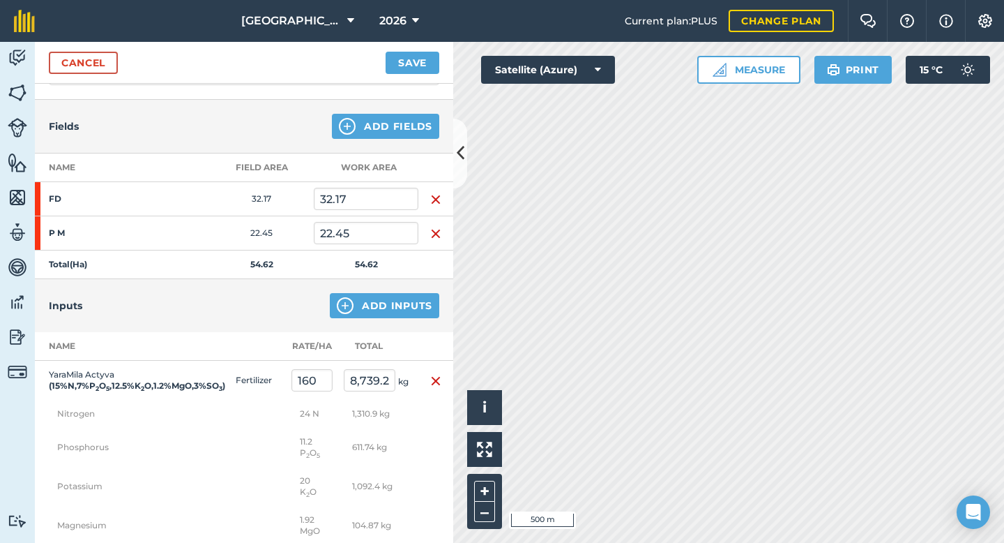
scroll to position [151, 0]
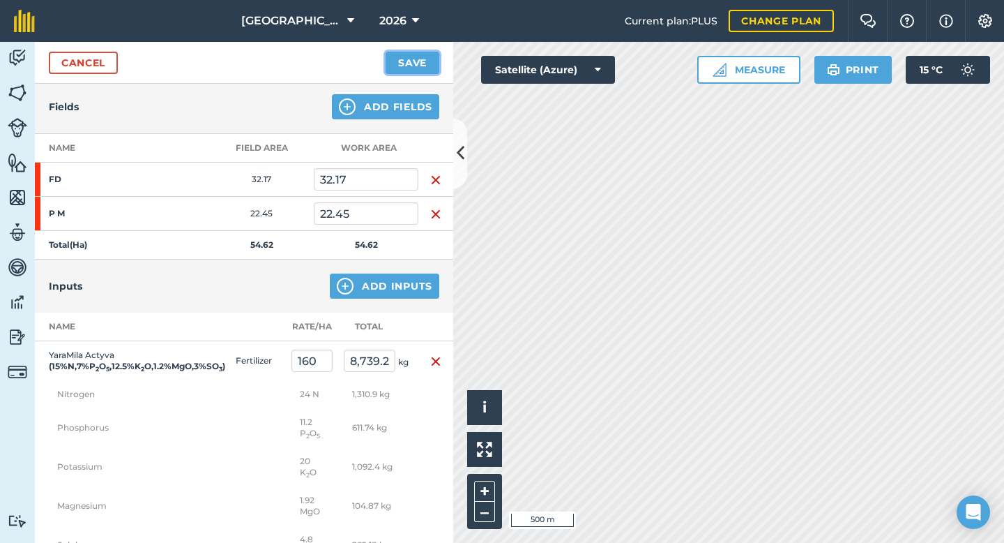
click at [415, 59] on button "Save" at bounding box center [413, 63] width 54 height 22
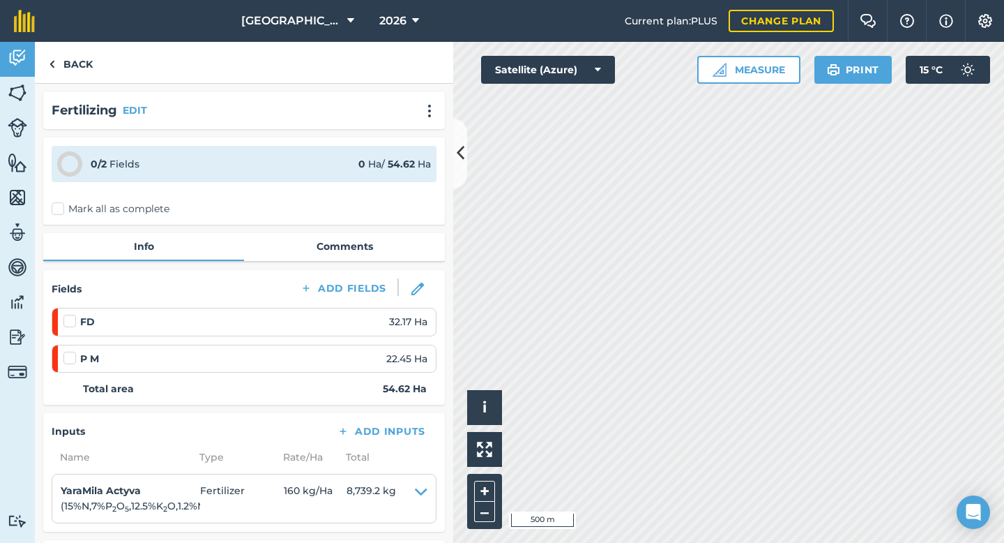
click at [71, 314] on label at bounding box center [71, 314] width 17 height 0
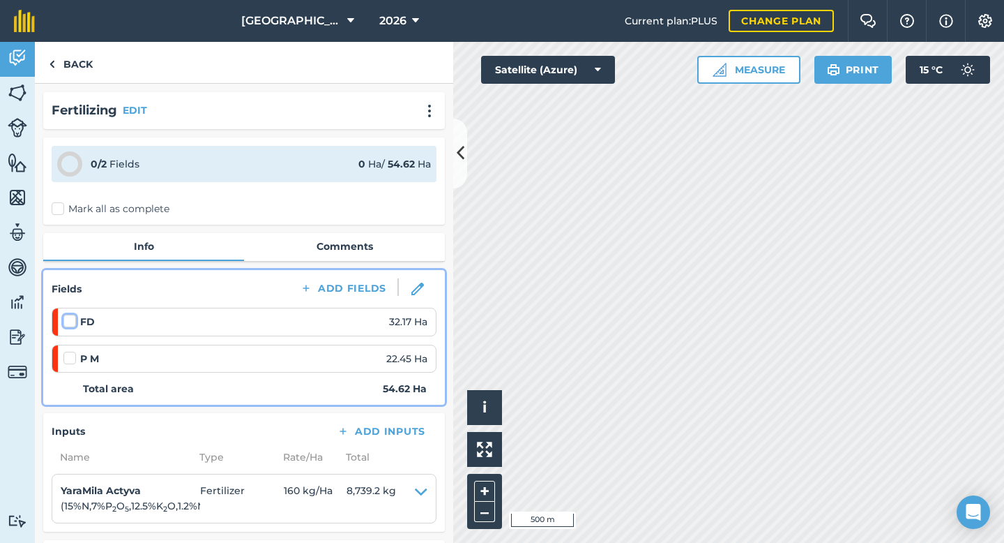
click at [71, 323] on input "checkbox" at bounding box center [67, 318] width 9 height 9
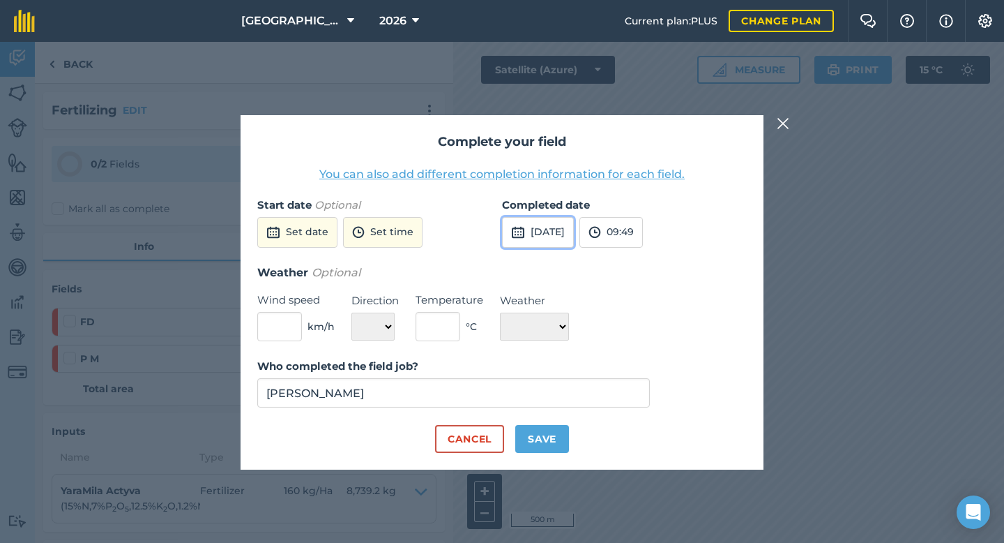
click at [513, 229] on img at bounding box center [518, 232] width 14 height 17
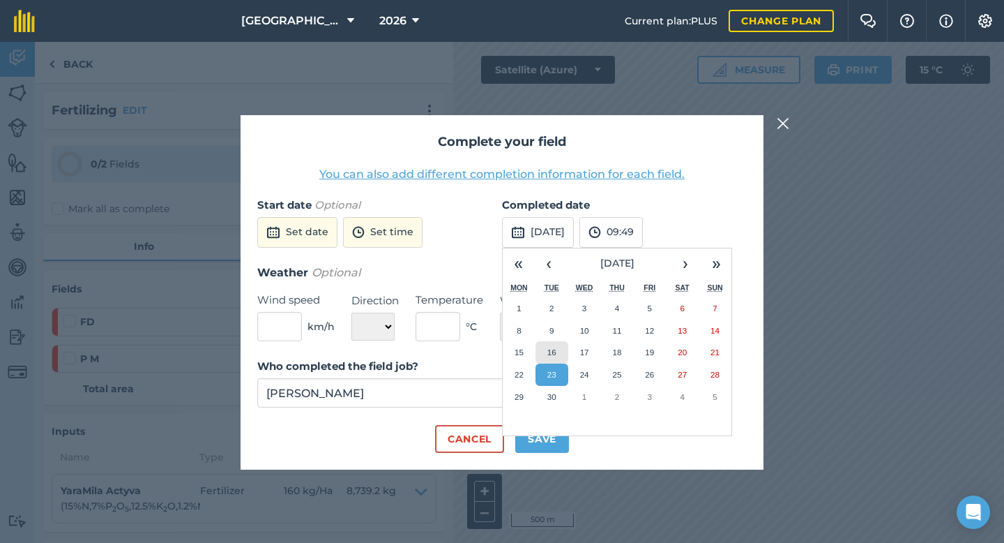
click at [546, 354] on button "16" at bounding box center [552, 352] width 33 height 22
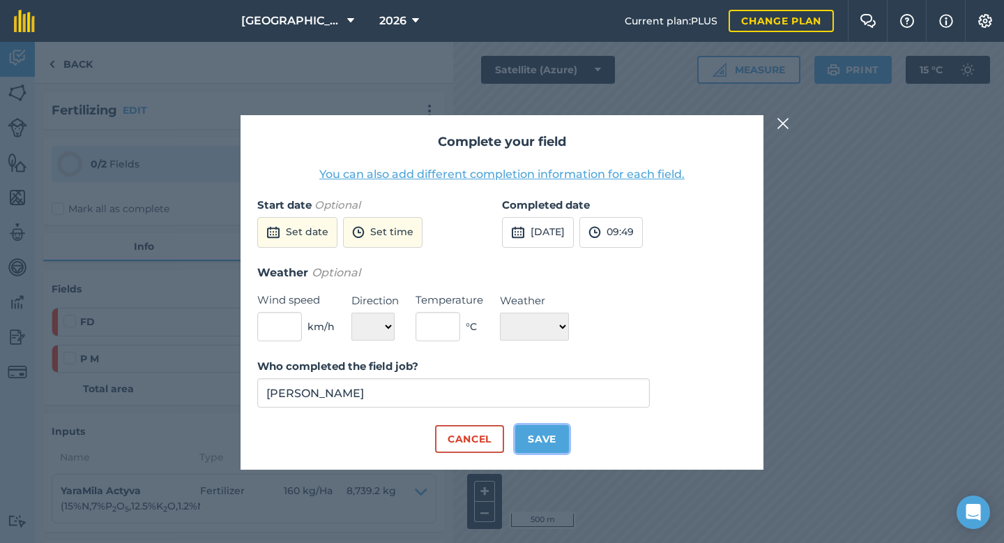
click at [545, 435] on button "Save" at bounding box center [542, 439] width 54 height 28
checkbox input "true"
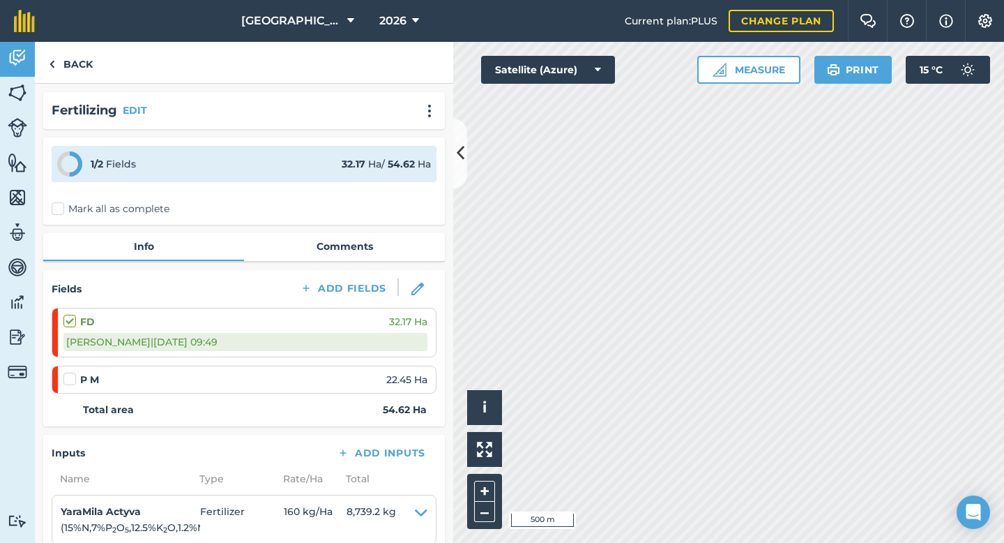
click at [73, 386] on div "P M 22.45 Ha" at bounding box center [245, 379] width 364 height 15
click at [73, 372] on label at bounding box center [71, 372] width 17 height 0
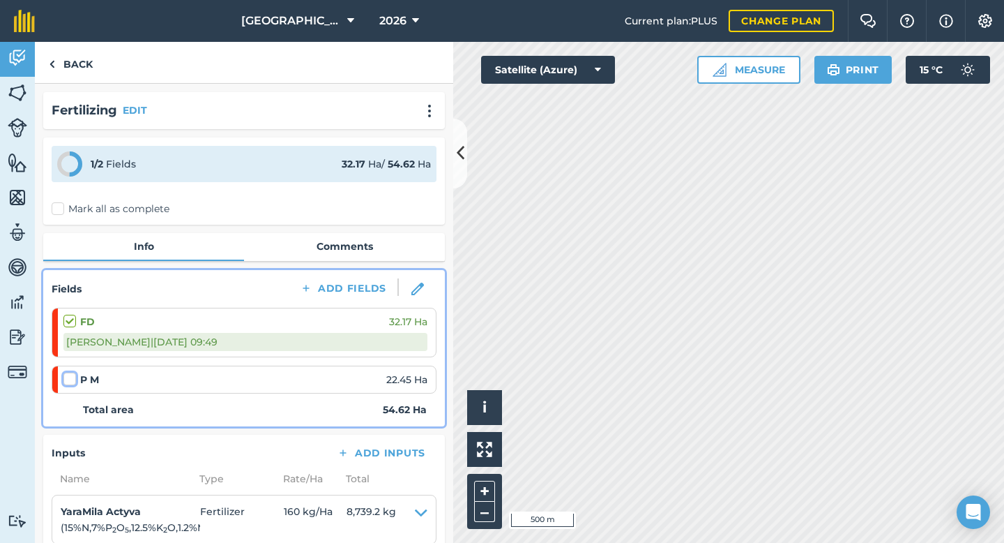
click at [73, 376] on input "checkbox" at bounding box center [67, 376] width 9 height 9
checkbox input "false"
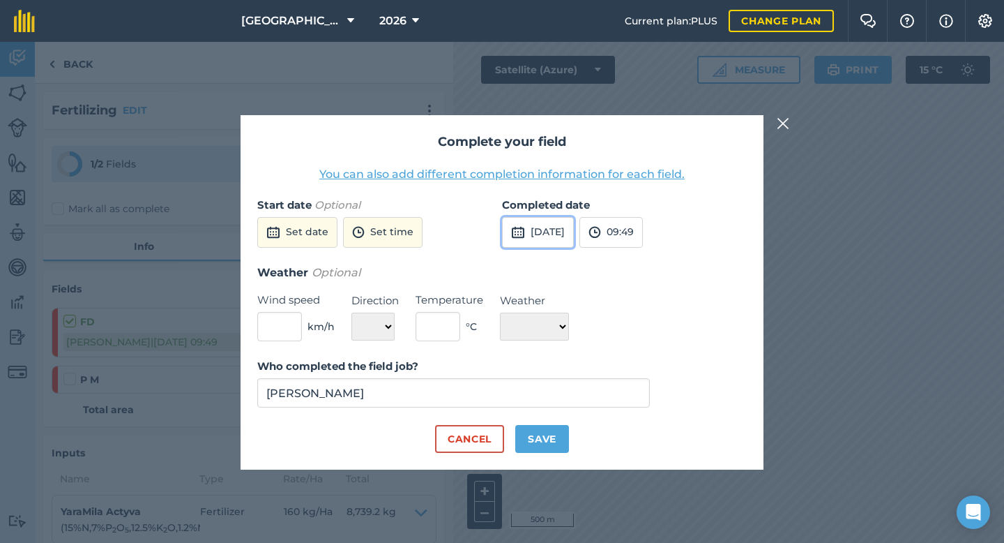
click at [515, 230] on img at bounding box center [518, 232] width 14 height 17
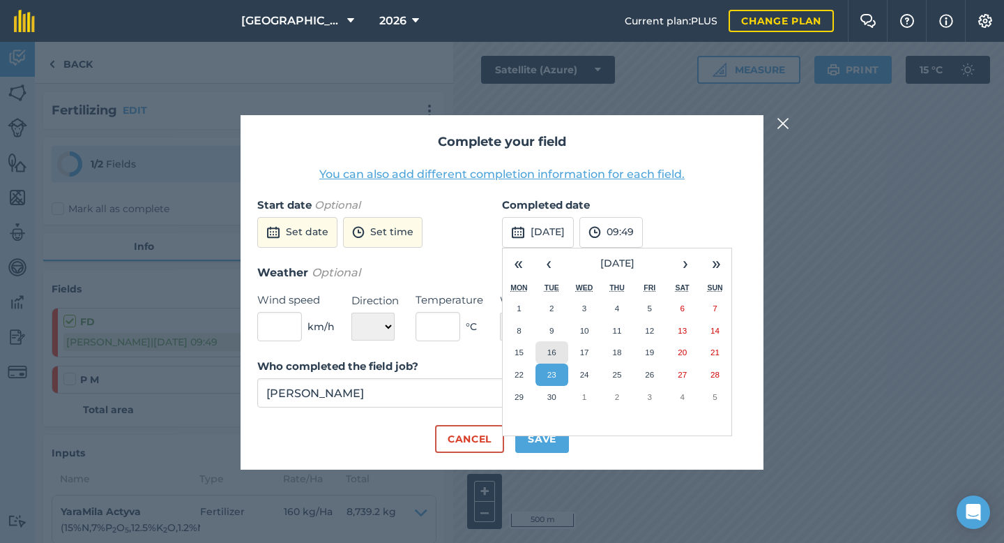
click at [542, 349] on button "16" at bounding box center [552, 352] width 33 height 22
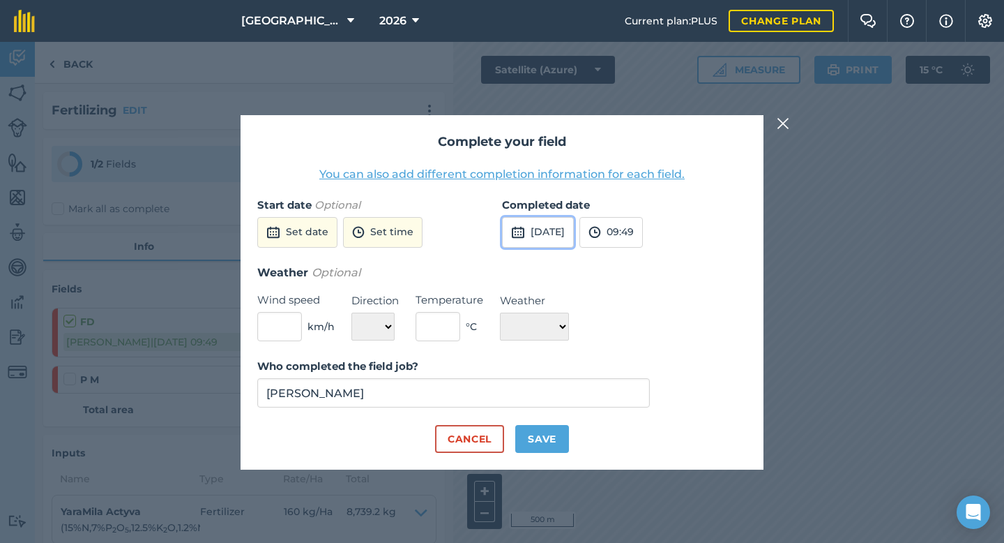
click at [516, 230] on img at bounding box center [518, 232] width 14 height 17
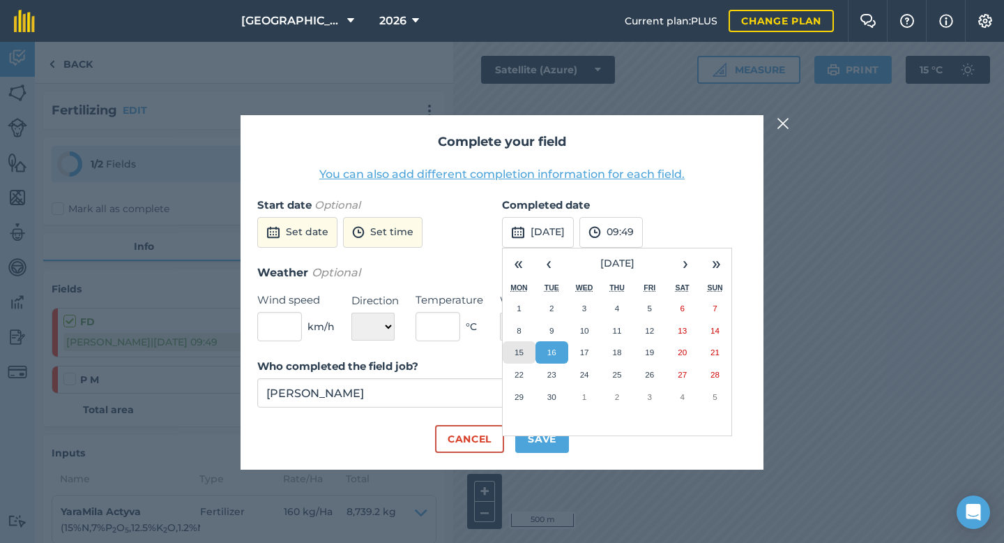
click at [520, 348] on abbr "15" at bounding box center [519, 351] width 9 height 9
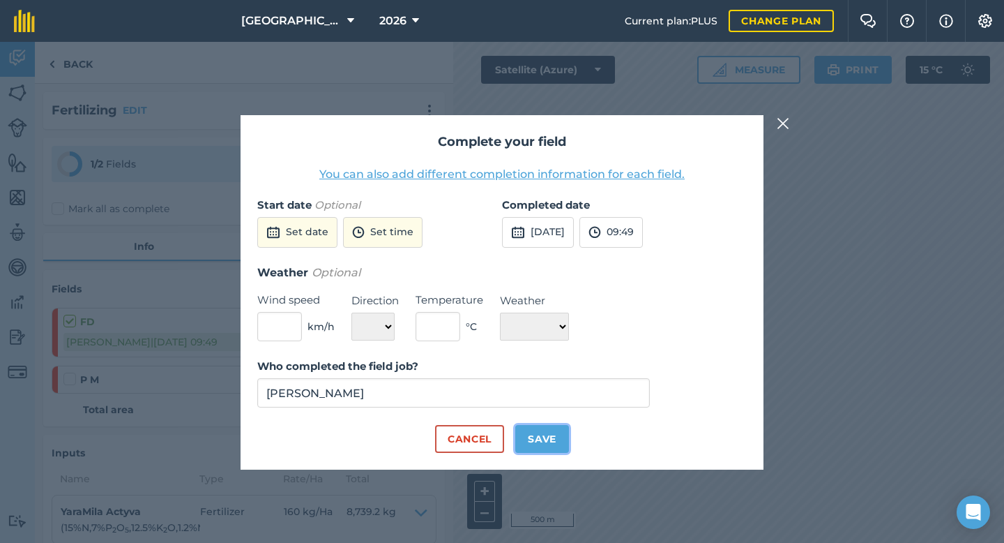
click at [558, 441] on button "Save" at bounding box center [542, 439] width 54 height 28
checkbox input "true"
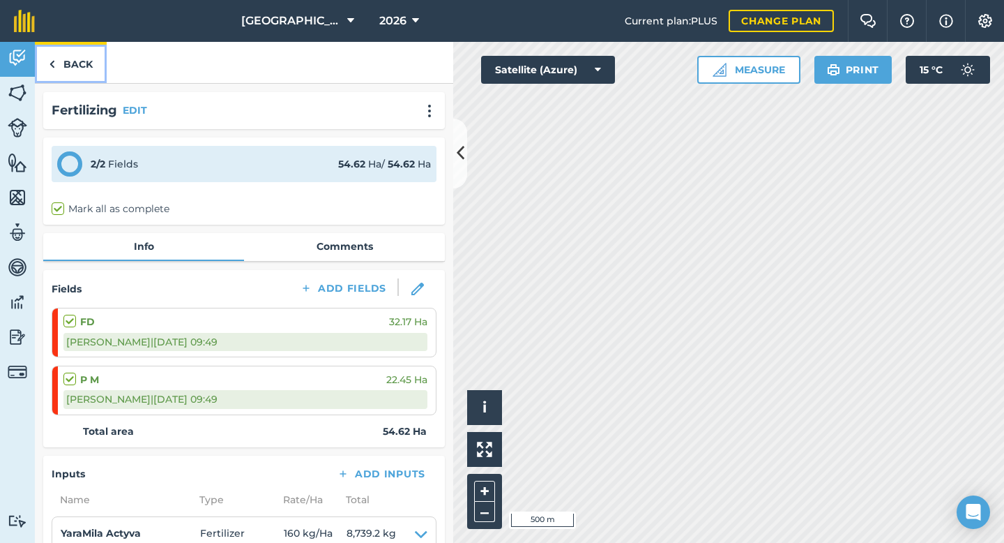
click at [71, 63] on link "Back" at bounding box center [71, 62] width 72 height 41
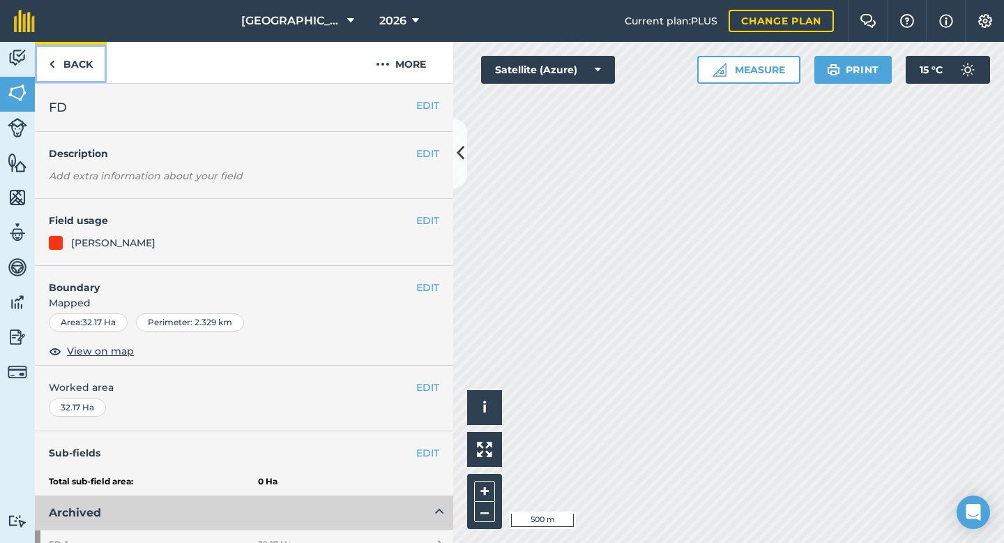
click at [84, 54] on link "Back" at bounding box center [71, 62] width 72 height 41
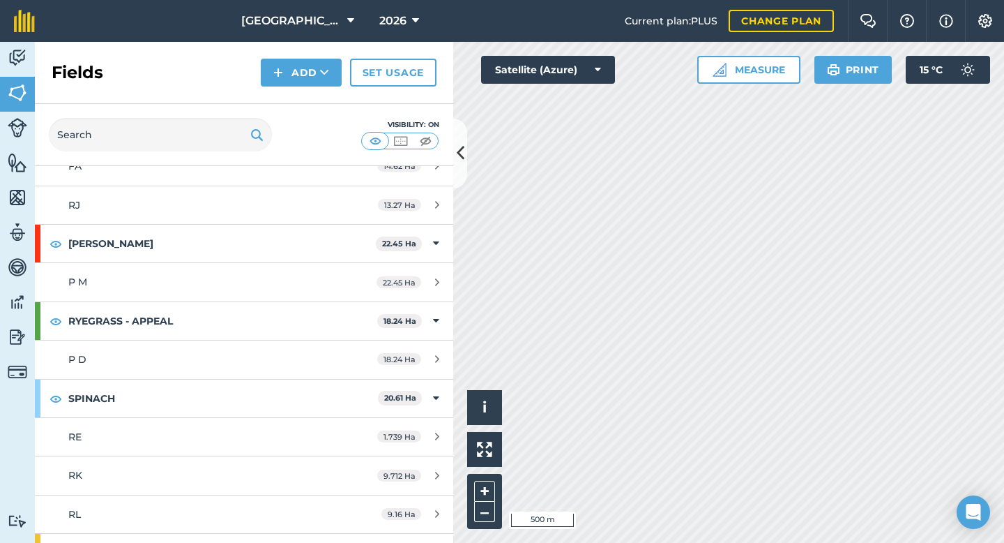
scroll to position [629, 0]
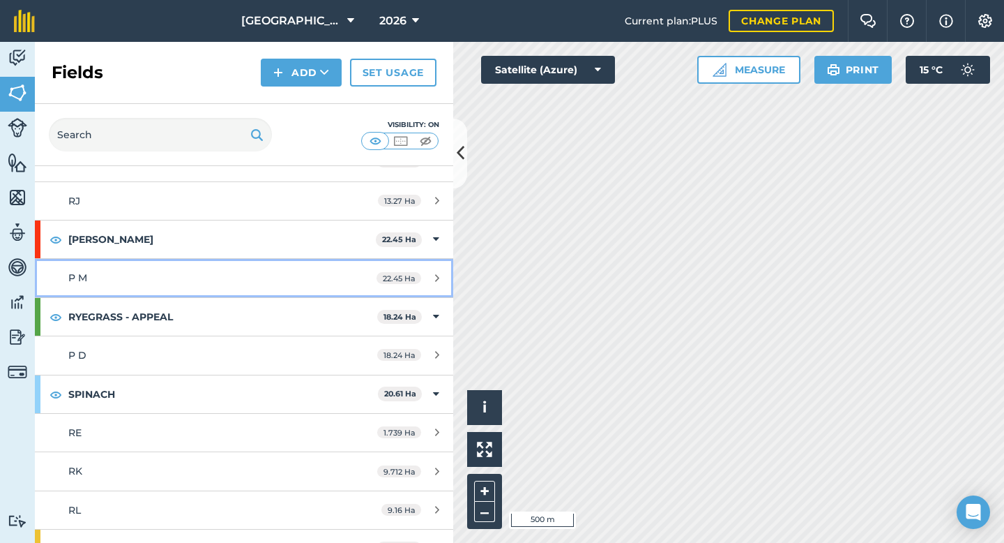
click at [165, 279] on div "P M" at bounding box center [199, 277] width 262 height 15
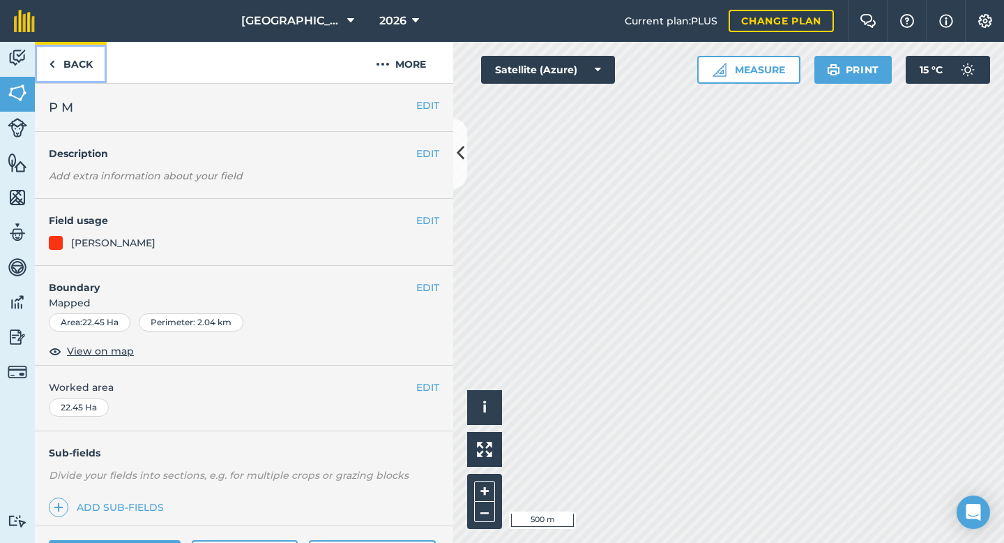
click at [75, 65] on link "Back" at bounding box center [71, 62] width 72 height 41
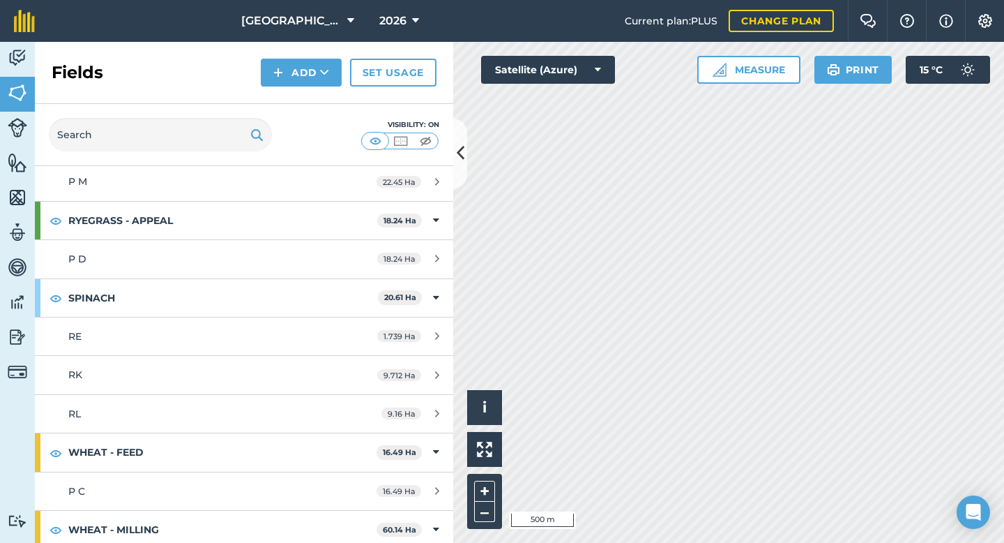
scroll to position [714, 0]
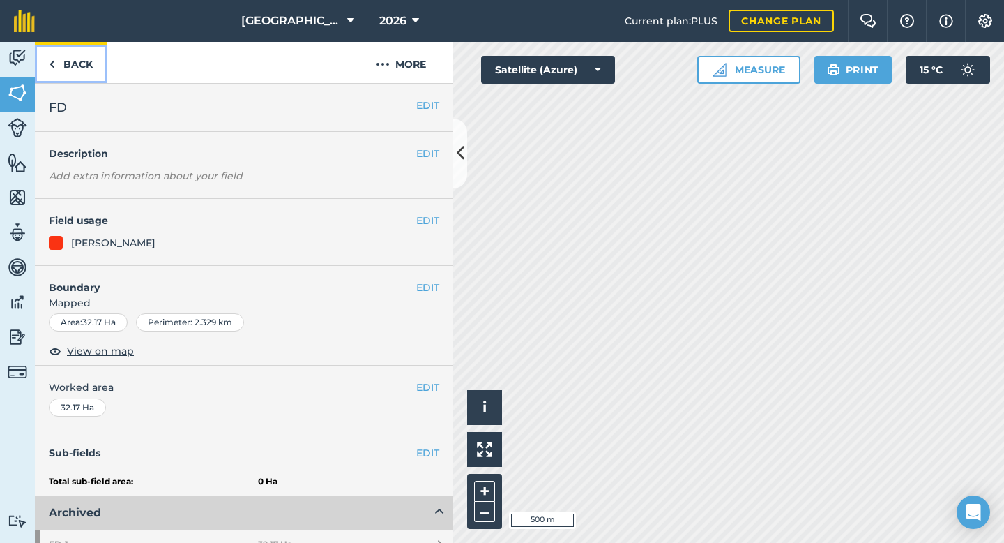
click at [80, 64] on link "Back" at bounding box center [71, 62] width 72 height 41
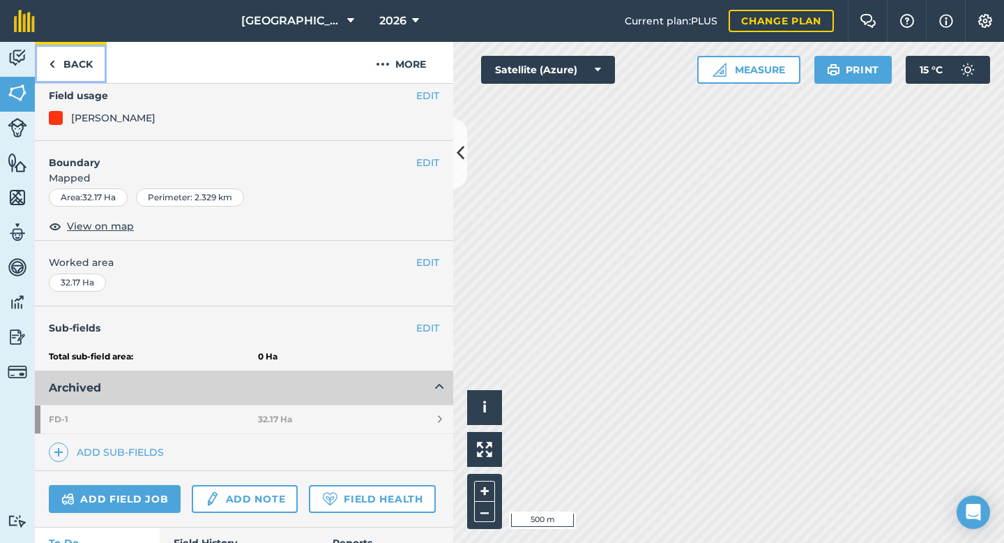
scroll to position [183, 0]
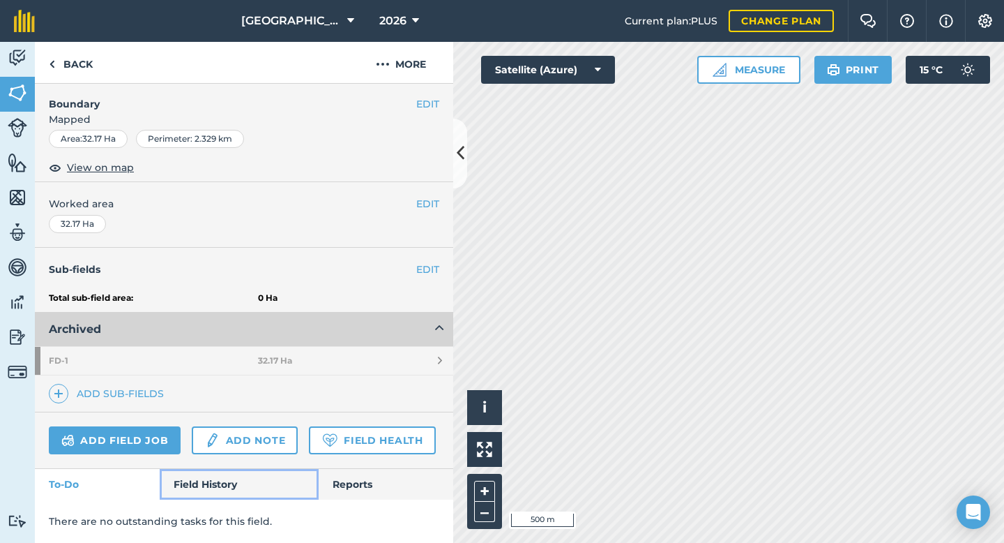
click at [186, 483] on link "Field History" at bounding box center [239, 484] width 158 height 31
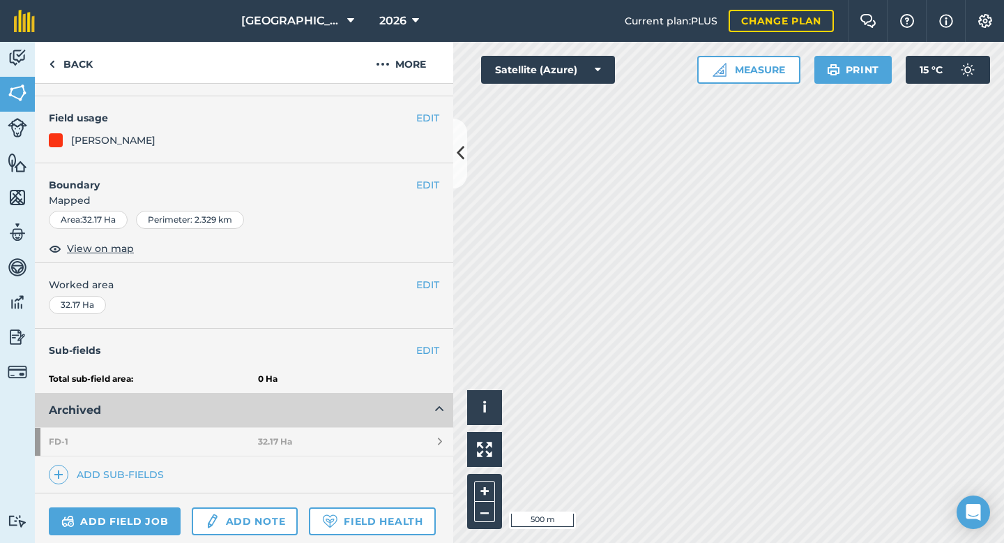
scroll to position [81, 0]
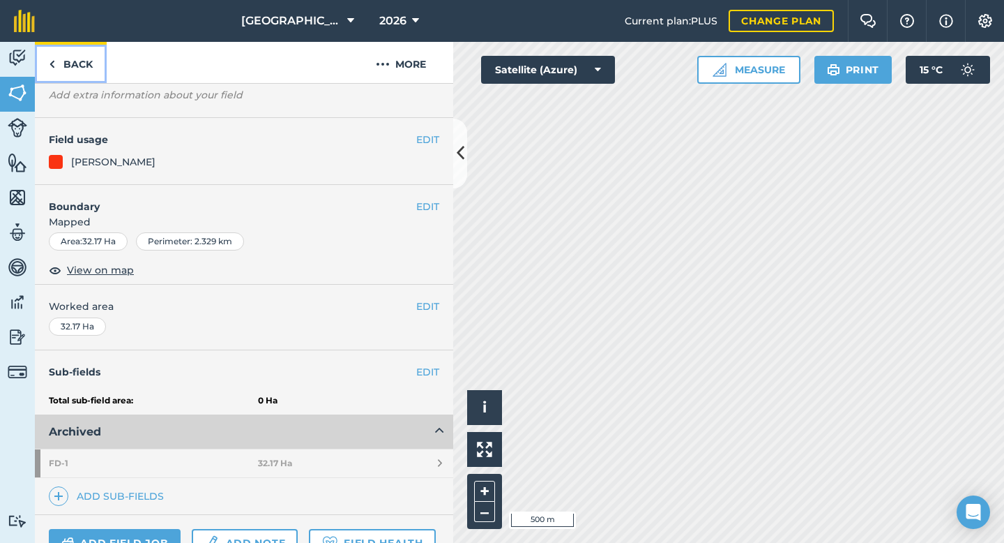
click at [85, 65] on link "Back" at bounding box center [71, 62] width 72 height 41
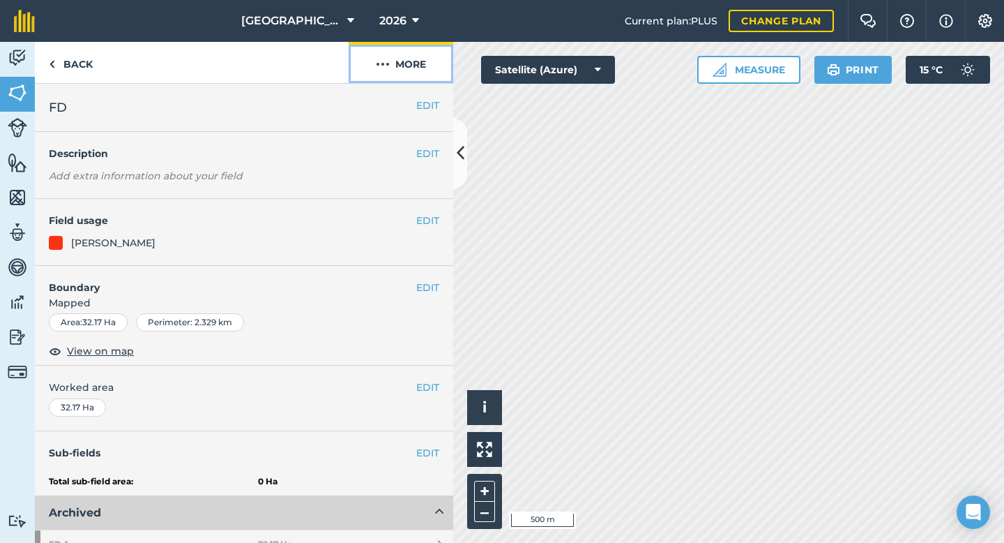
click at [393, 68] on button "More" at bounding box center [401, 62] width 105 height 41
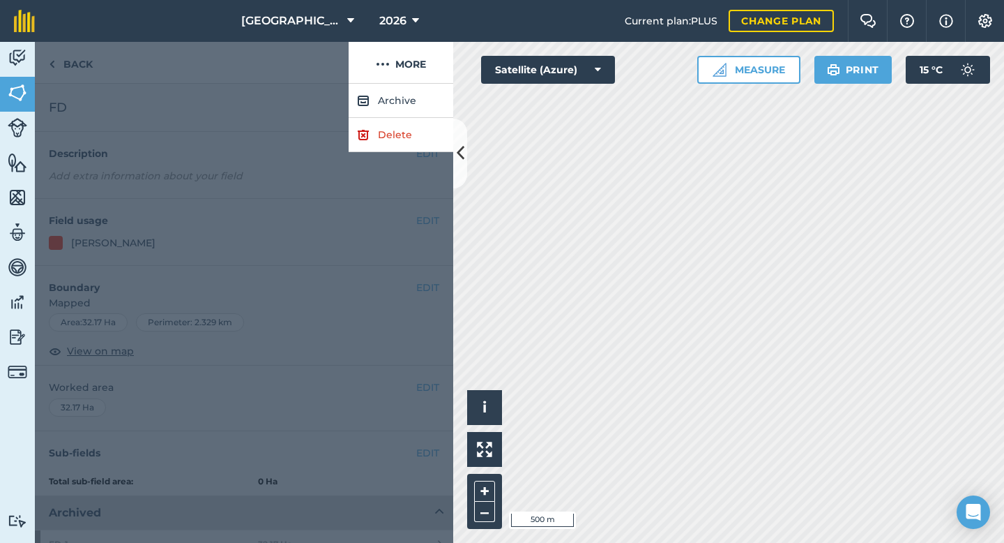
click at [299, 54] on div at bounding box center [192, 63] width 314 height 42
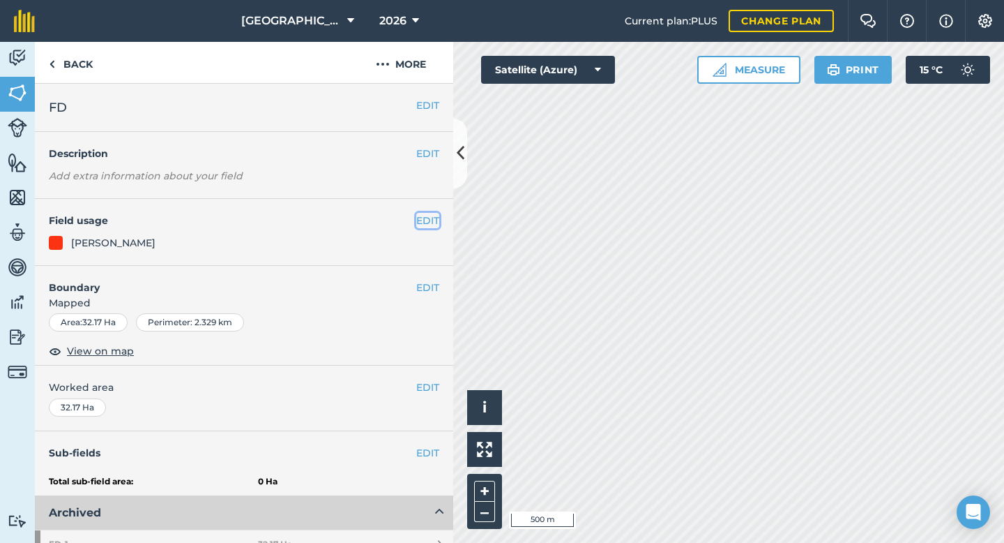
click at [427, 214] on button "EDIT" at bounding box center [427, 220] width 23 height 15
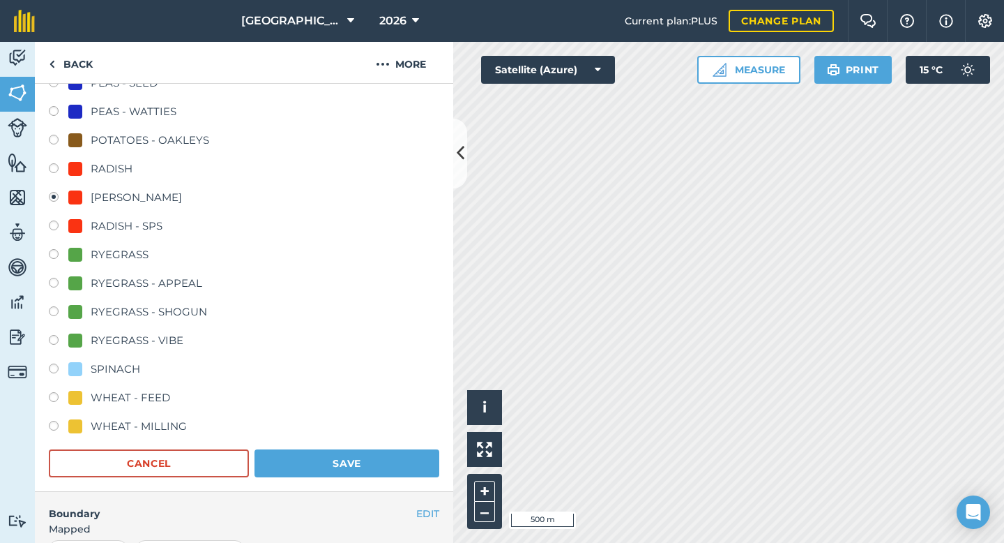
scroll to position [456, 0]
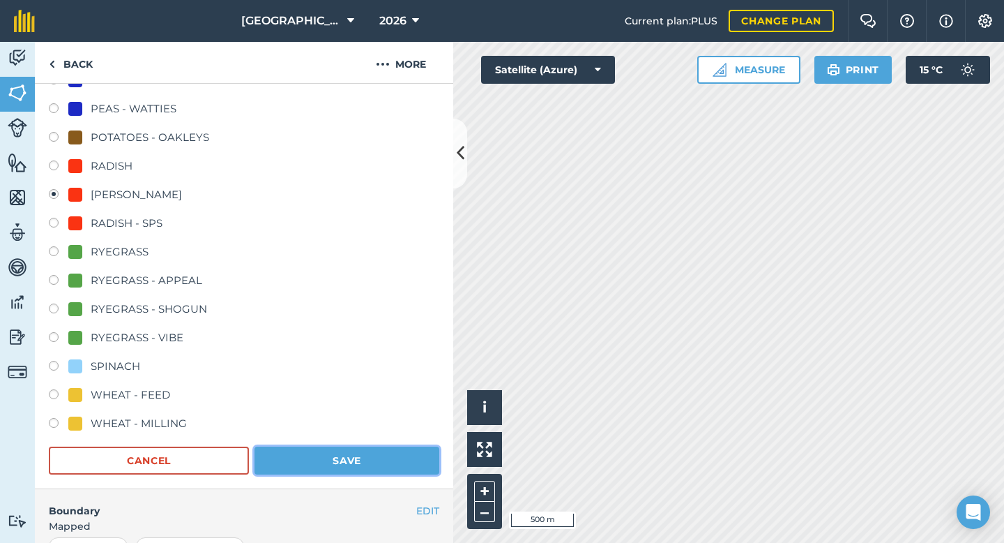
click at [340, 458] on button "Save" at bounding box center [347, 460] width 185 height 28
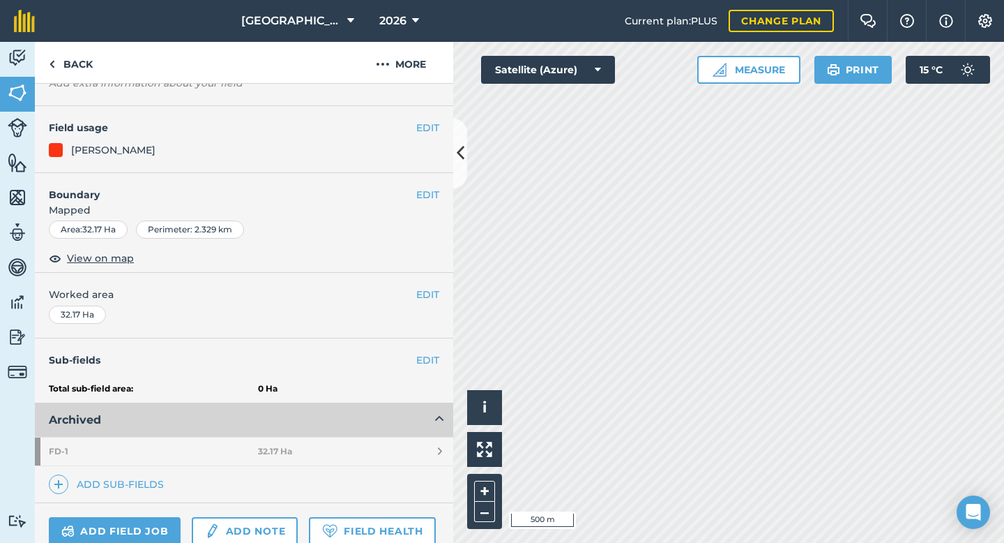
scroll to position [0, 0]
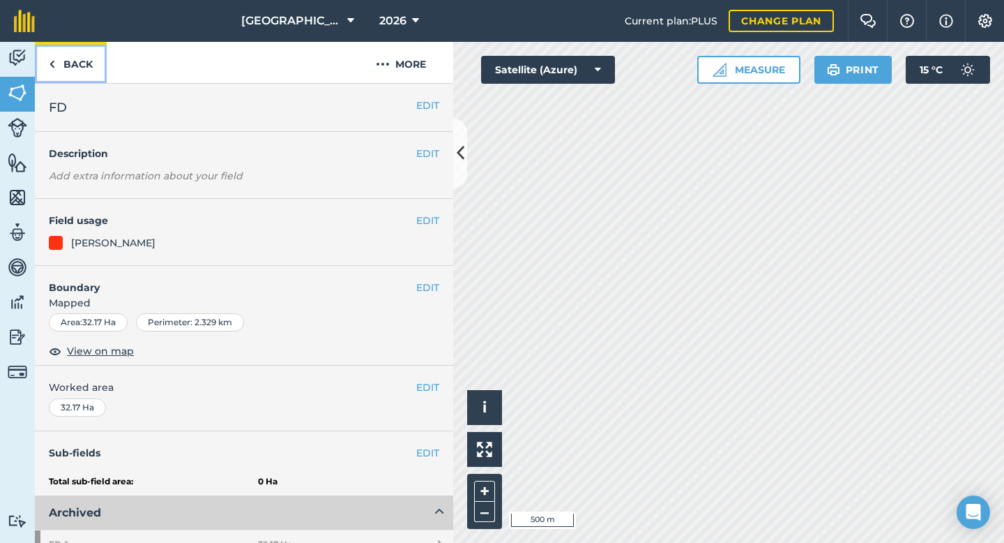
click at [86, 68] on link "Back" at bounding box center [71, 62] width 72 height 41
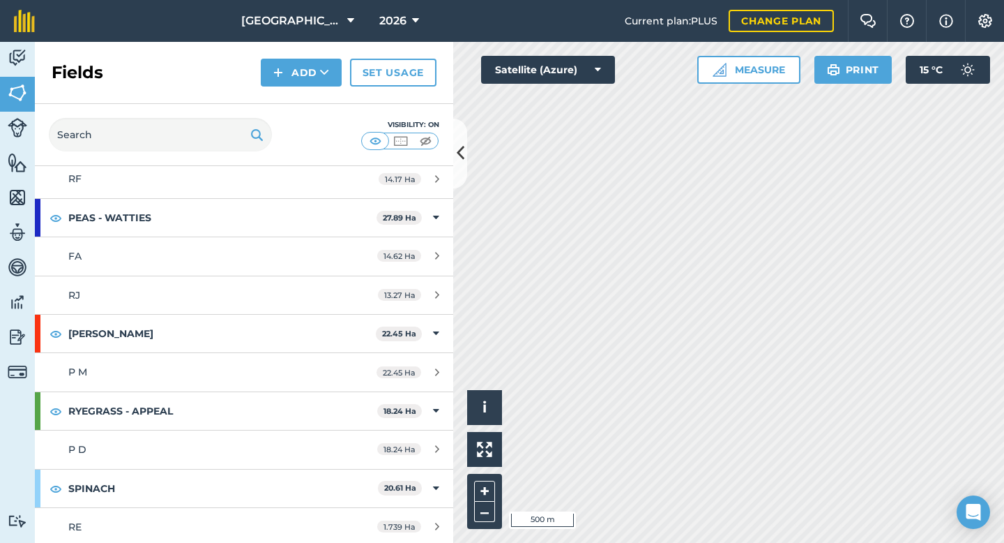
scroll to position [540, 0]
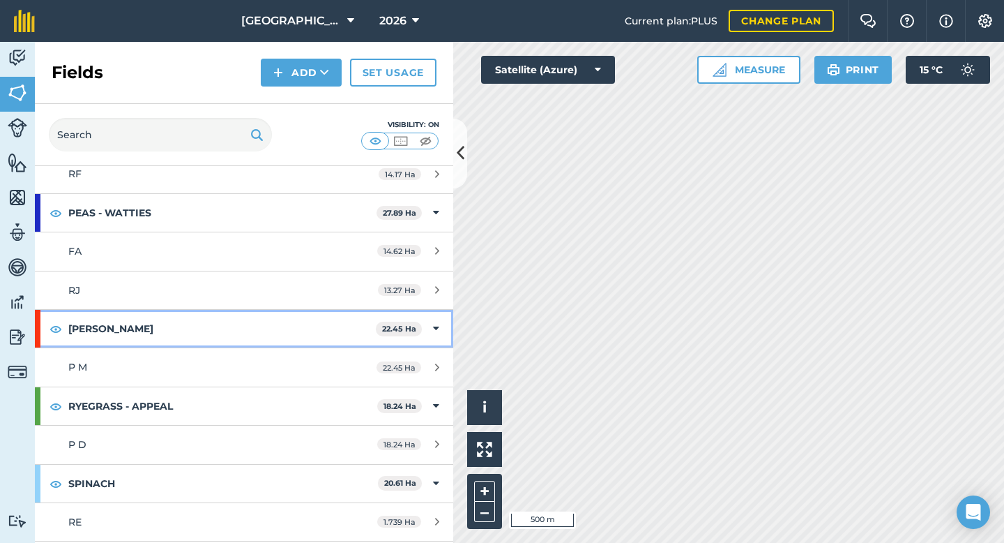
click at [441, 326] on div "RADISH - ARIKI 22.45 Ha" at bounding box center [244, 329] width 419 height 38
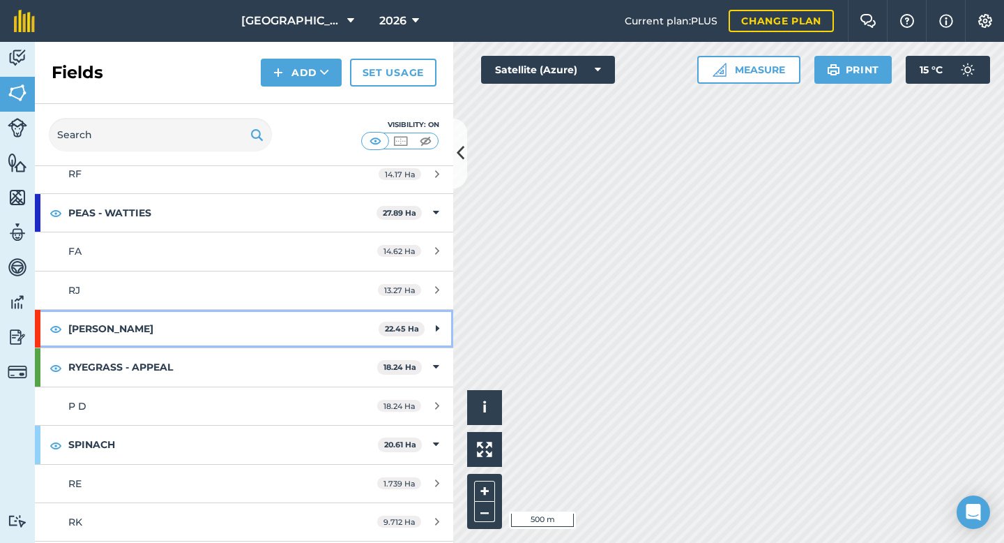
click at [441, 326] on div "RADISH - ARIKI 22.45 Ha" at bounding box center [244, 329] width 419 height 38
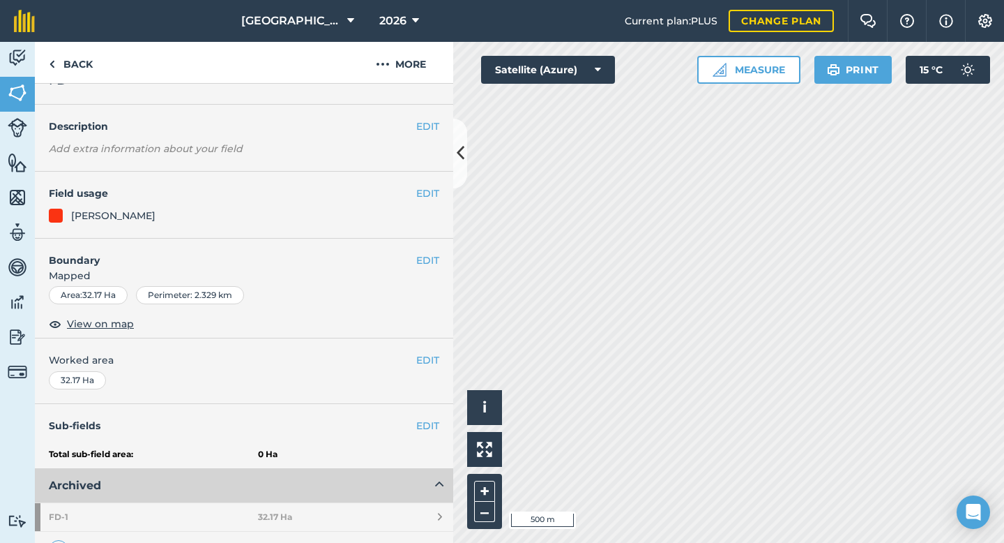
scroll to position [183, 0]
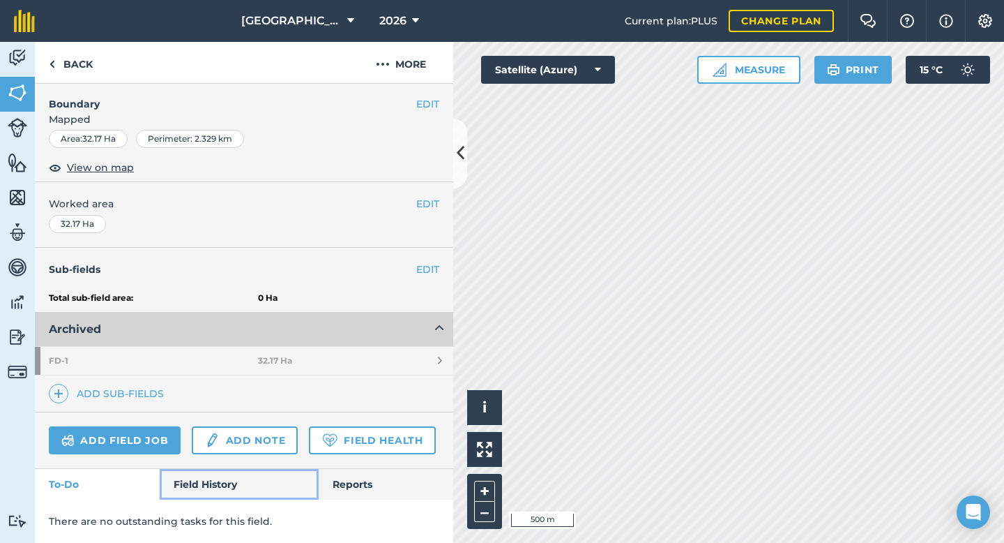
click at [255, 480] on link "Field History" at bounding box center [239, 484] width 158 height 31
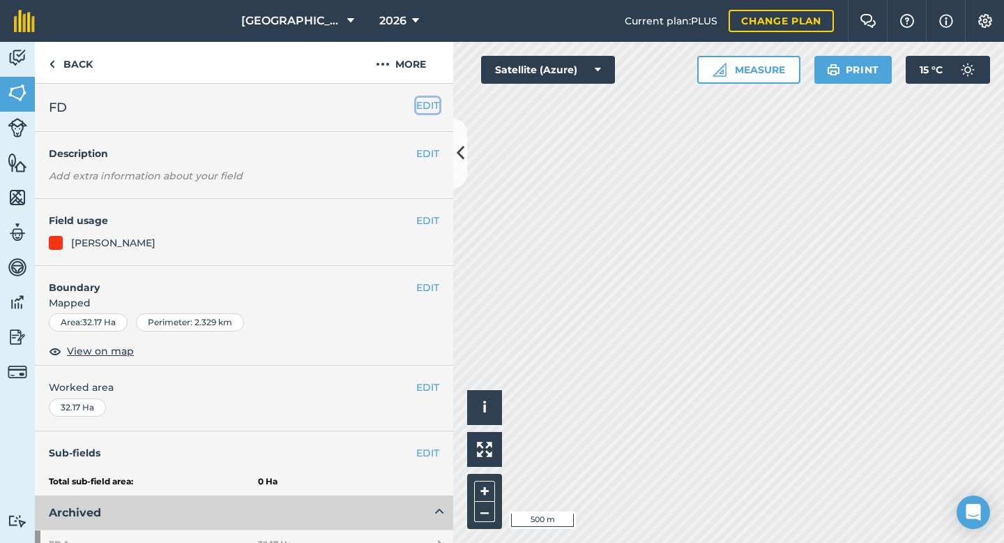
click at [433, 103] on button "EDIT" at bounding box center [427, 105] width 23 height 15
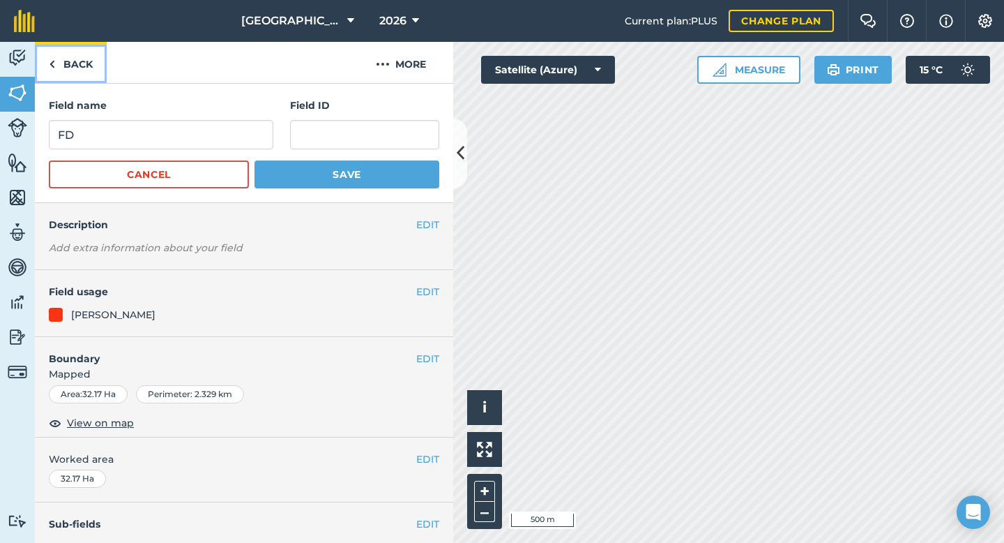
click at [93, 61] on link "Back" at bounding box center [71, 62] width 72 height 41
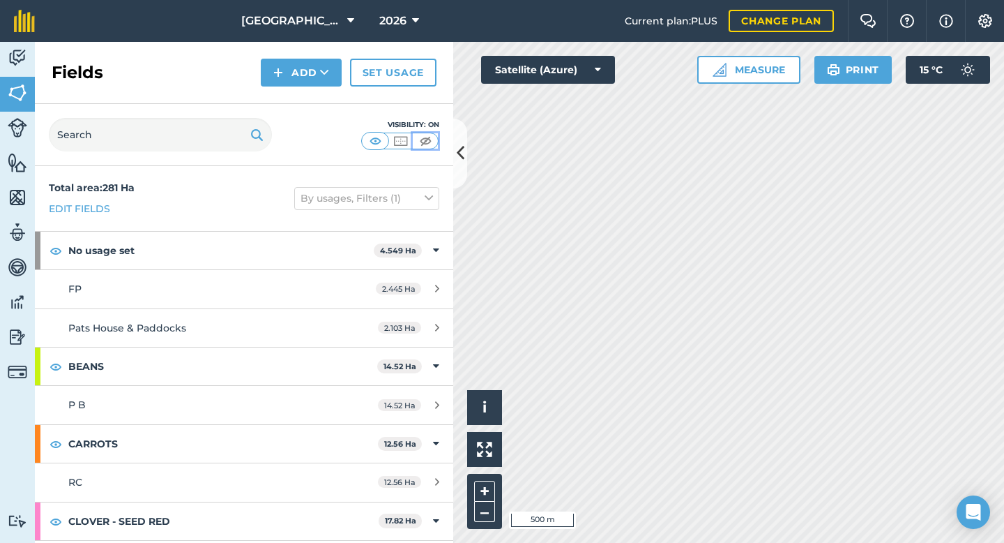
click at [426, 142] on img at bounding box center [425, 141] width 17 height 14
click at [402, 140] on img at bounding box center [400, 141] width 17 height 14
click at [376, 140] on img at bounding box center [375, 141] width 17 height 14
click at [423, 197] on button "By usages, Filters (1)" at bounding box center [366, 198] width 145 height 22
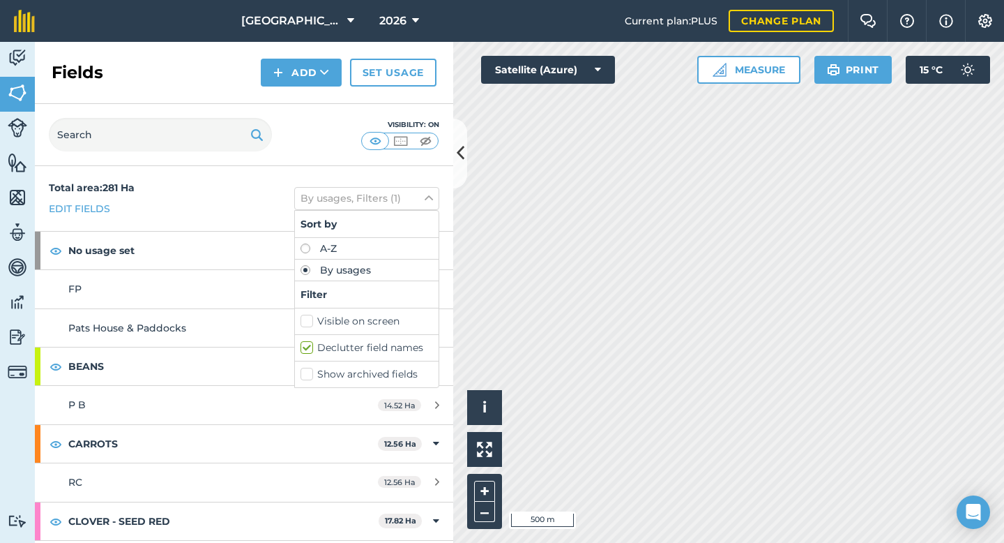
click at [307, 348] on label "Declutter field names" at bounding box center [367, 347] width 133 height 15
click at [307, 348] on input "Declutter field names" at bounding box center [305, 344] width 9 height 9
click at [307, 348] on label "Declutter field names" at bounding box center [367, 347] width 133 height 15
click at [307, 348] on input "Declutter field names" at bounding box center [305, 344] width 9 height 9
click at [307, 348] on label "Declutter field names" at bounding box center [367, 347] width 133 height 15
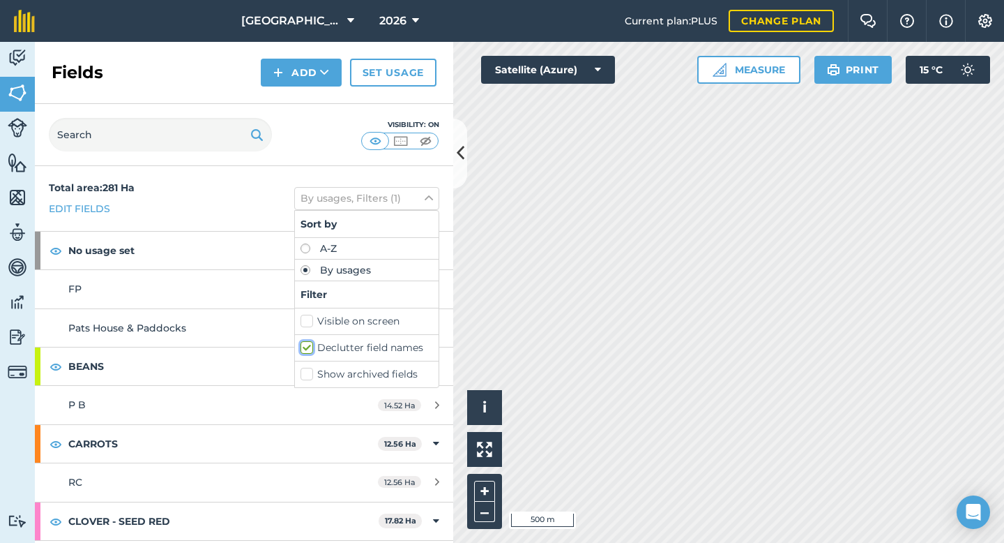
click at [307, 348] on input "Declutter field names" at bounding box center [305, 344] width 9 height 9
checkbox input "false"
click at [308, 325] on label "Visible on screen" at bounding box center [367, 321] width 133 height 15
click at [308, 323] on input "Visible on screen" at bounding box center [305, 318] width 9 height 9
checkbox input "true"
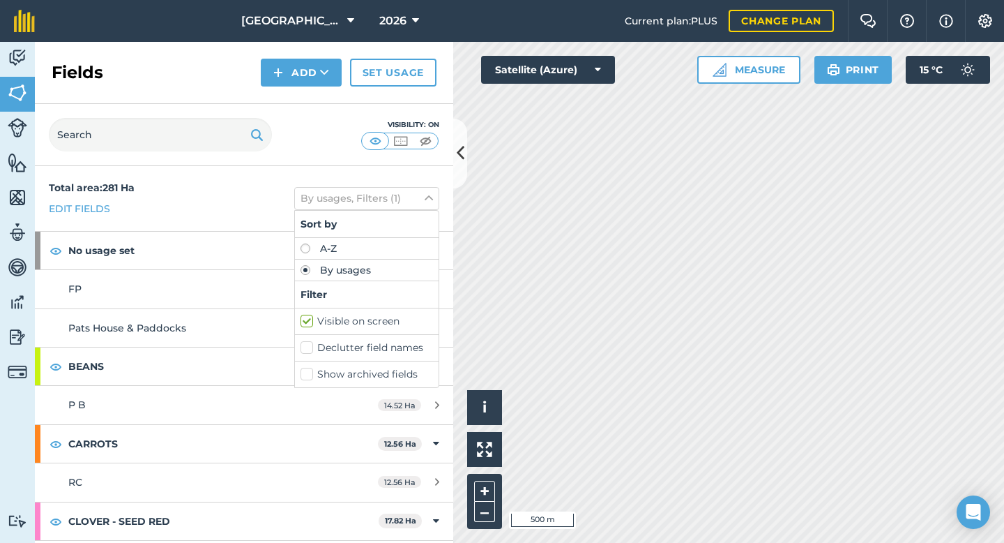
click at [308, 349] on label "Declutter field names" at bounding box center [367, 347] width 133 height 15
click at [308, 349] on input "Declutter field names" at bounding box center [305, 344] width 9 height 9
checkbox input "true"
click at [282, 150] on div "Visibility: On" at bounding box center [244, 135] width 419 height 62
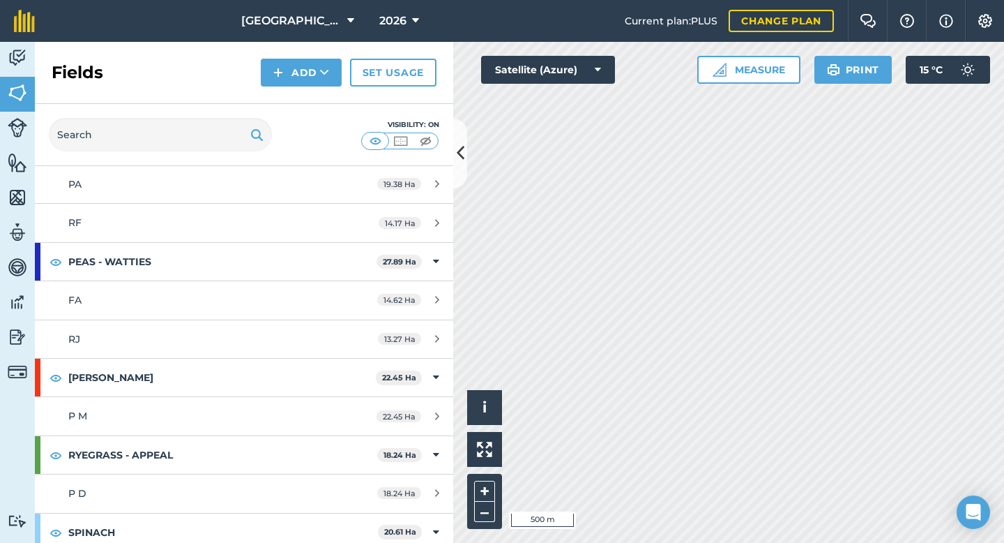
scroll to position [490, 0]
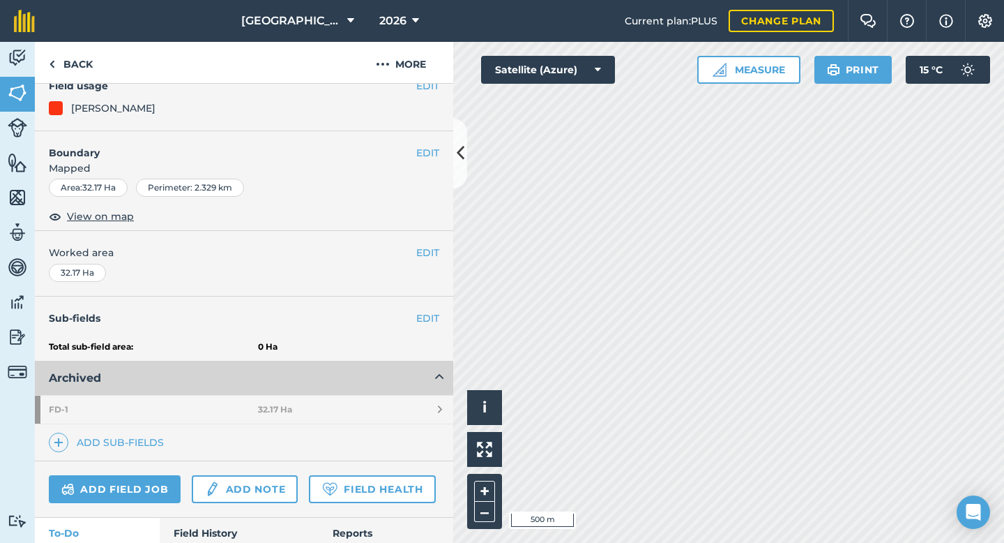
scroll to position [183, 0]
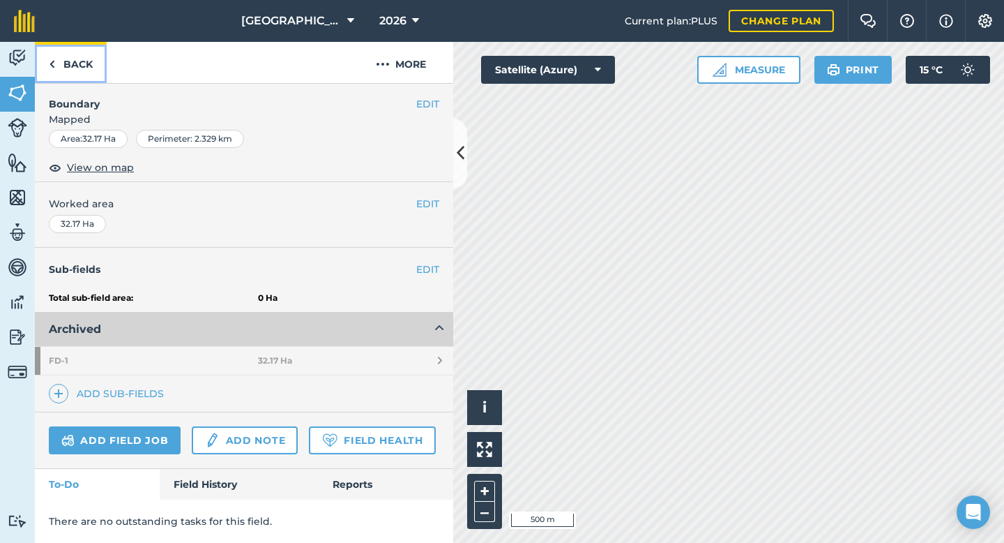
click at [80, 60] on link "Back" at bounding box center [71, 62] width 72 height 41
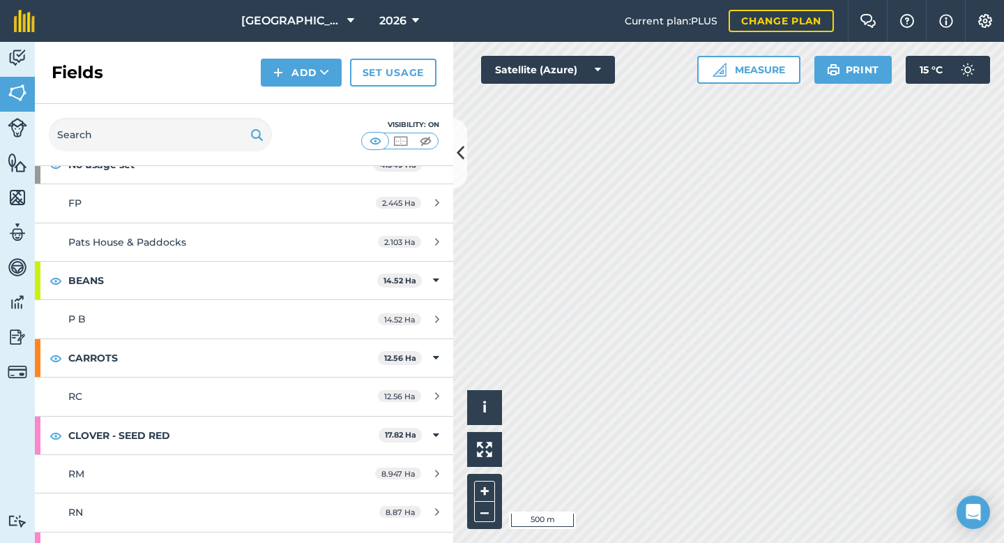
scroll to position [89, 0]
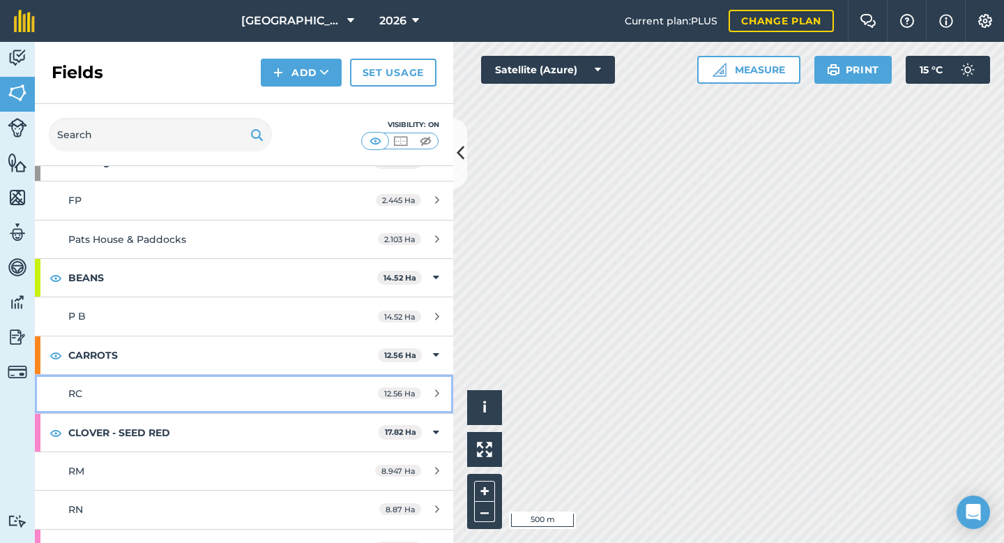
click at [192, 393] on div "RC" at bounding box center [199, 393] width 262 height 15
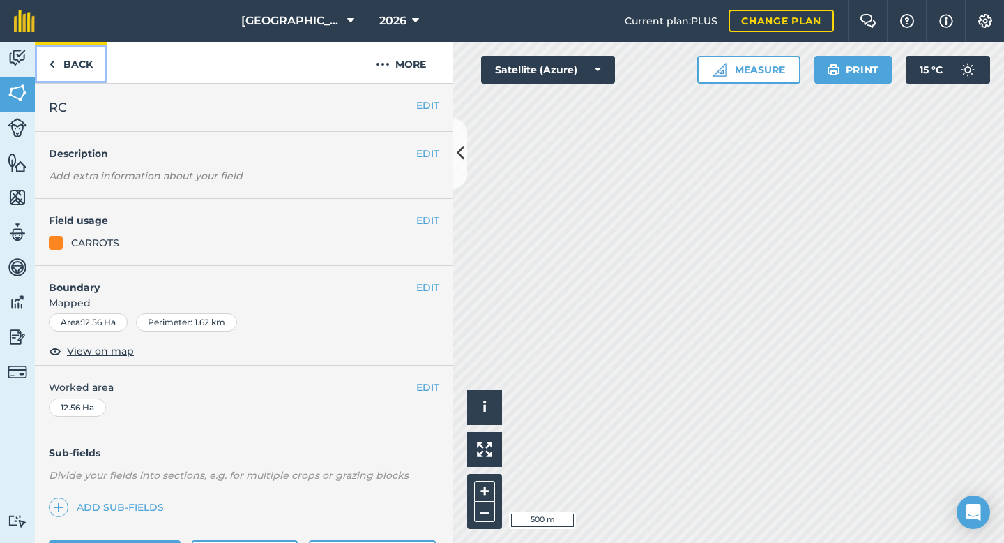
click at [68, 67] on link "Back" at bounding box center [71, 62] width 72 height 41
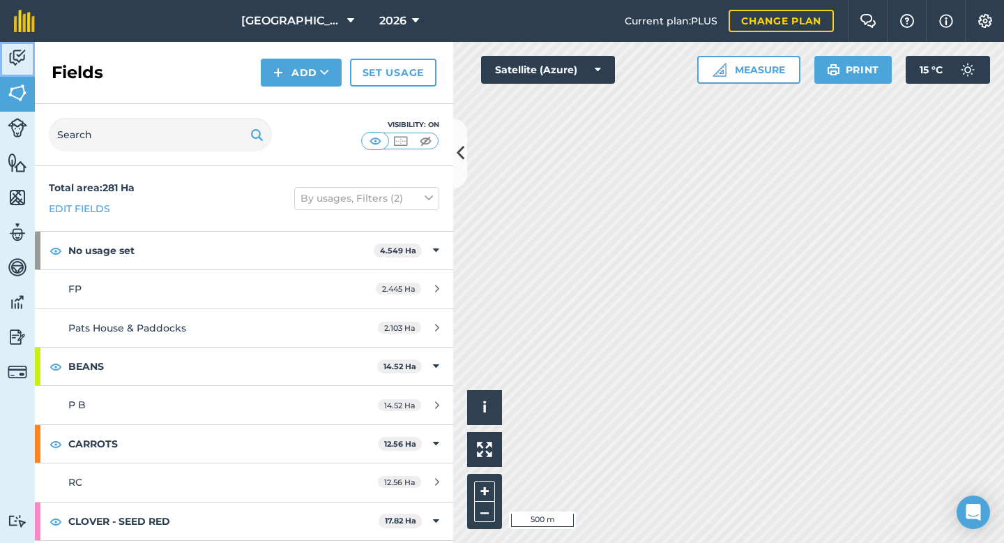
click at [20, 58] on img at bounding box center [18, 57] width 20 height 21
